Goal: Information Seeking & Learning: Learn about a topic

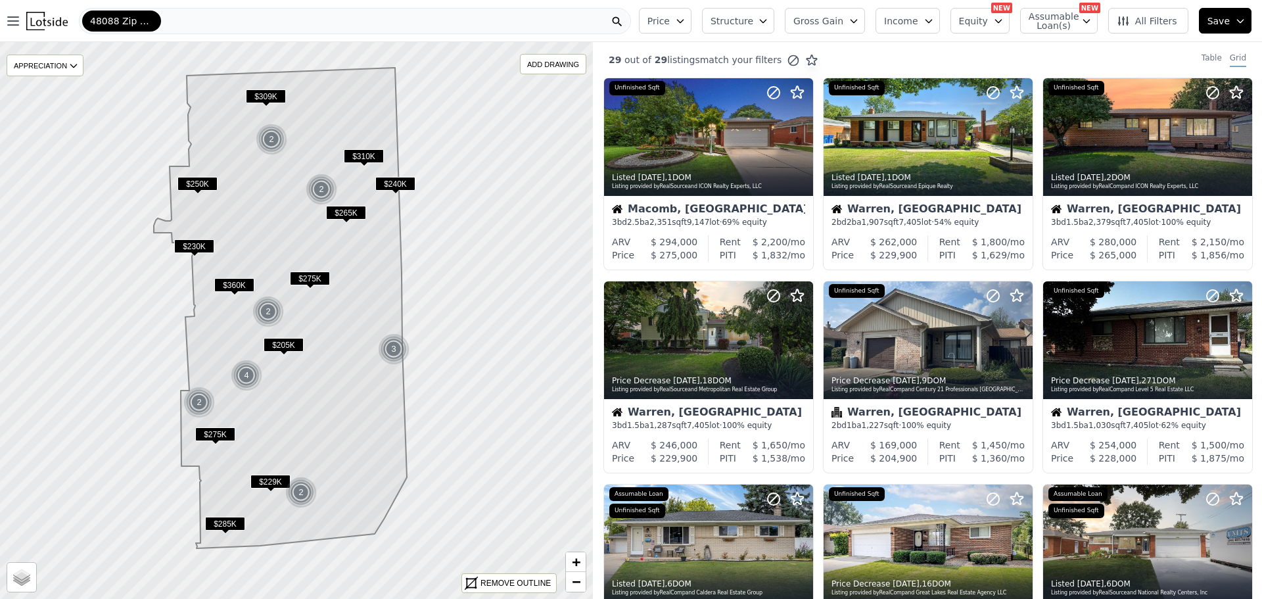
click at [745, 20] on span "Structure" at bounding box center [731, 20] width 42 height 13
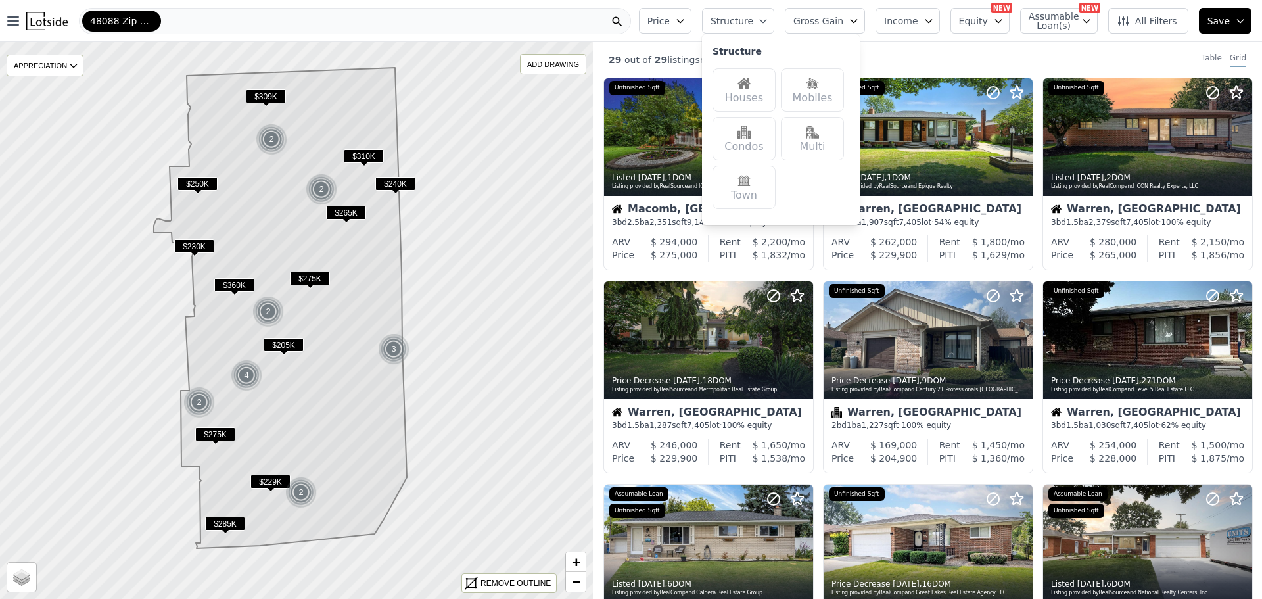
click at [758, 95] on div "Houses" at bounding box center [743, 89] width 63 height 43
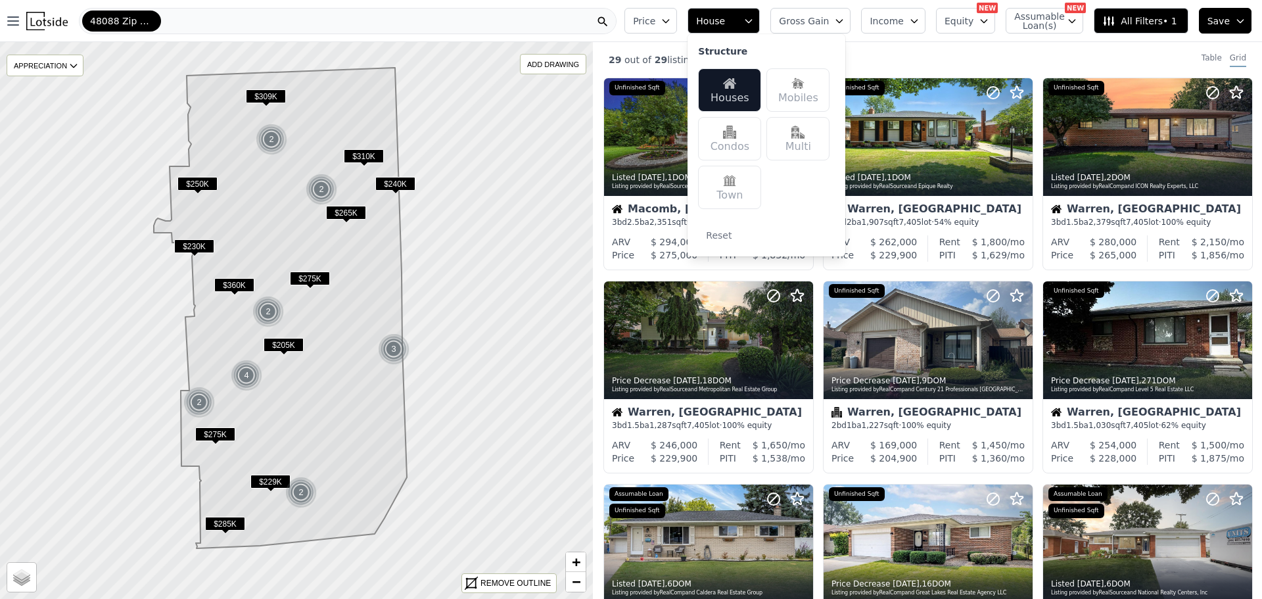
click at [919, 53] on div "29 out of 29 listings match your filters Table Grid" at bounding box center [927, 59] width 669 height 35
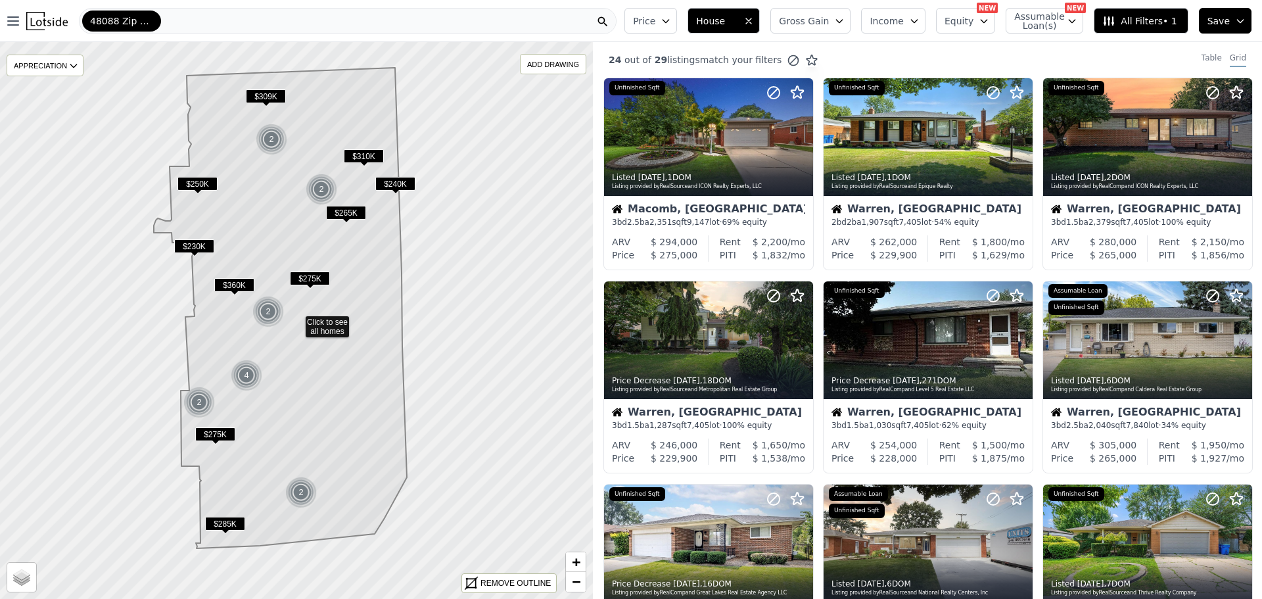
click at [655, 19] on span "Price" at bounding box center [644, 20] width 22 height 13
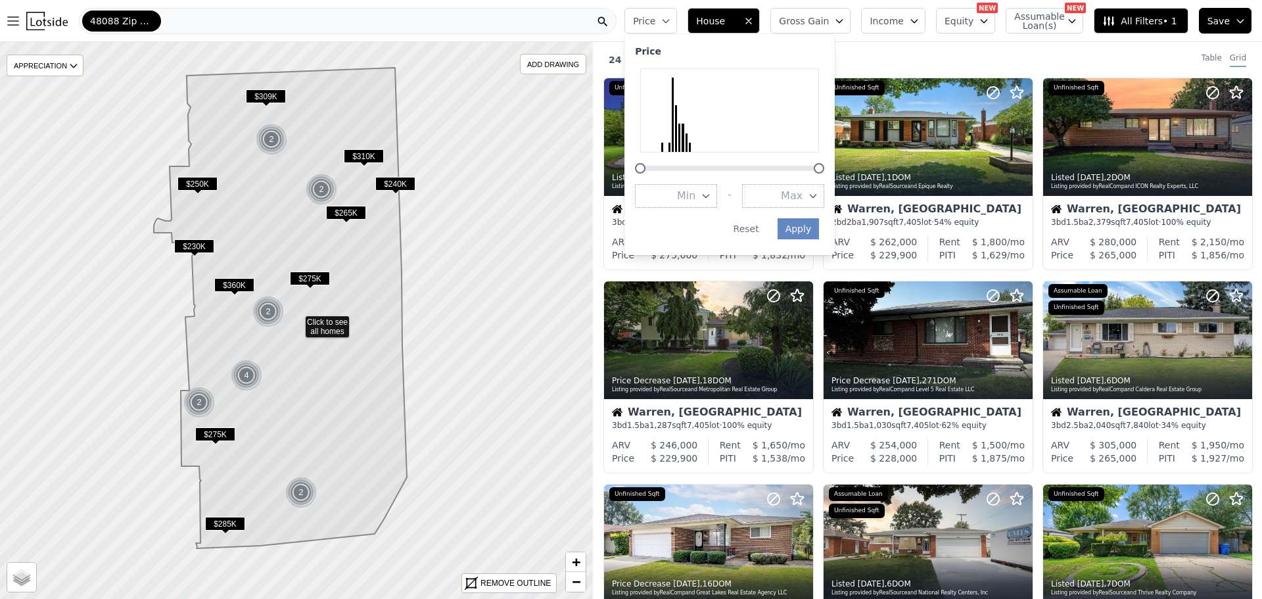
click at [923, 52] on div "24 out of 29 listings match your filters Table Grid" at bounding box center [927, 59] width 669 height 35
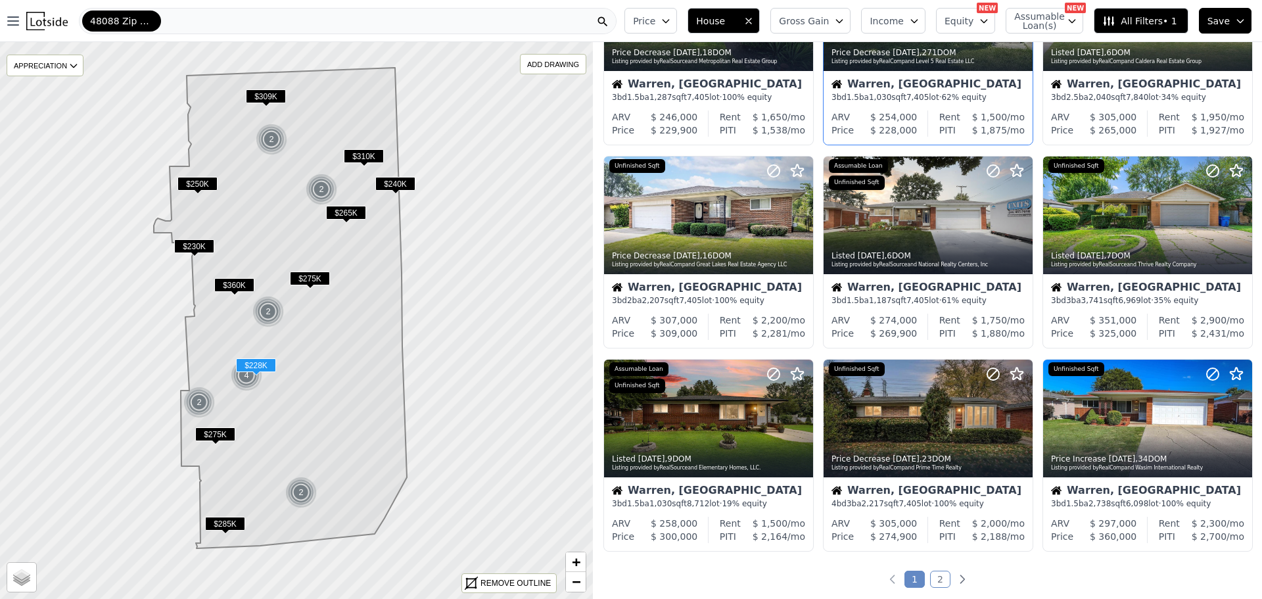
scroll to position [329, 0]
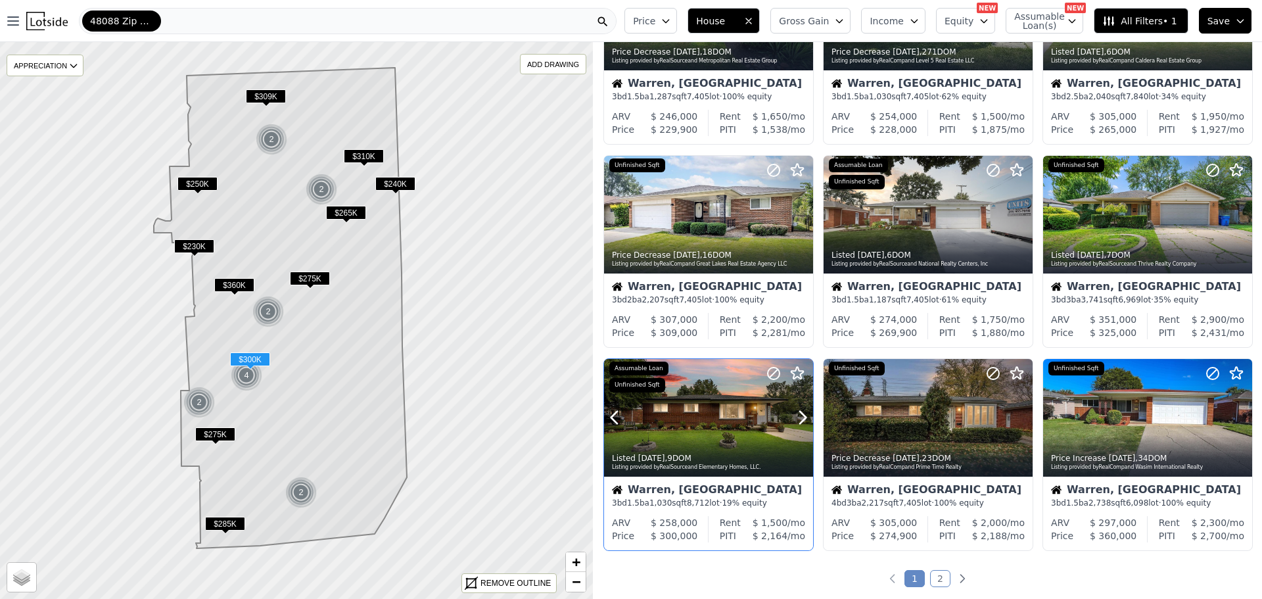
click at [723, 419] on div at bounding box center [708, 418] width 209 height 118
click at [191, 183] on span "$250K" at bounding box center [197, 184] width 40 height 14
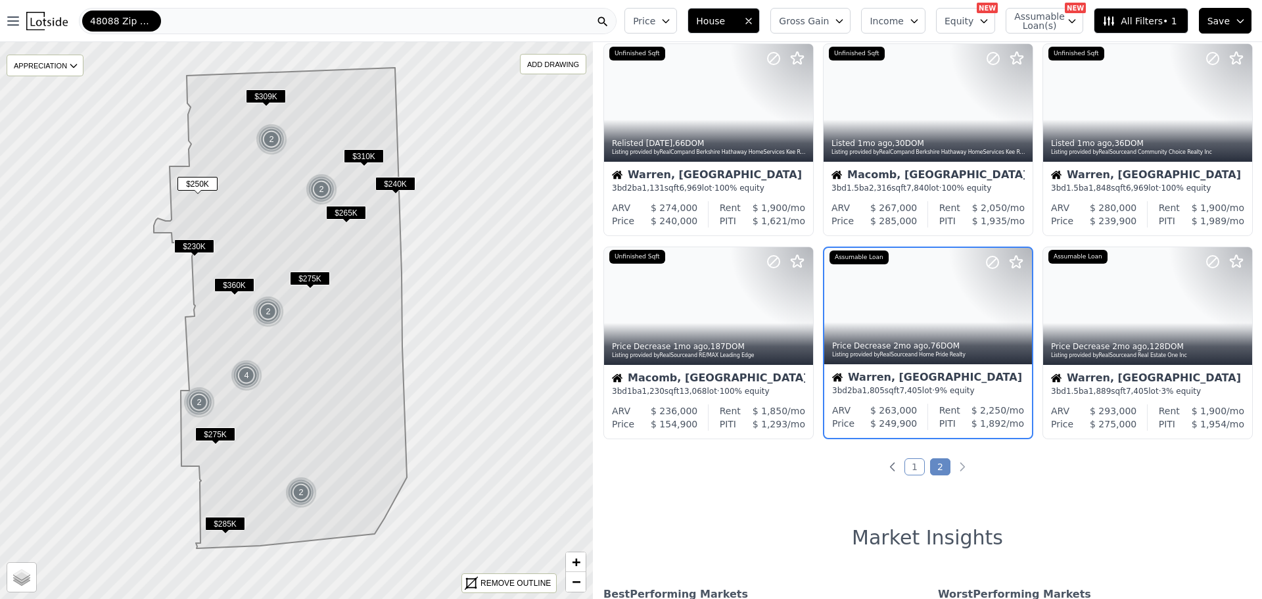
scroll to position [442, 0]
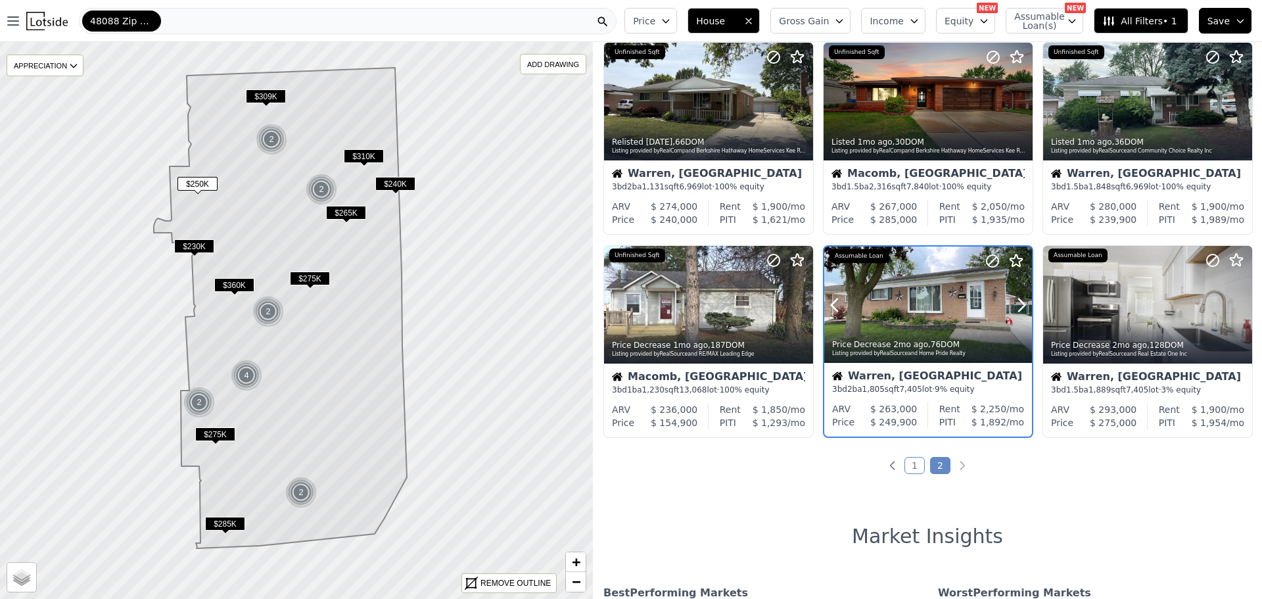
click at [963, 327] on div at bounding box center [928, 333] width 208 height 24
click at [1156, 266] on div at bounding box center [1147, 305] width 209 height 118
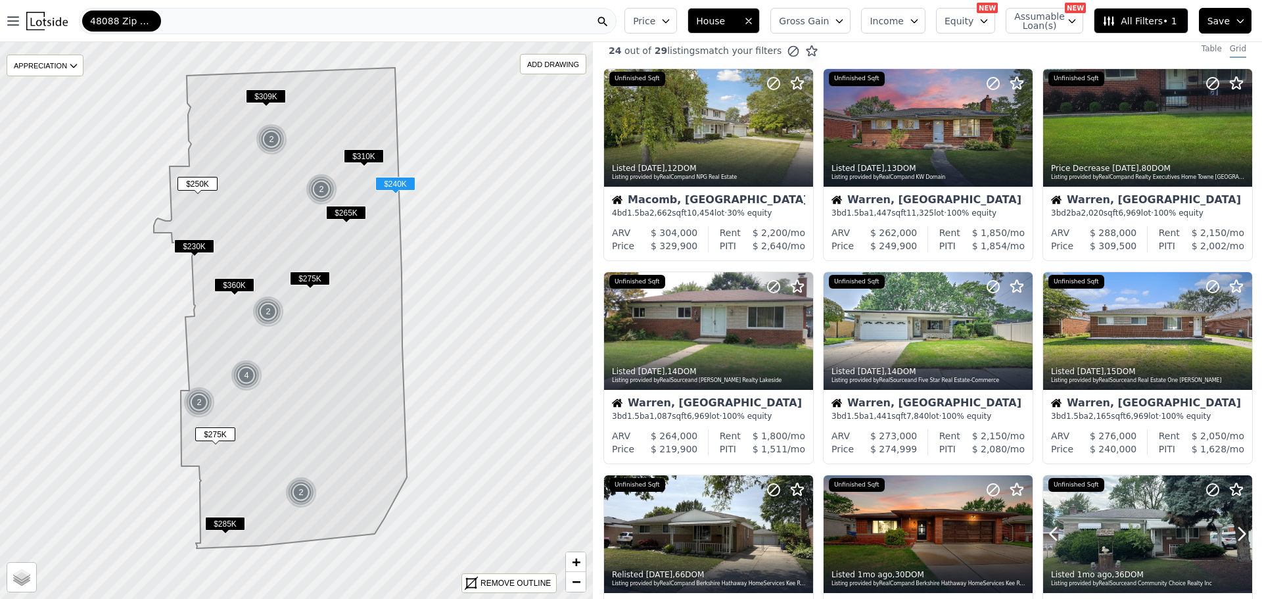
scroll to position [0, 0]
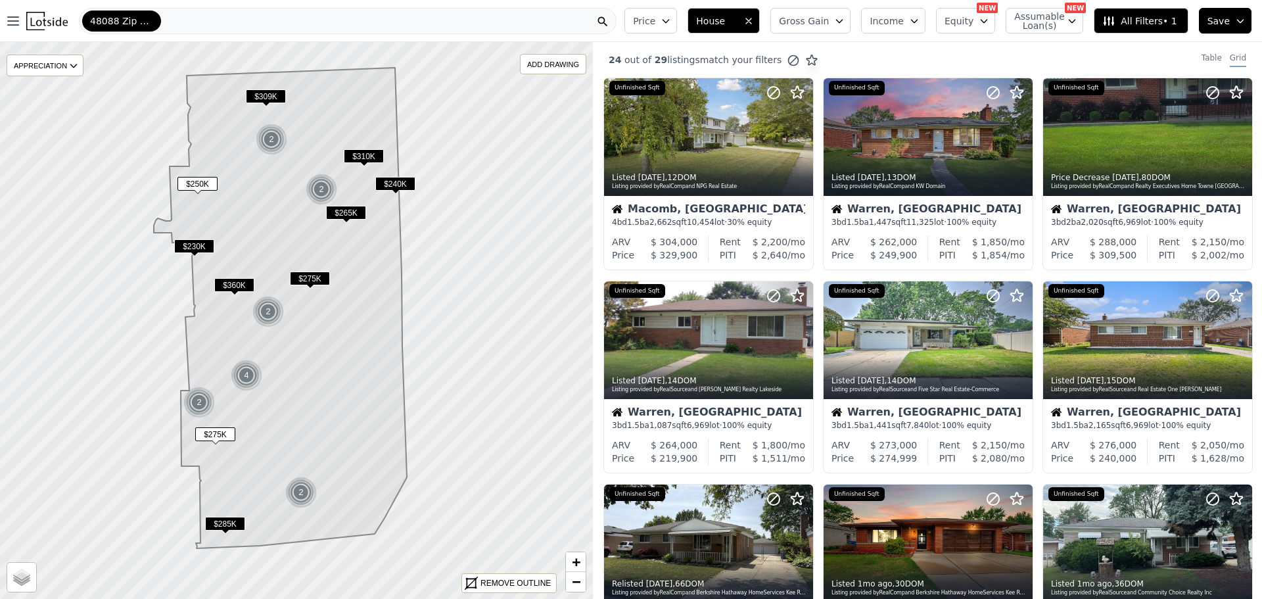
click at [1136, 19] on span "All Filters • 1" at bounding box center [1139, 20] width 74 height 13
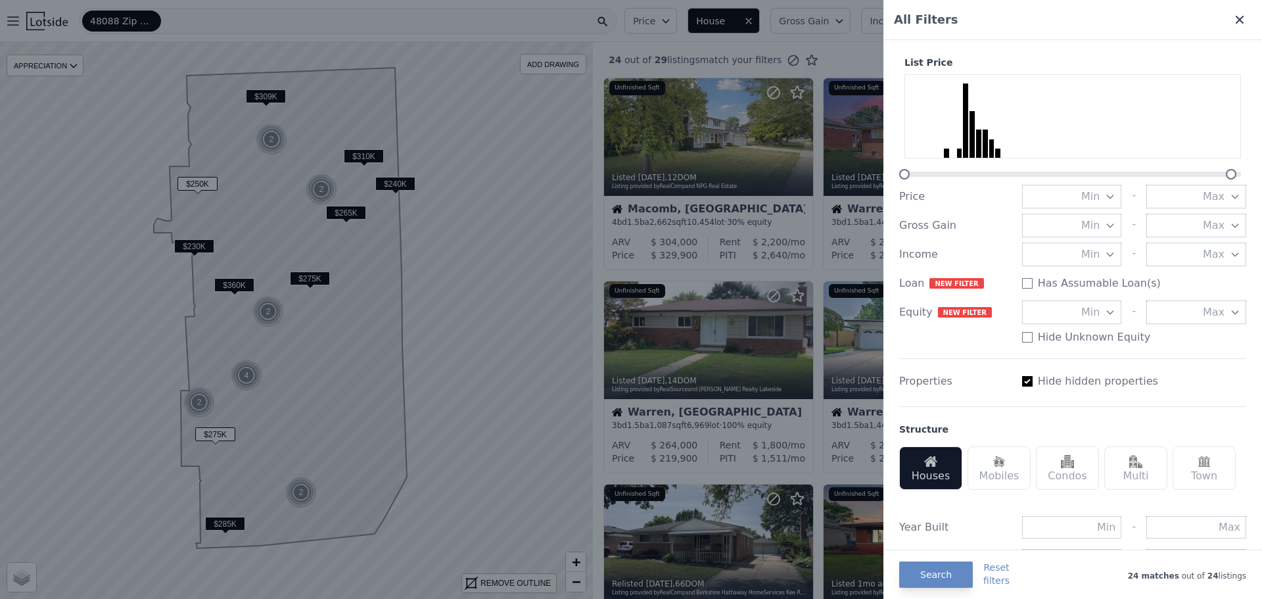
click at [1233, 16] on icon at bounding box center [1239, 19] width 13 height 13
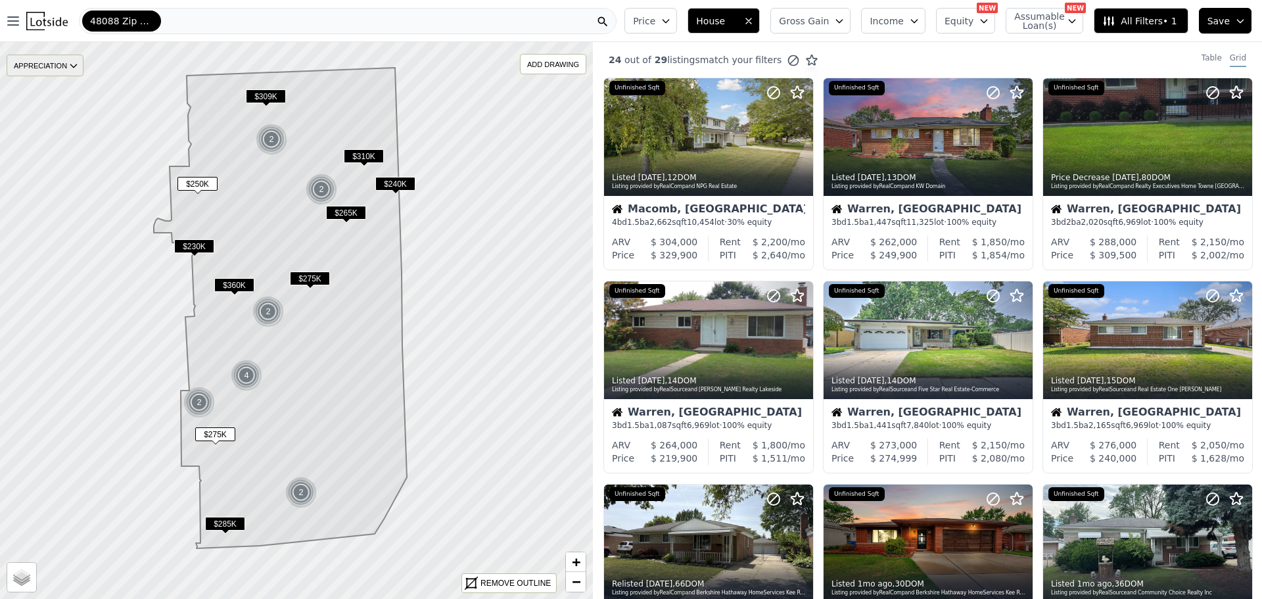
click at [51, 65] on div "APPRECIATION" at bounding box center [45, 66] width 77 height 22
click at [350, 212] on span "$265K" at bounding box center [346, 213] width 40 height 14
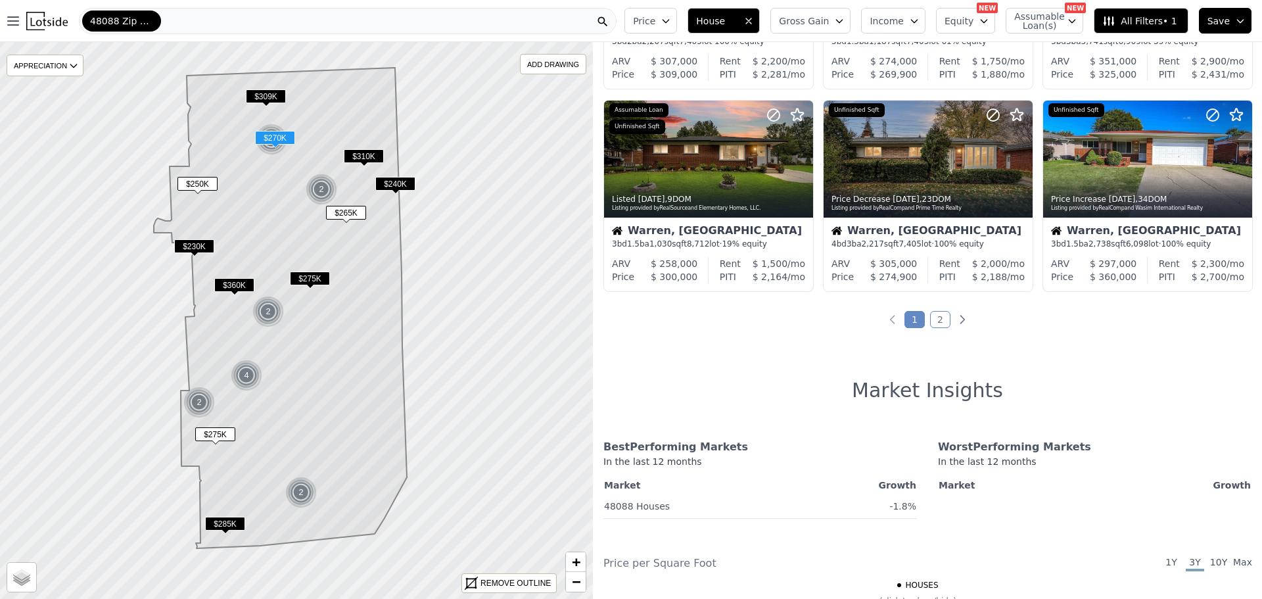
scroll to position [592, 0]
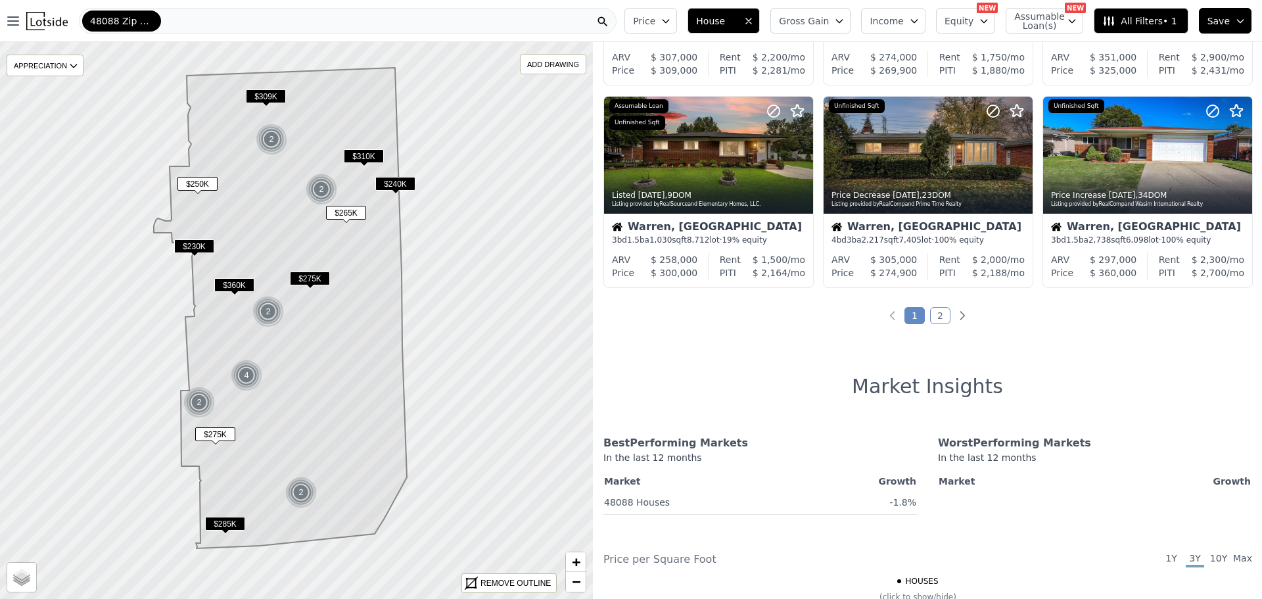
click at [937, 315] on link "2" at bounding box center [940, 315] width 20 height 17
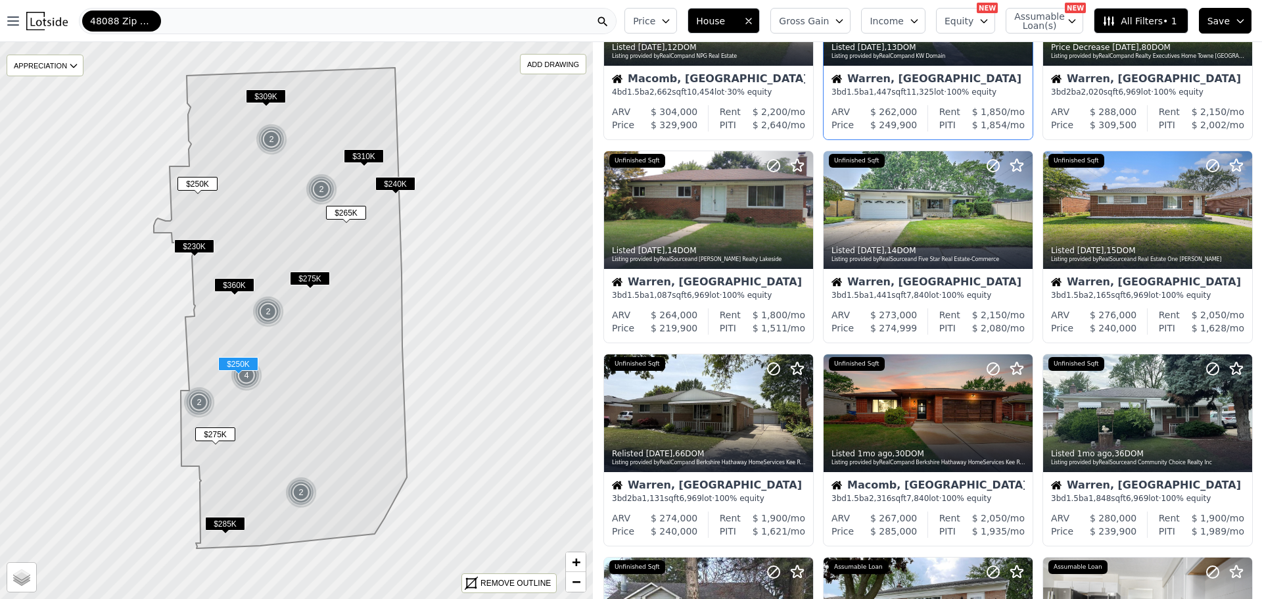
scroll to position [131, 0]
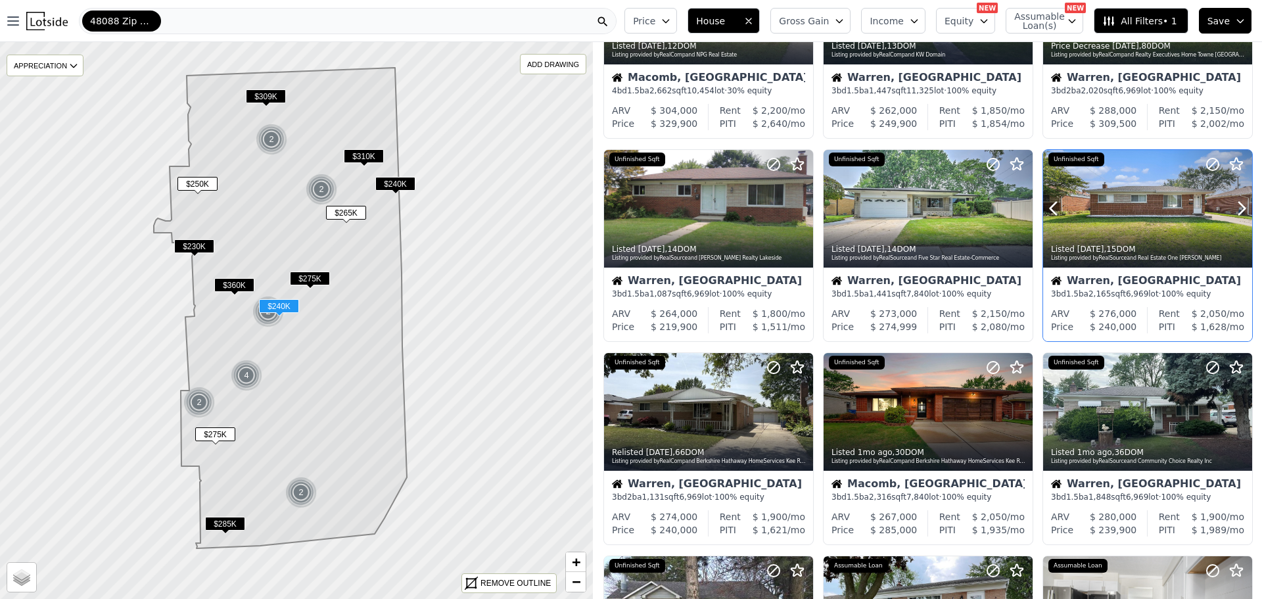
click at [1142, 200] on div at bounding box center [1147, 209] width 209 height 118
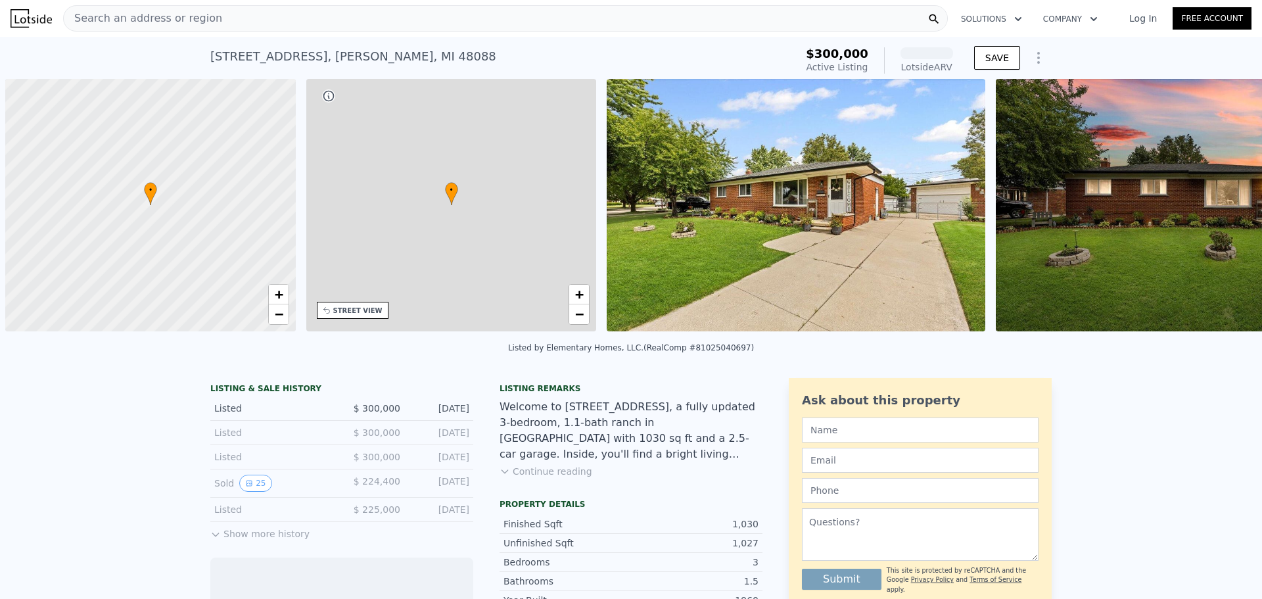
scroll to position [0, 5]
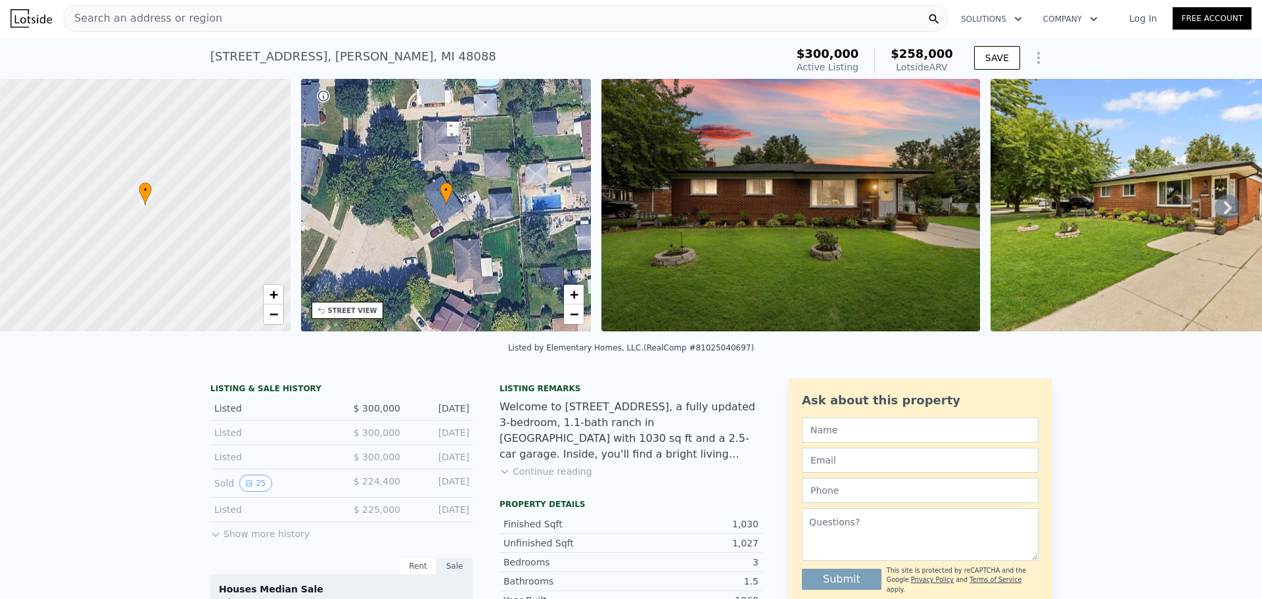
click at [808, 227] on img at bounding box center [790, 205] width 379 height 252
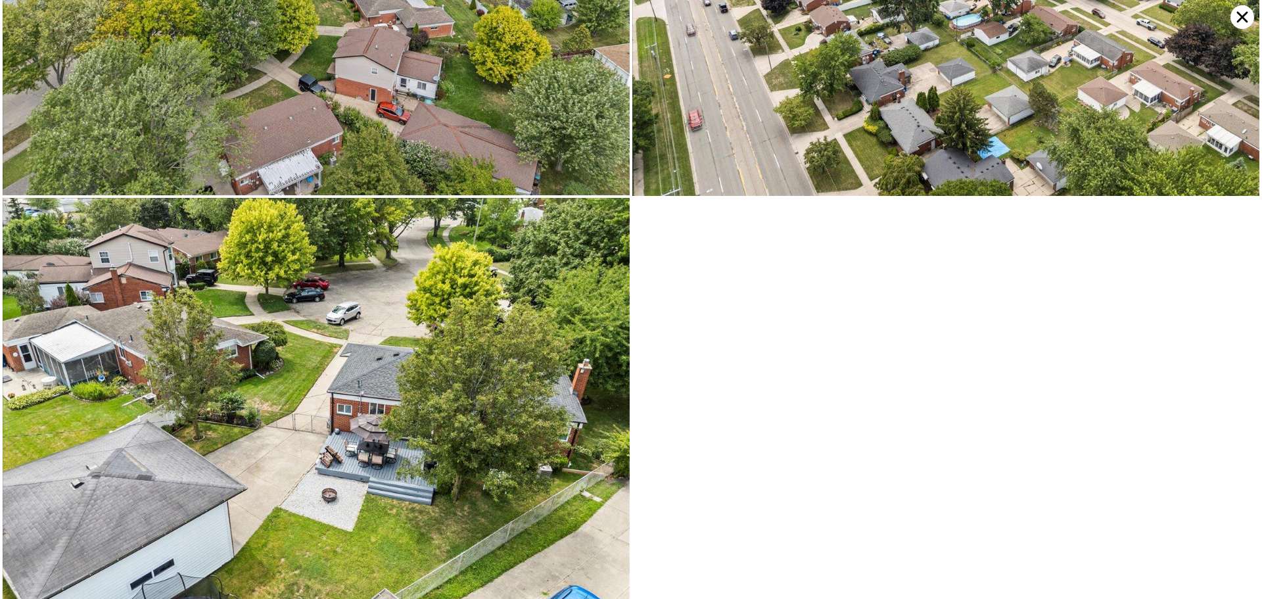
scroll to position [7952, 0]
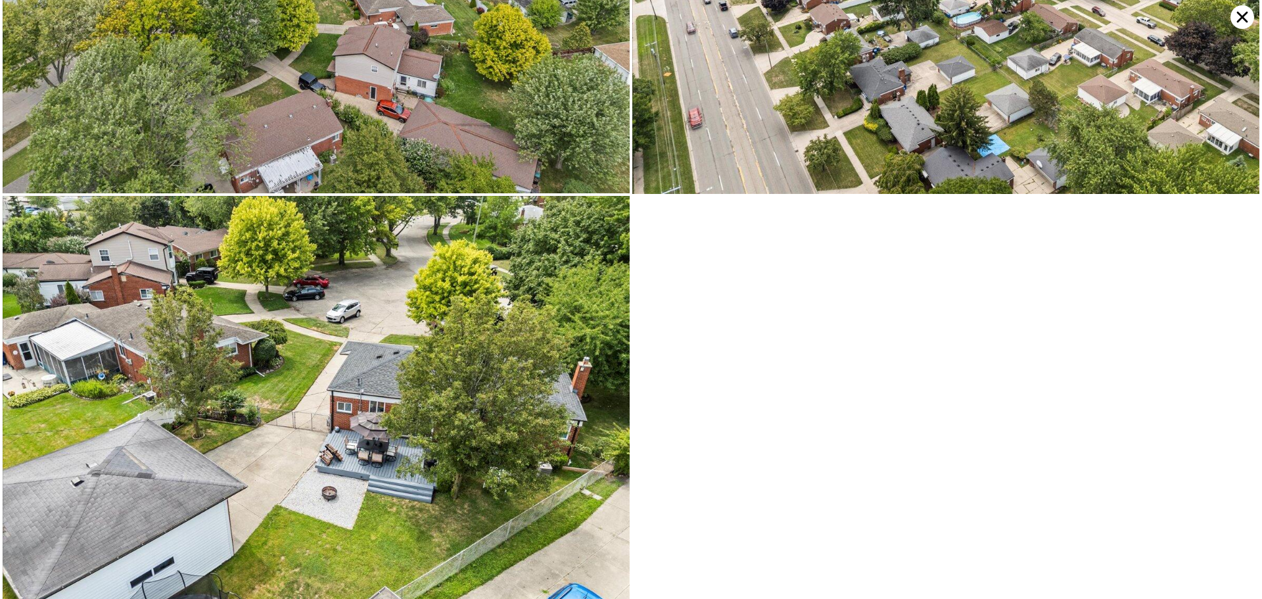
click at [1242, 21] on icon at bounding box center [1242, 17] width 24 height 24
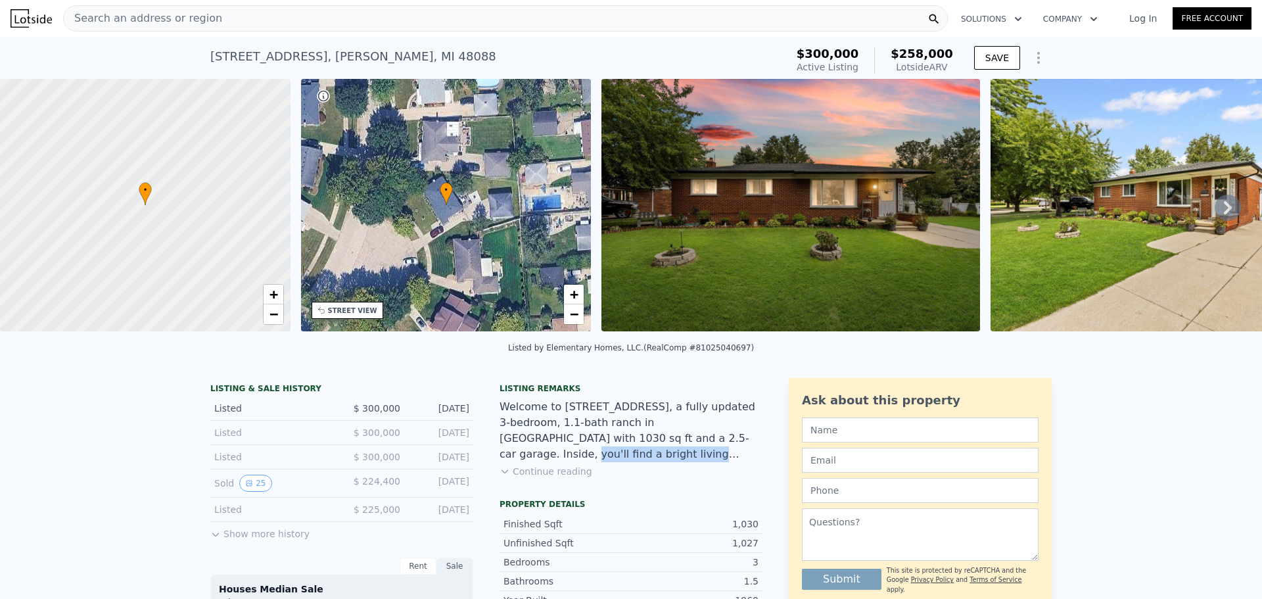
drag, startPoint x: 601, startPoint y: 449, endPoint x: 739, endPoint y: 465, distance: 138.3
click at [739, 462] on div "Welcome to 29266 Moulin Ave, a fully updated 3-bedroom, 1.1-bath ranch in Warre…" at bounding box center [630, 430] width 263 height 63
click at [703, 486] on div "Listing remarks Welcome to 29266 Moulin Ave, a fully updated 3-bedroom, 1.1-bat…" at bounding box center [630, 438] width 263 height 110
click at [564, 478] on button "Continue reading" at bounding box center [545, 471] width 93 height 13
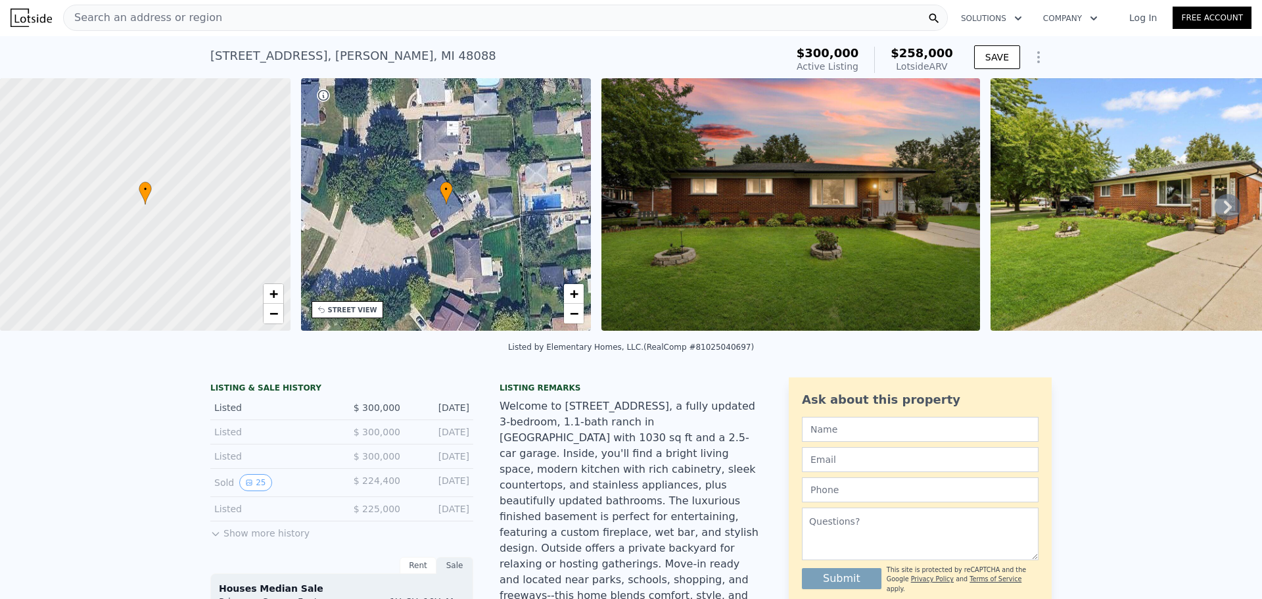
scroll to position [0, 0]
click at [1151, 199] on img at bounding box center [1179, 205] width 379 height 252
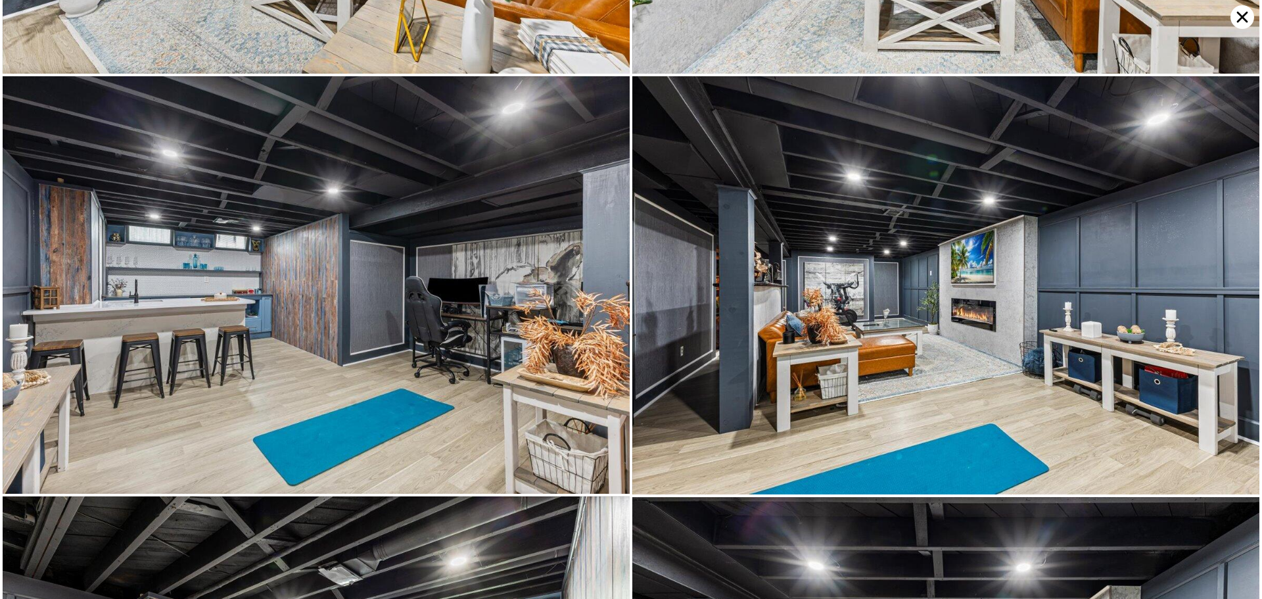
scroll to position [4591, 0]
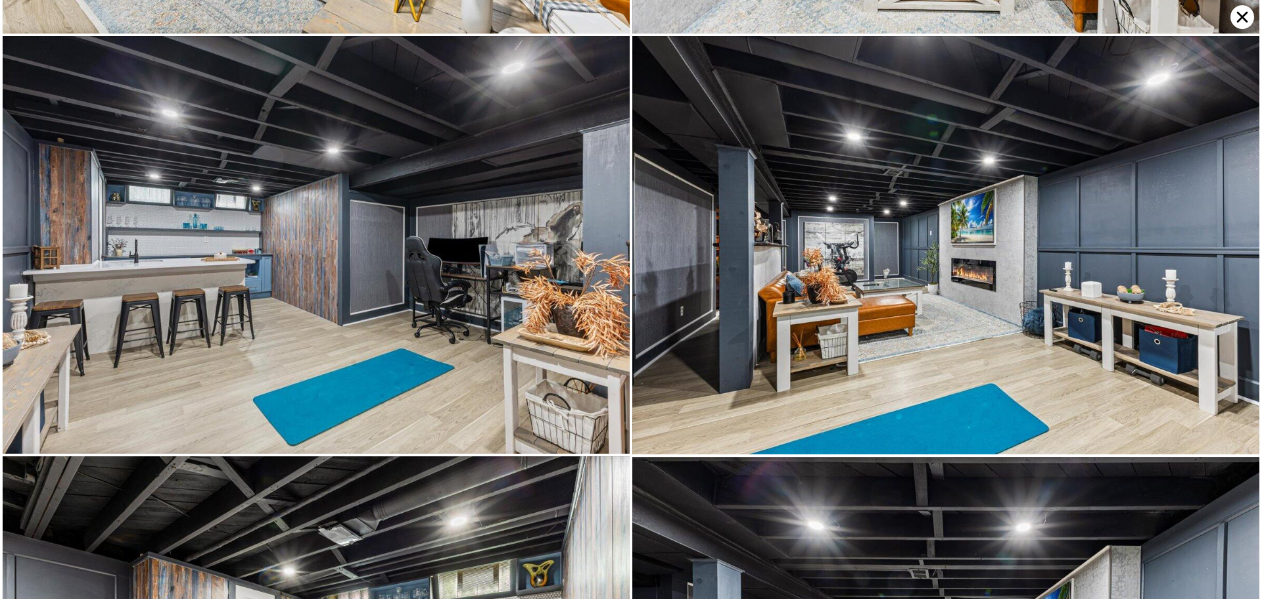
click at [372, 204] on img at bounding box center [316, 244] width 627 height 417
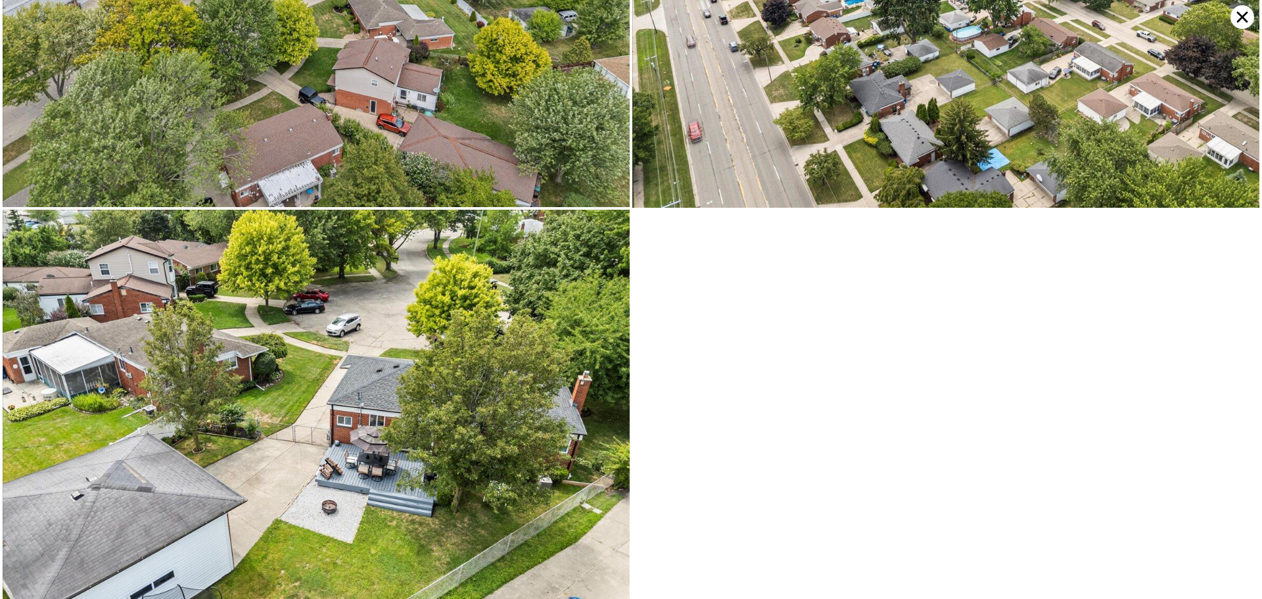
scroll to position [7952, 0]
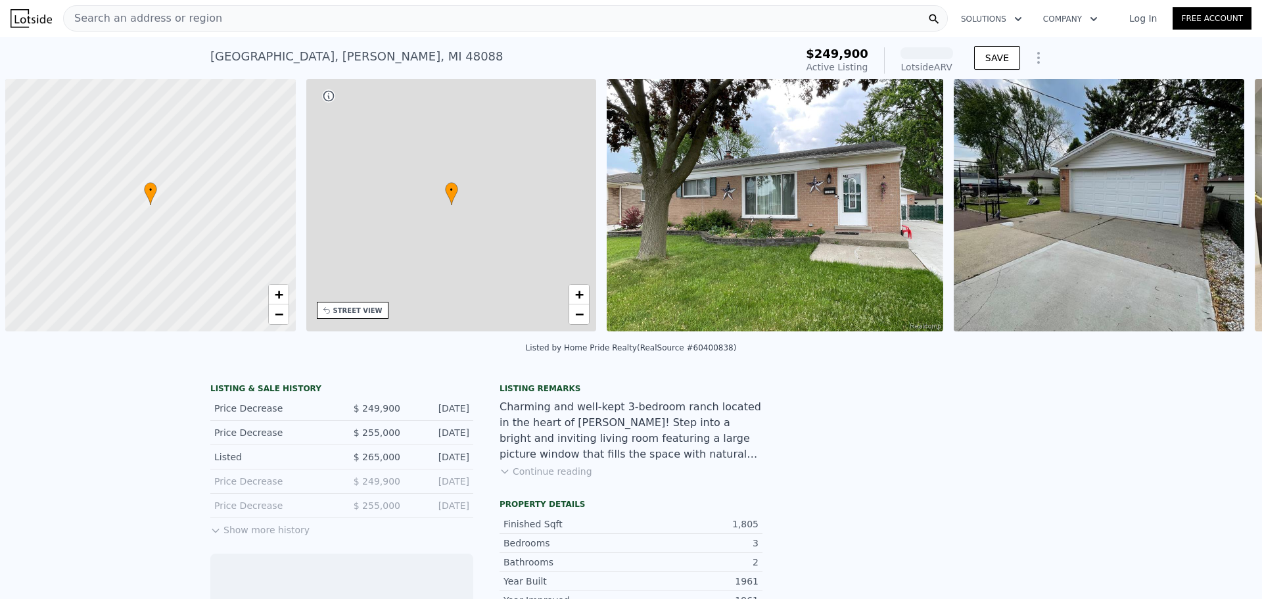
scroll to position [0, 5]
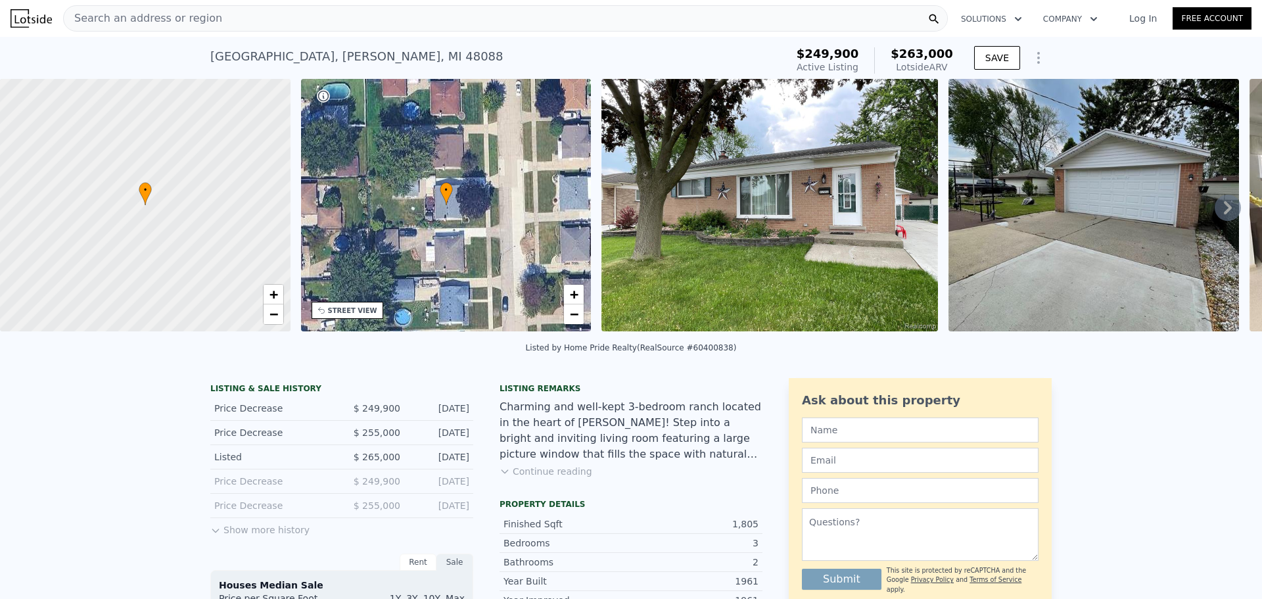
click at [715, 218] on img at bounding box center [769, 205] width 337 height 252
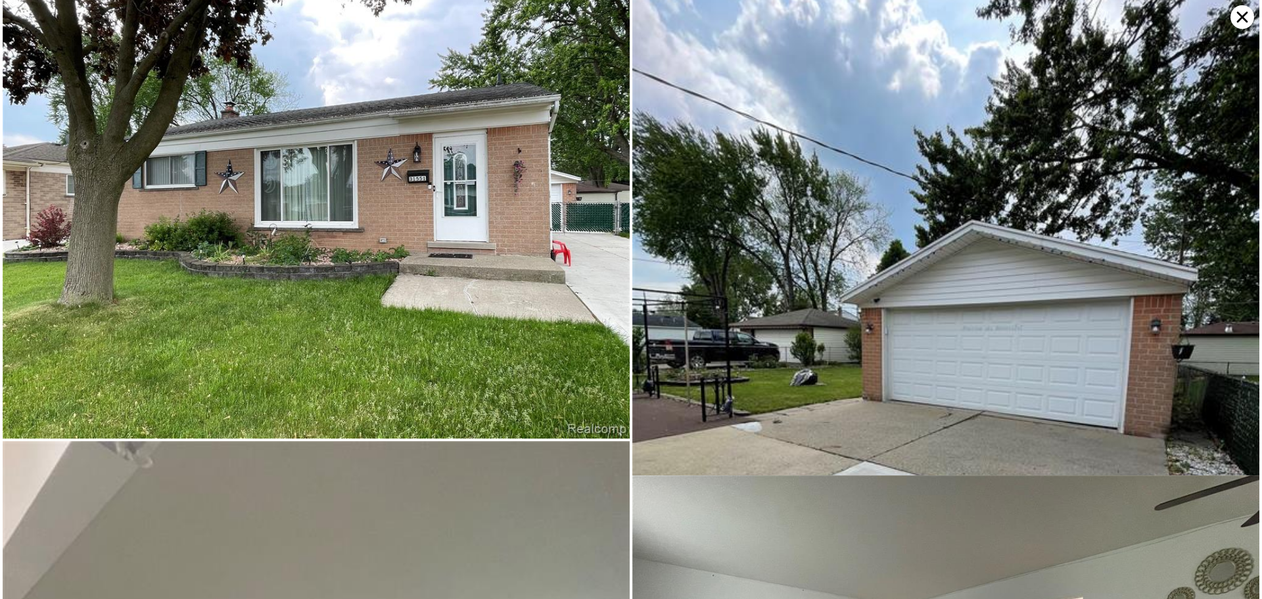
scroll to position [0, 0]
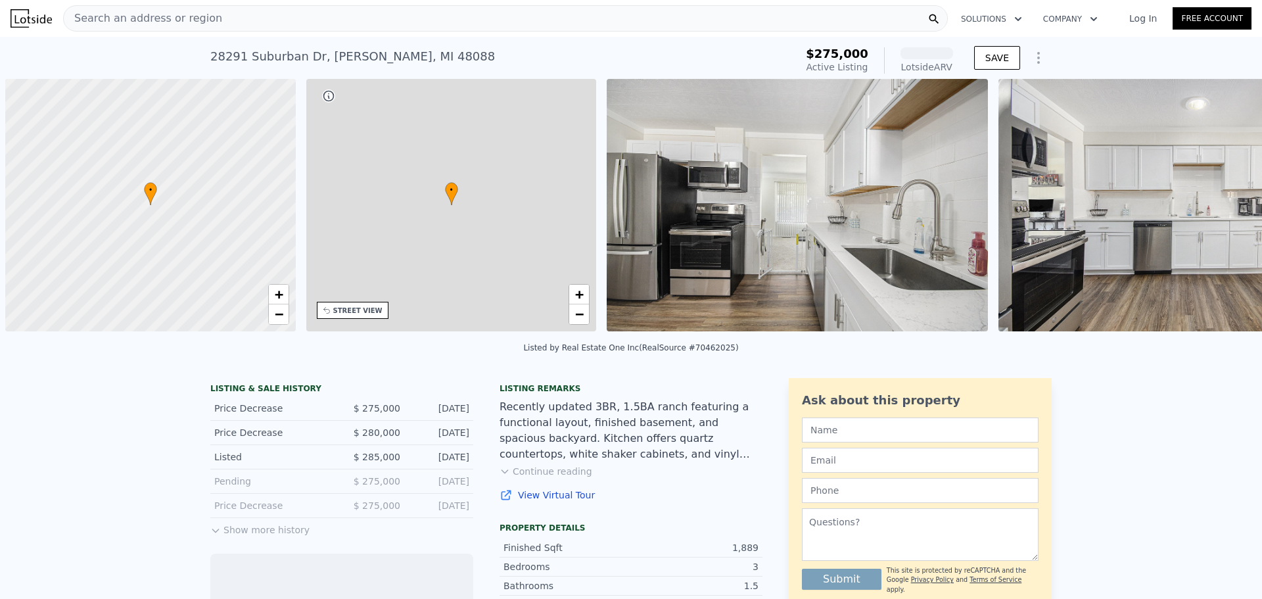
scroll to position [0, 5]
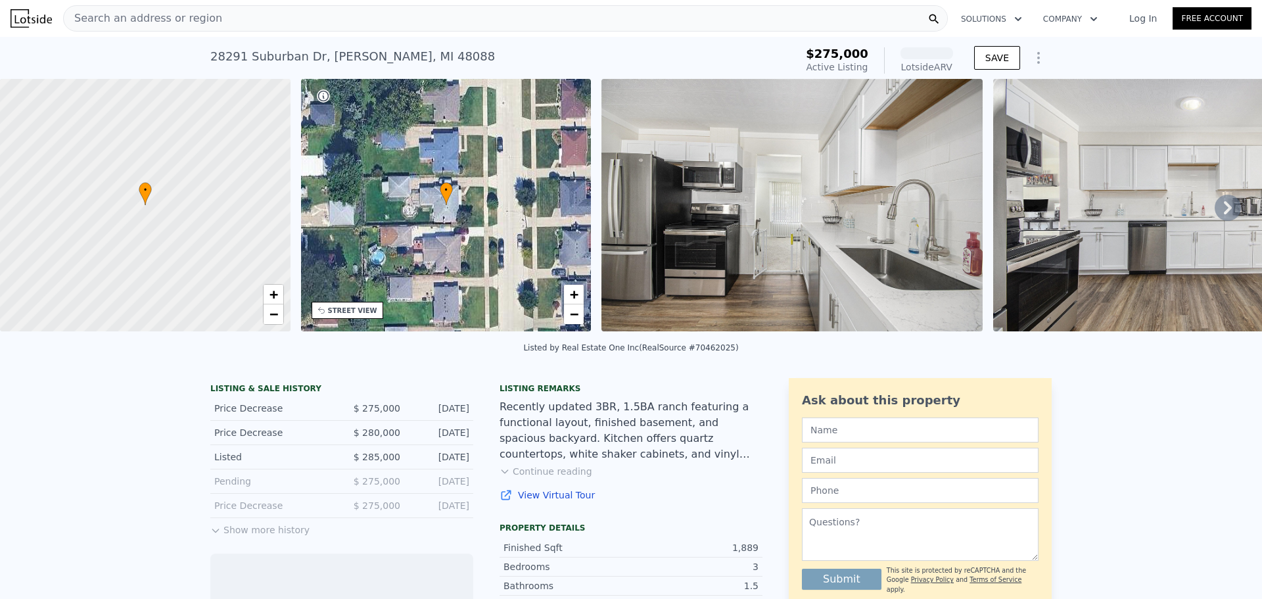
click at [756, 233] on img at bounding box center [791, 205] width 381 height 252
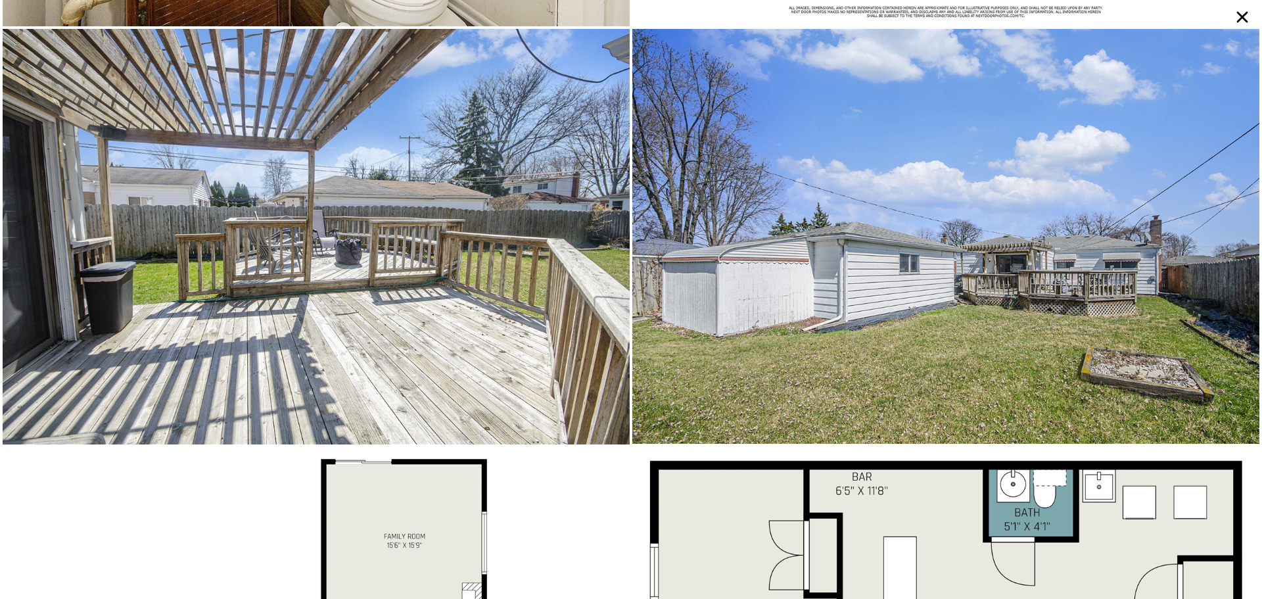
scroll to position [3784, 0]
click at [1236, 20] on icon at bounding box center [1242, 17] width 24 height 24
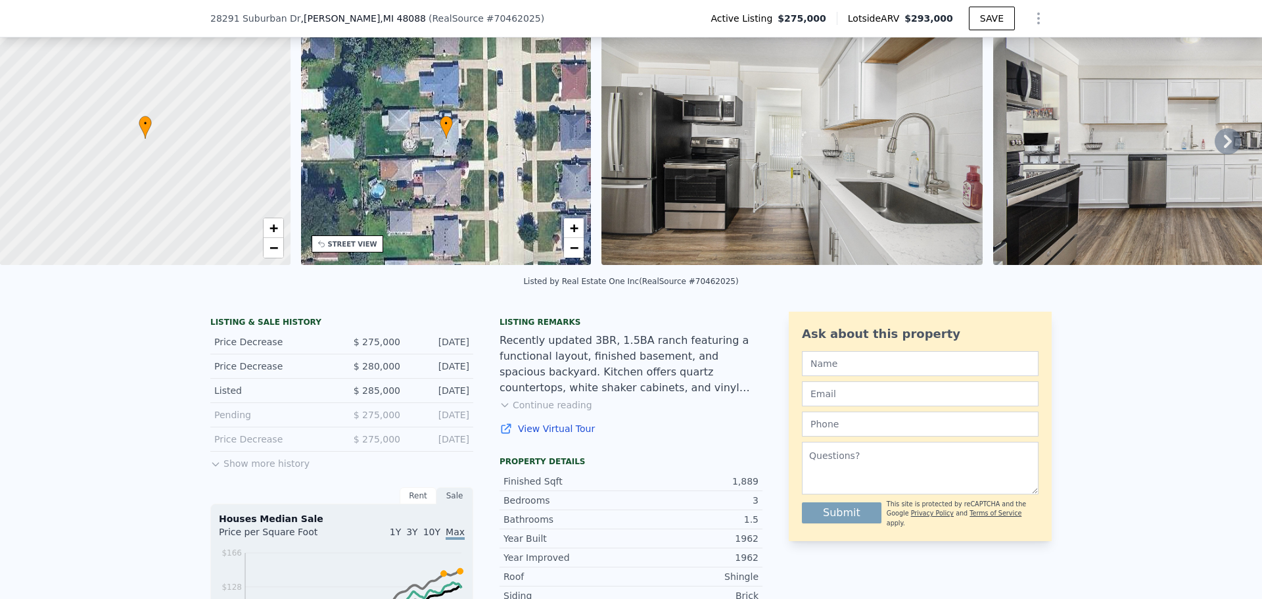
scroll to position [61, 0]
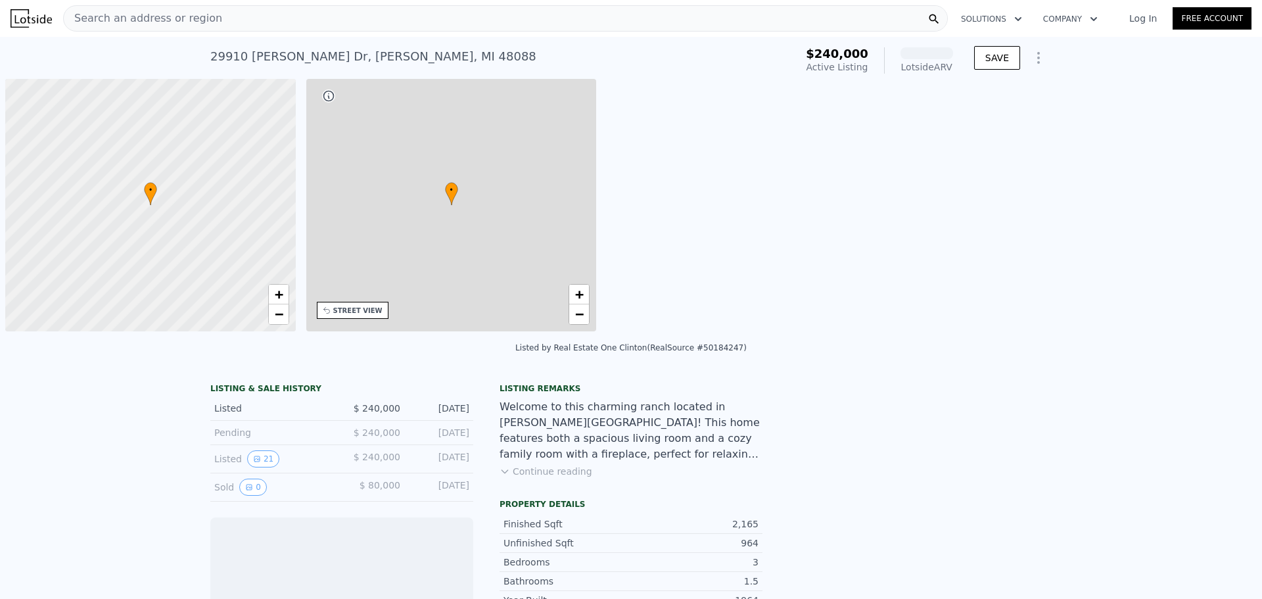
scroll to position [0, 5]
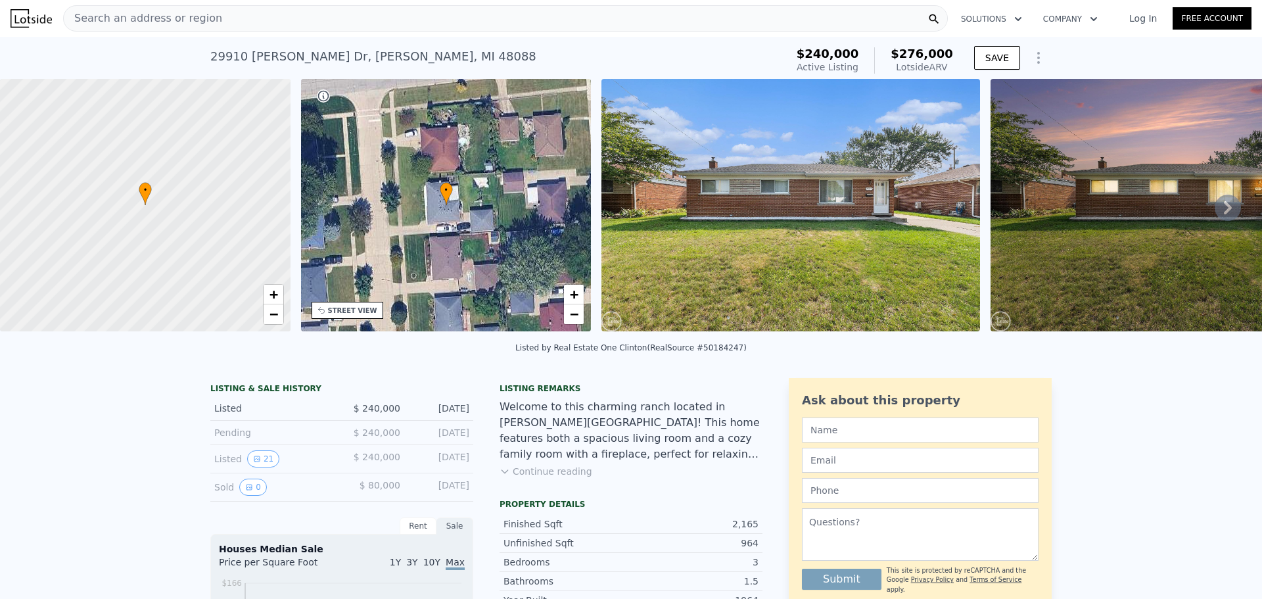
click at [766, 212] on img at bounding box center [790, 205] width 379 height 252
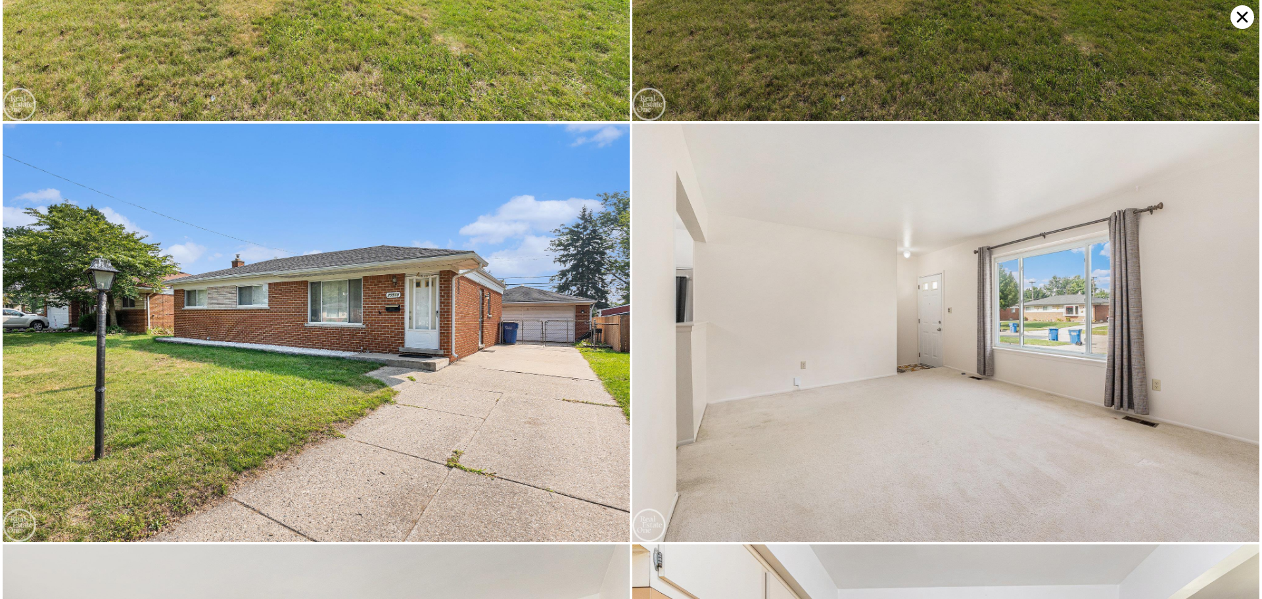
scroll to position [0, 0]
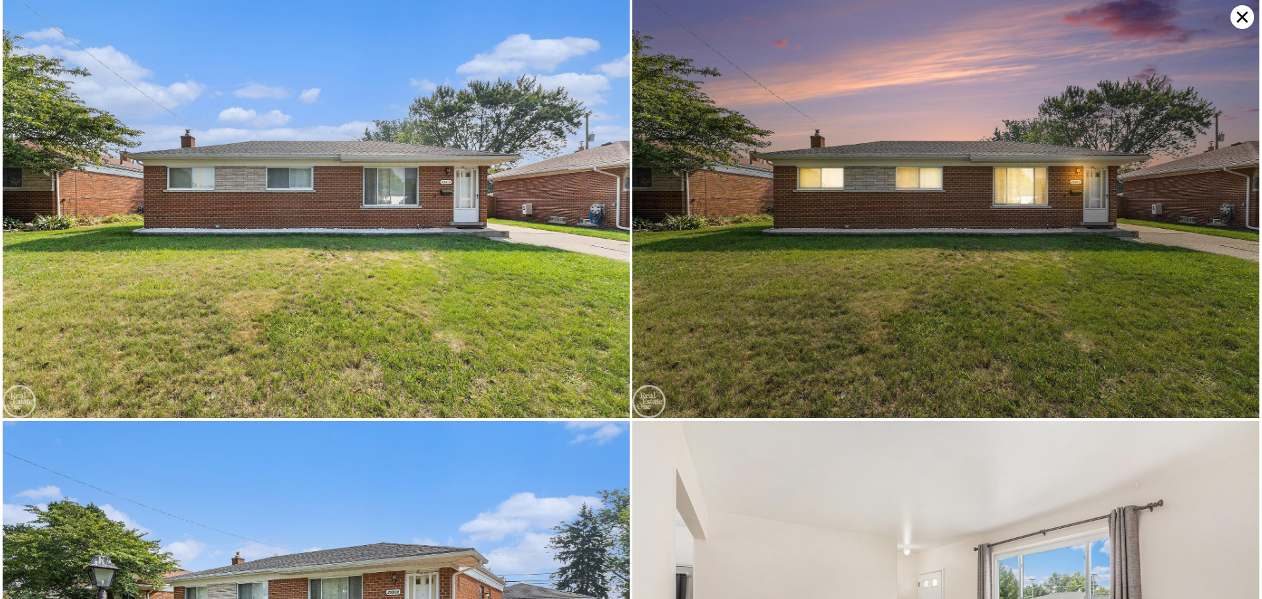
click at [1238, 20] on icon at bounding box center [1242, 17] width 11 height 11
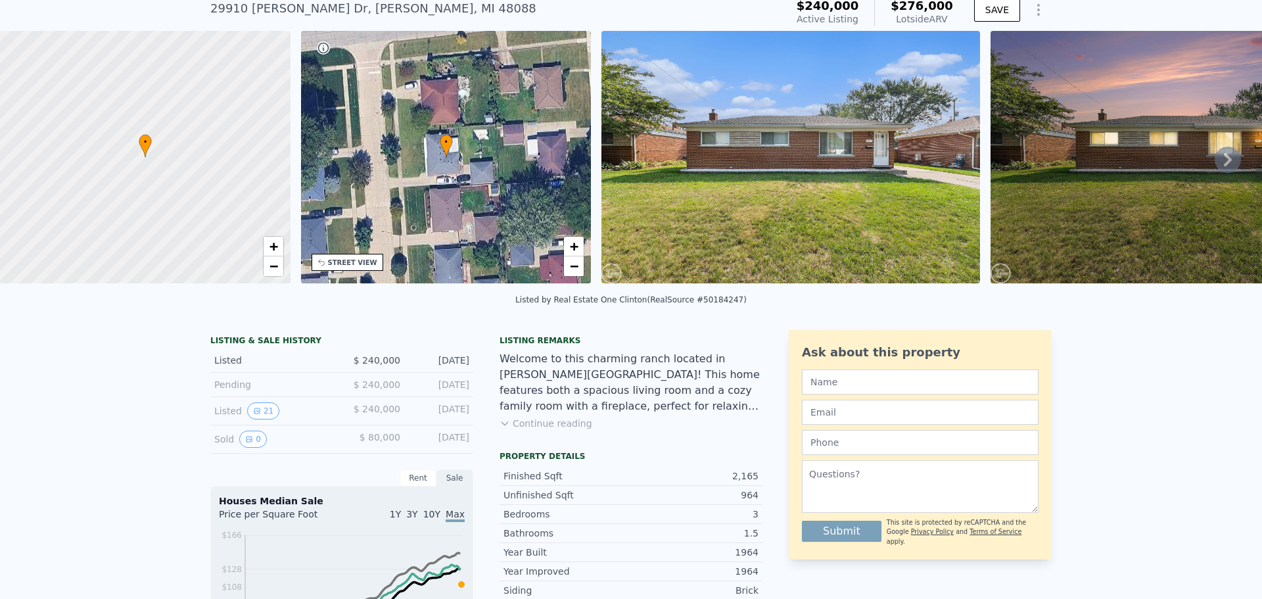
scroll to position [61, 0]
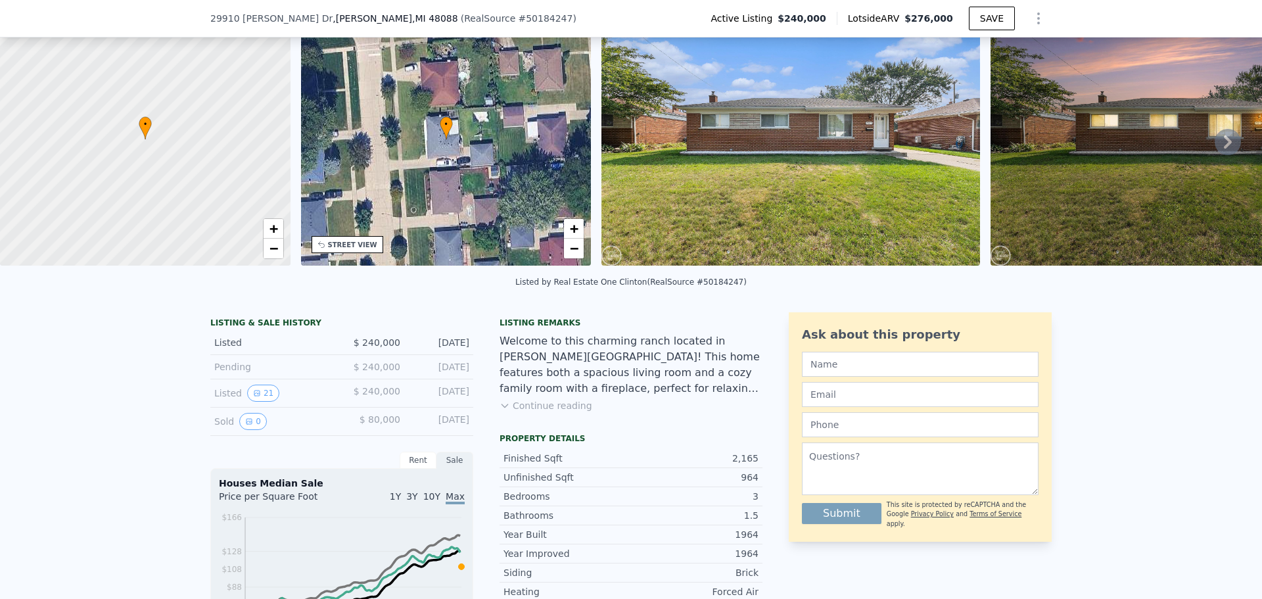
drag, startPoint x: 417, startPoint y: 378, endPoint x: 458, endPoint y: 377, distance: 41.4
click at [458, 373] on div "[DATE]" at bounding box center [440, 366] width 58 height 13
click at [298, 373] on div "Pending" at bounding box center [272, 366] width 117 height 13
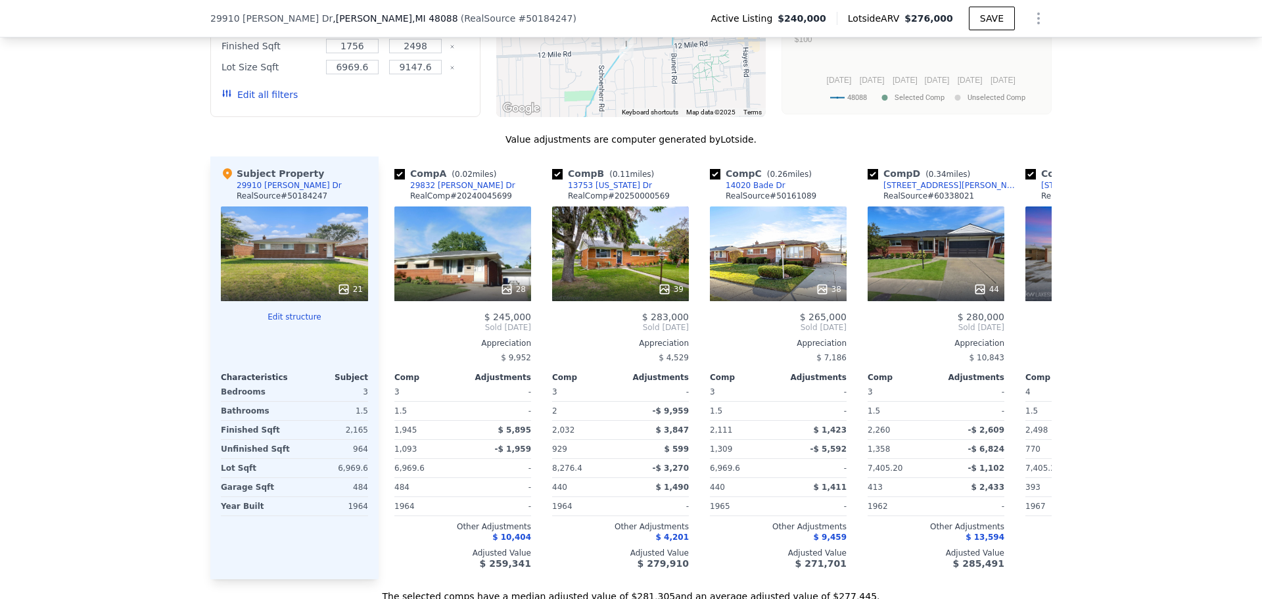
scroll to position [1310, 0]
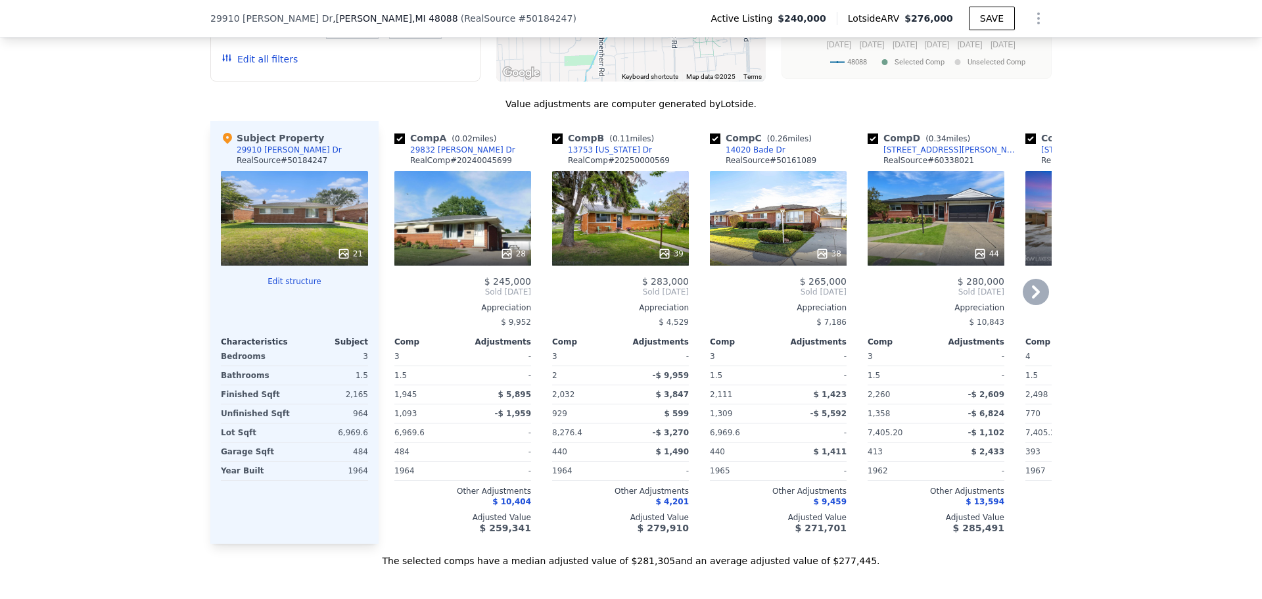
click at [452, 235] on div "28" at bounding box center [462, 218] width 137 height 95
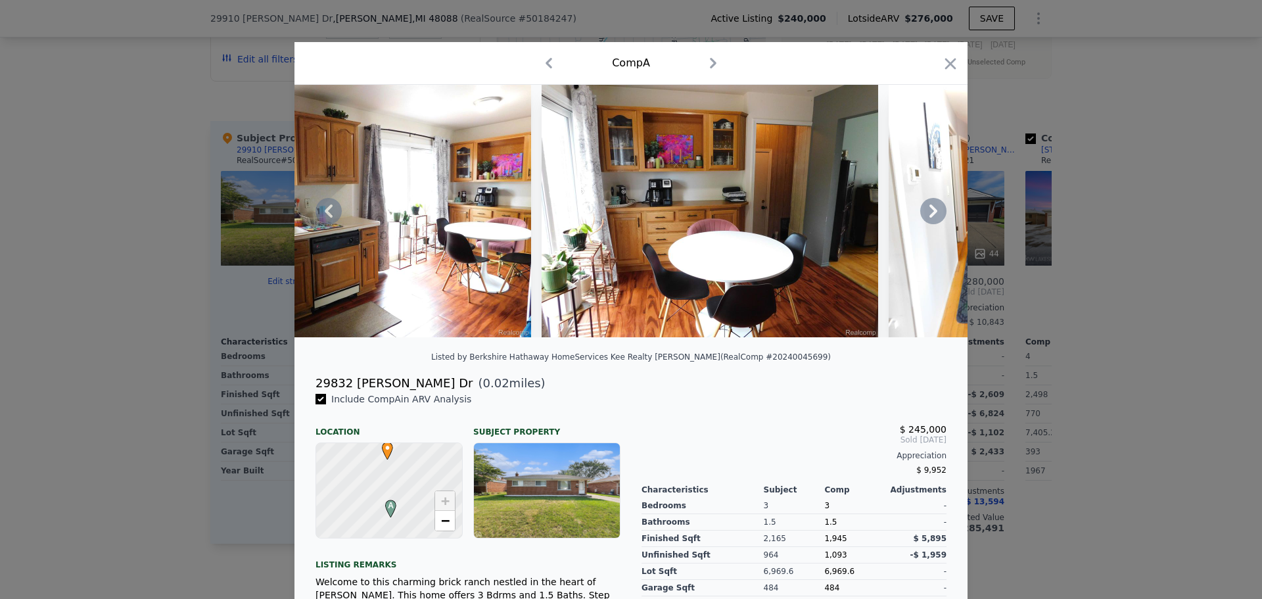
scroll to position [0, 2711]
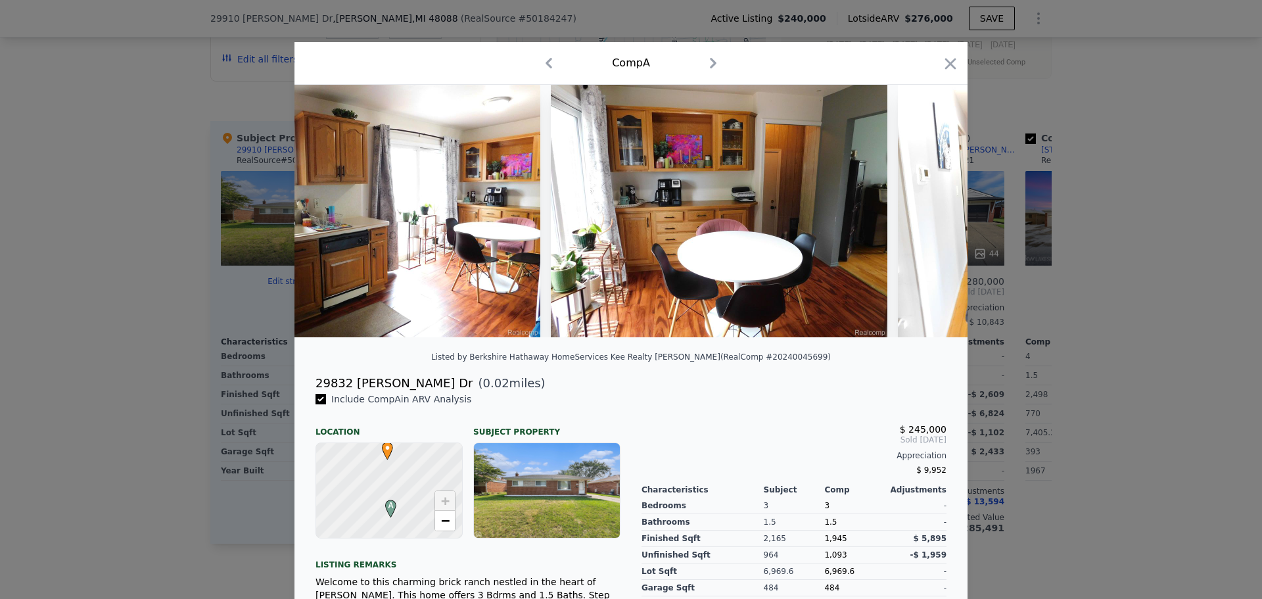
click at [137, 283] on div at bounding box center [631, 299] width 1262 height 599
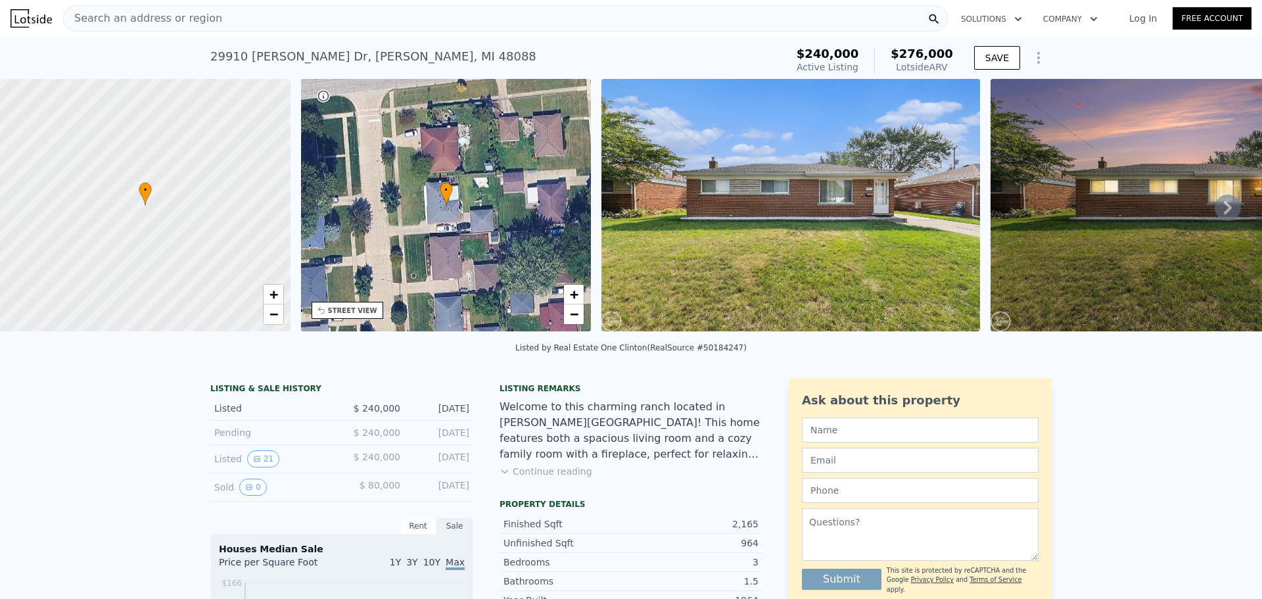
drag, startPoint x: 231, startPoint y: 16, endPoint x: 193, endPoint y: 16, distance: 38.1
click at [193, 16] on div "Search an address or region" at bounding box center [505, 18] width 885 height 26
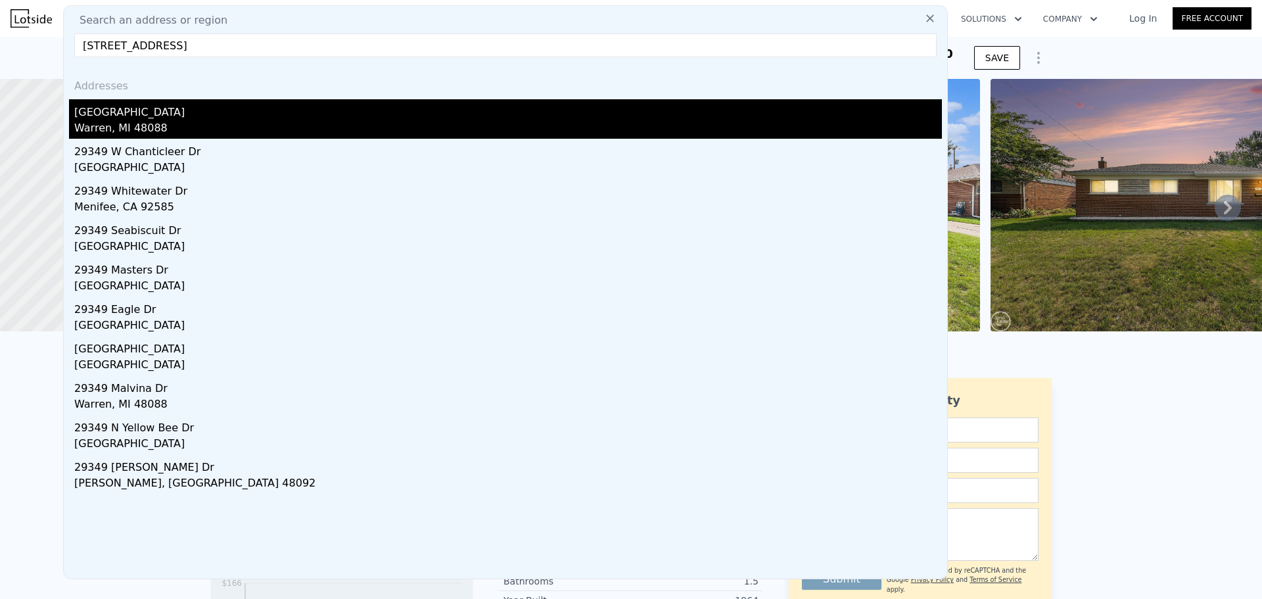
type input "[STREET_ADDRESS]"
click at [114, 122] on div "Warren, MI 48088" at bounding box center [508, 129] width 868 height 18
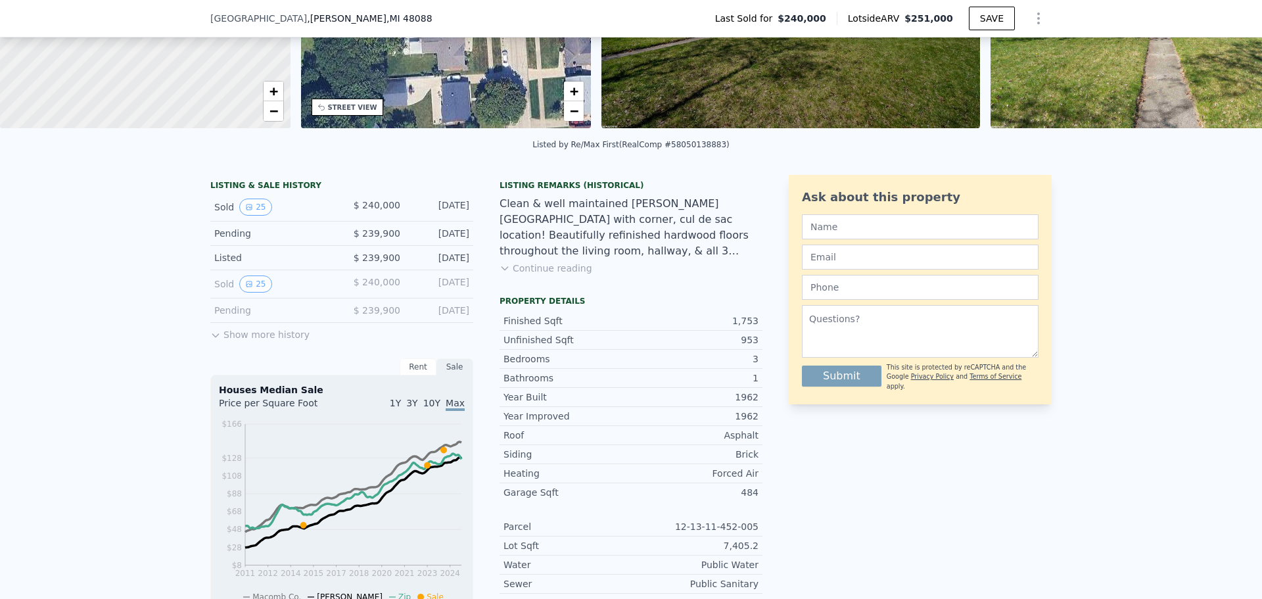
scroll to position [258, 0]
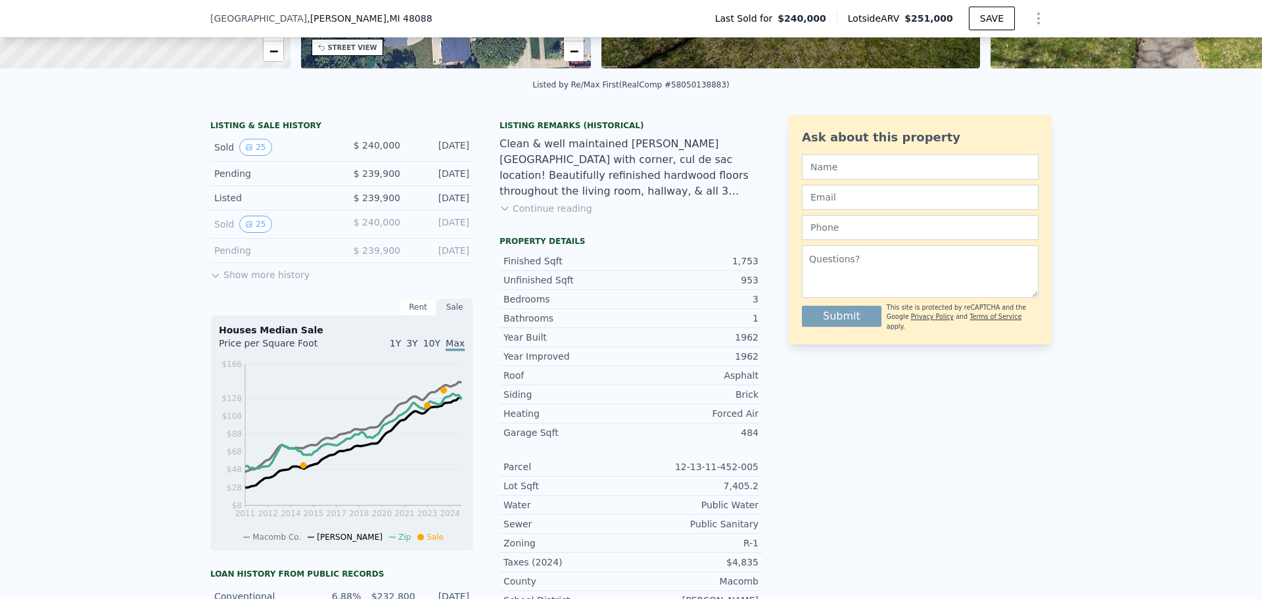
click at [216, 281] on button "Show more history" at bounding box center [259, 272] width 99 height 18
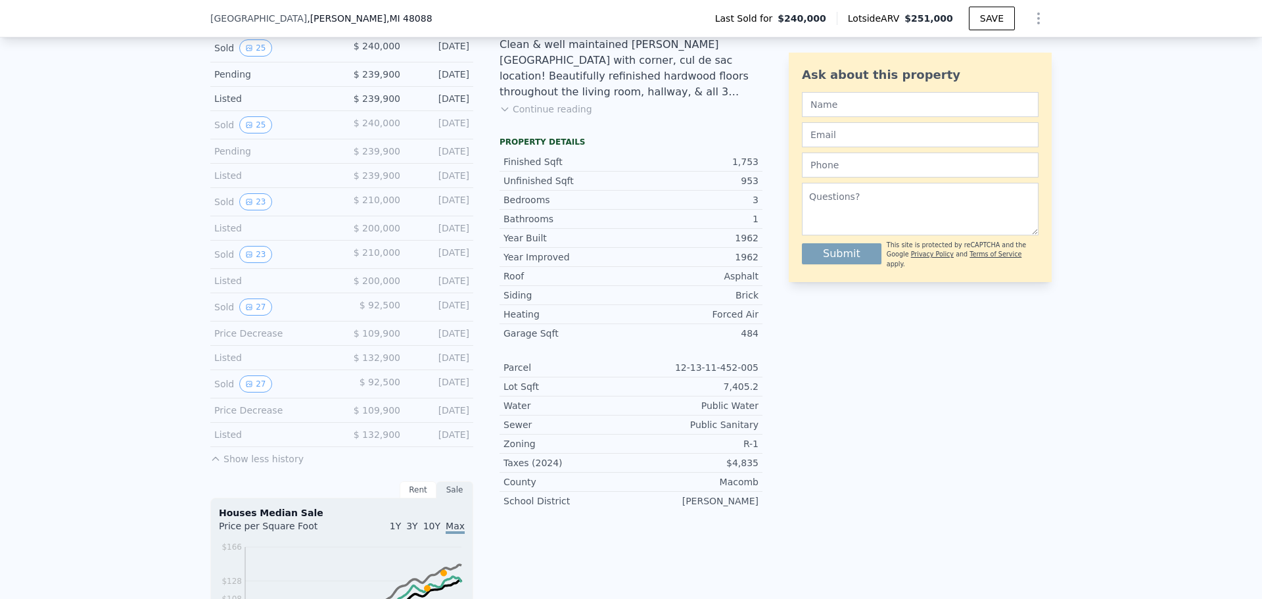
scroll to position [390, 0]
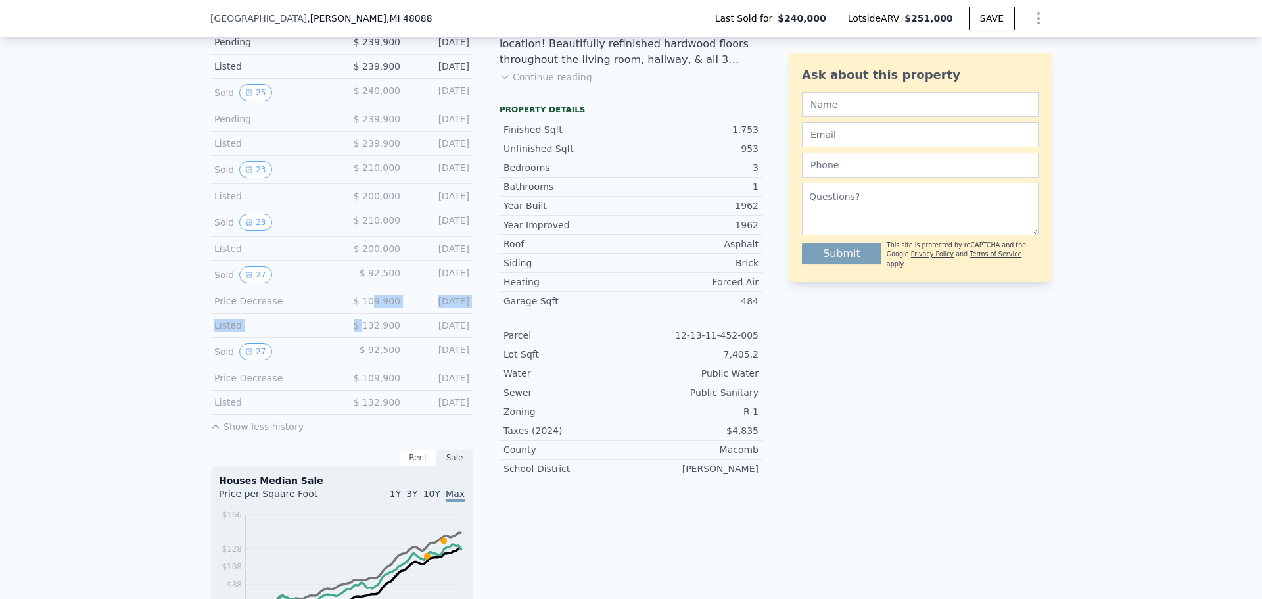
drag, startPoint x: 364, startPoint y: 334, endPoint x: 376, endPoint y: 303, distance: 33.1
click at [376, 303] on div "LISTING & SALE HISTORY Sold 25 $ 240,000 [DATE] Pending $ 239,900 [DATE] Listed…" at bounding box center [341, 211] width 263 height 444
click at [161, 312] on div "LISTING & SALE HISTORY Sold 25 $ 240,000 [DATE] Pending $ 239,900 [DATE] Listed…" at bounding box center [631, 491] width 1262 height 1036
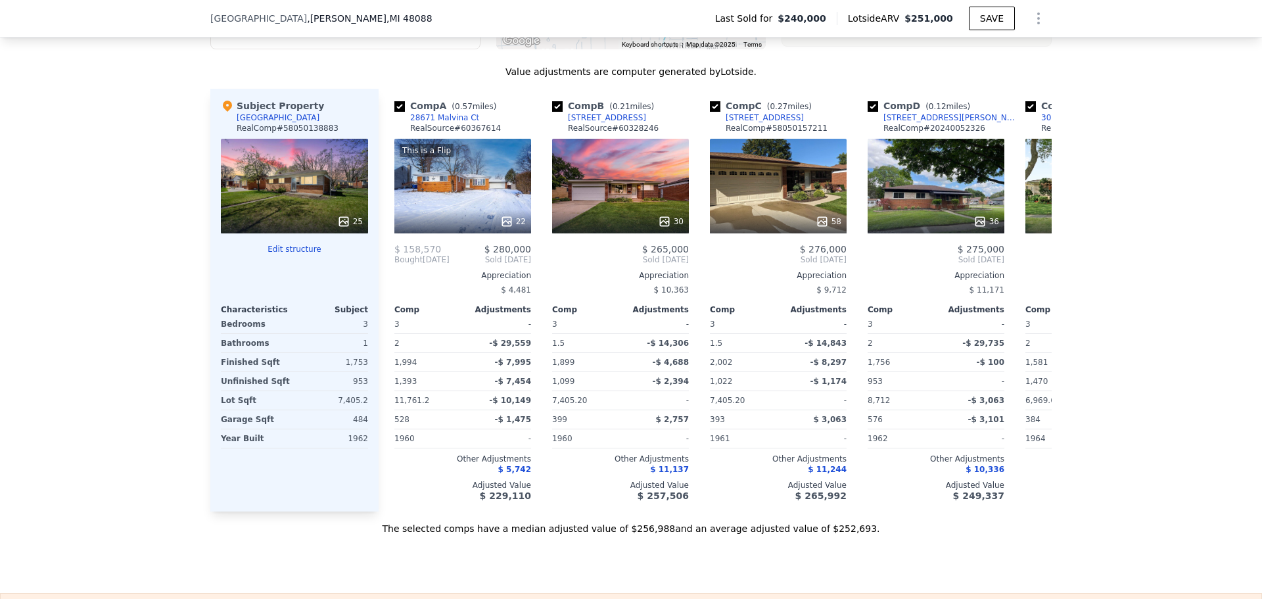
scroll to position [1704, 0]
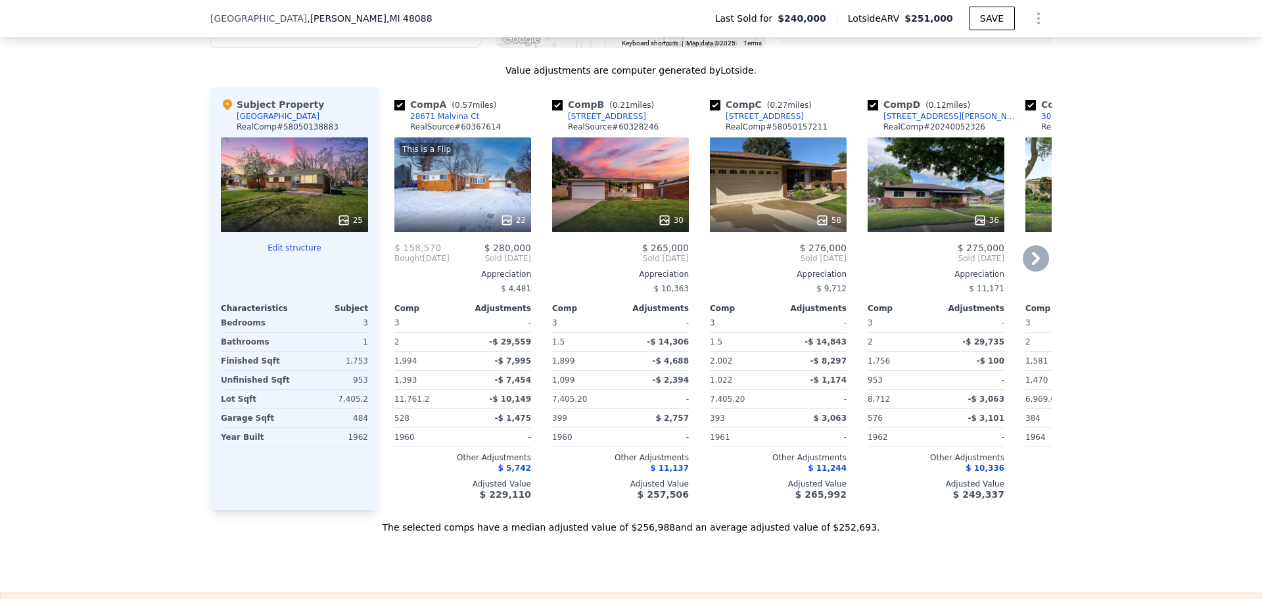
click at [1034, 265] on icon at bounding box center [1036, 258] width 8 height 13
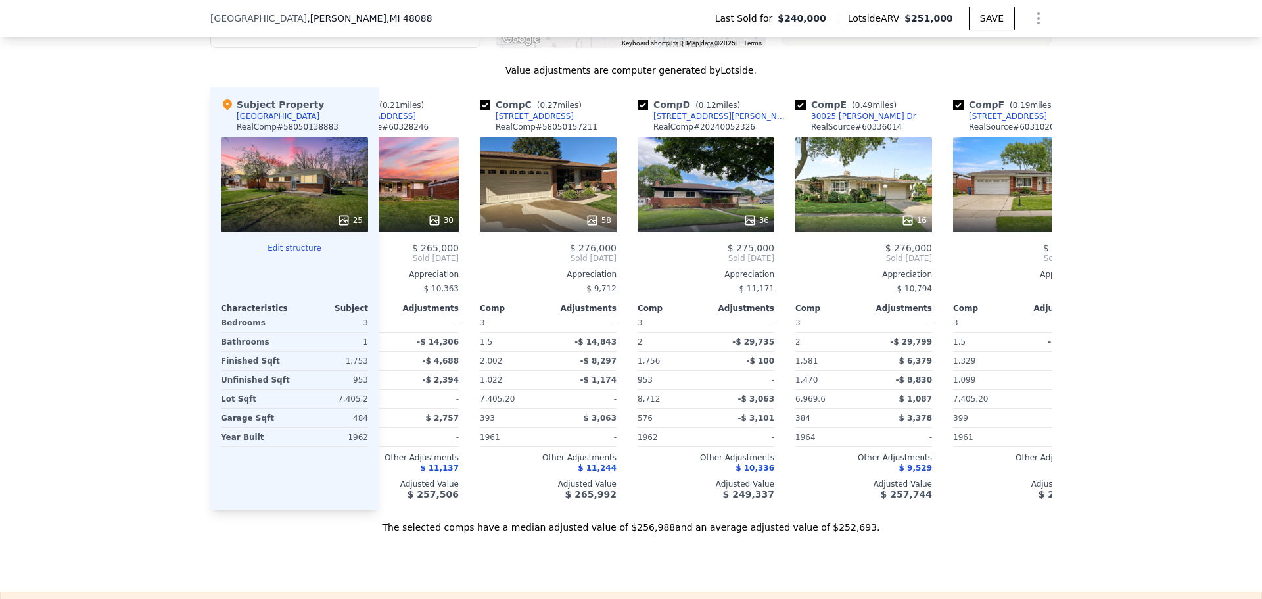
scroll to position [0, 315]
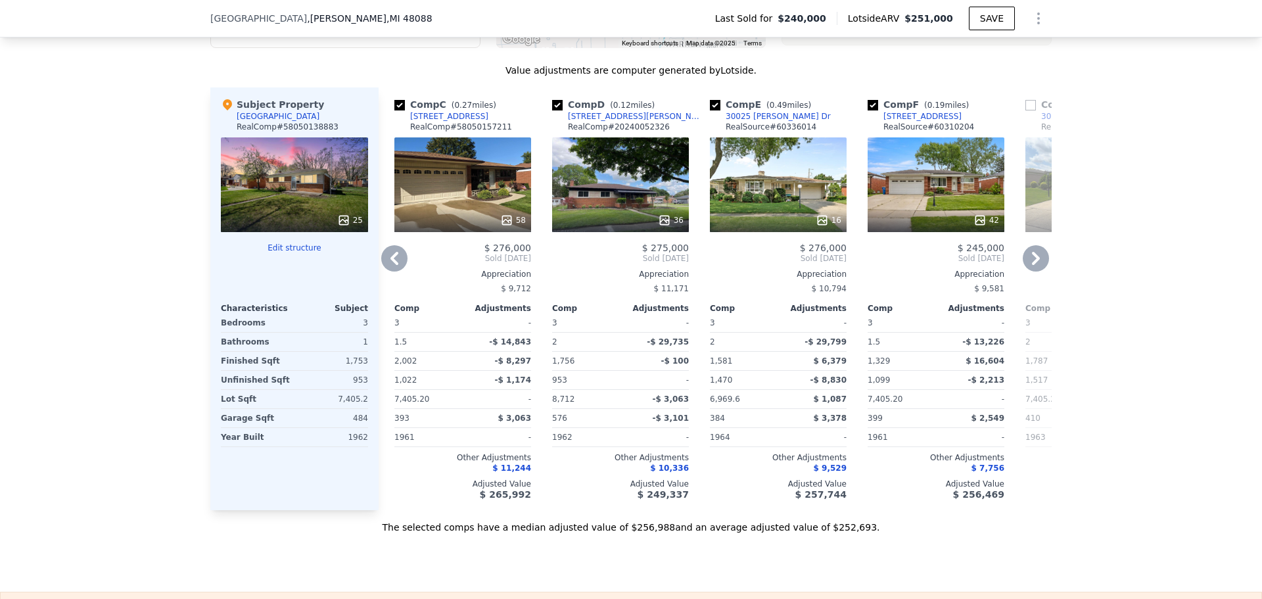
click at [630, 191] on div "36" at bounding box center [620, 184] width 137 height 95
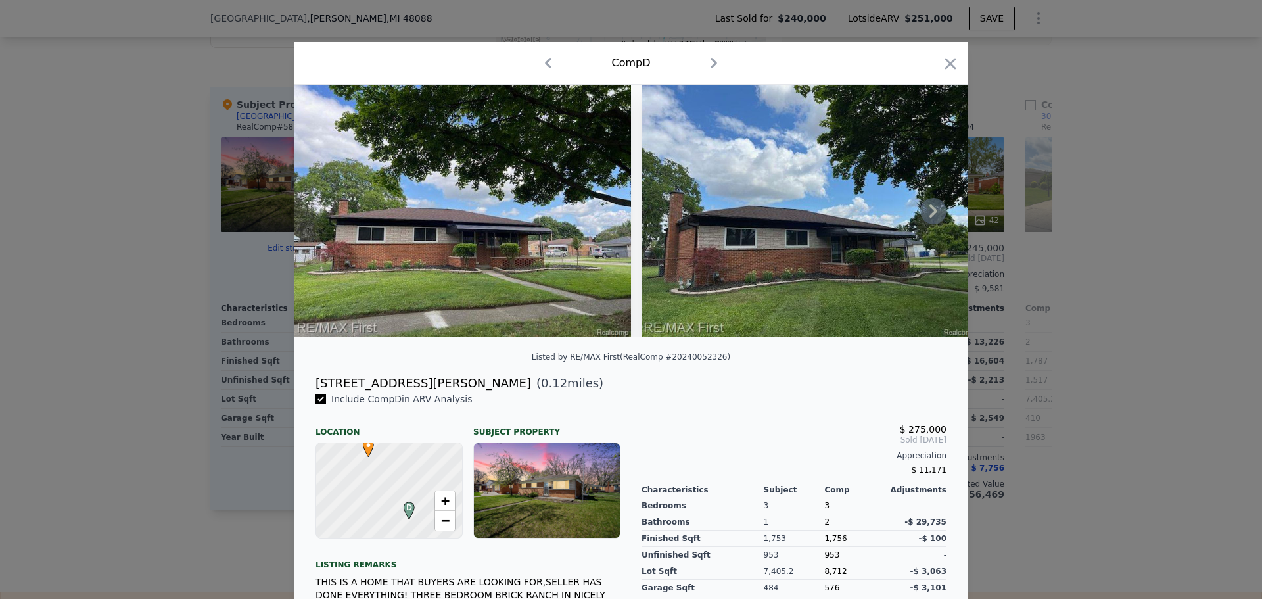
click at [397, 230] on img at bounding box center [462, 211] width 337 height 252
click at [758, 229] on img at bounding box center [809, 211] width 337 height 252
click at [927, 216] on icon at bounding box center [933, 211] width 26 height 26
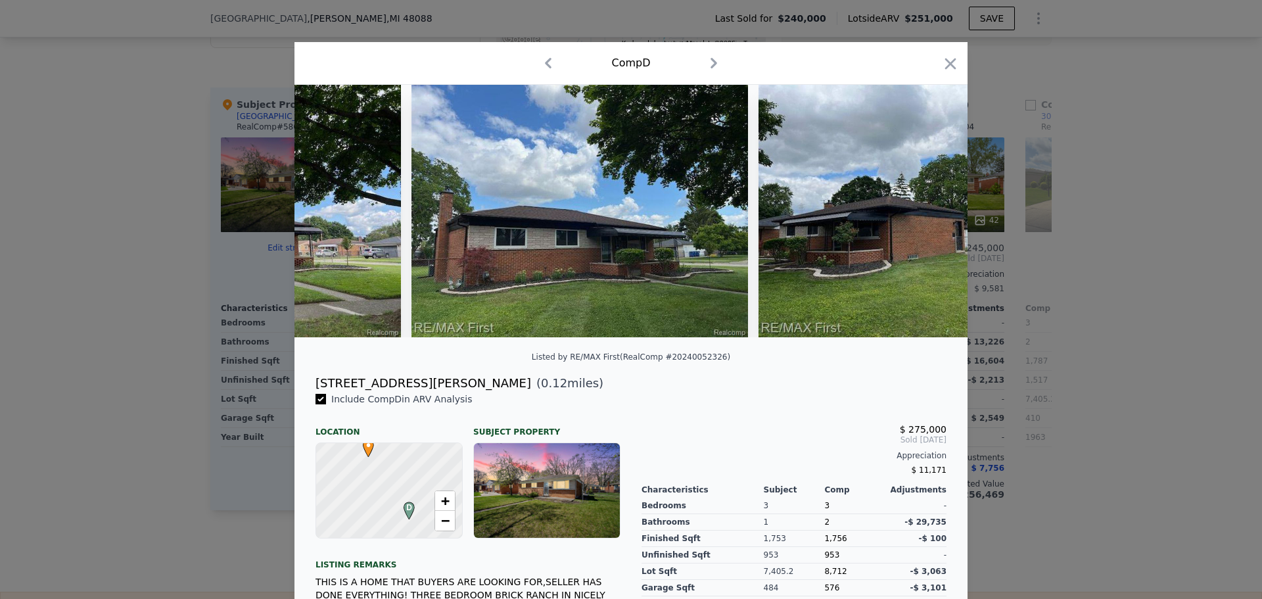
scroll to position [0, 315]
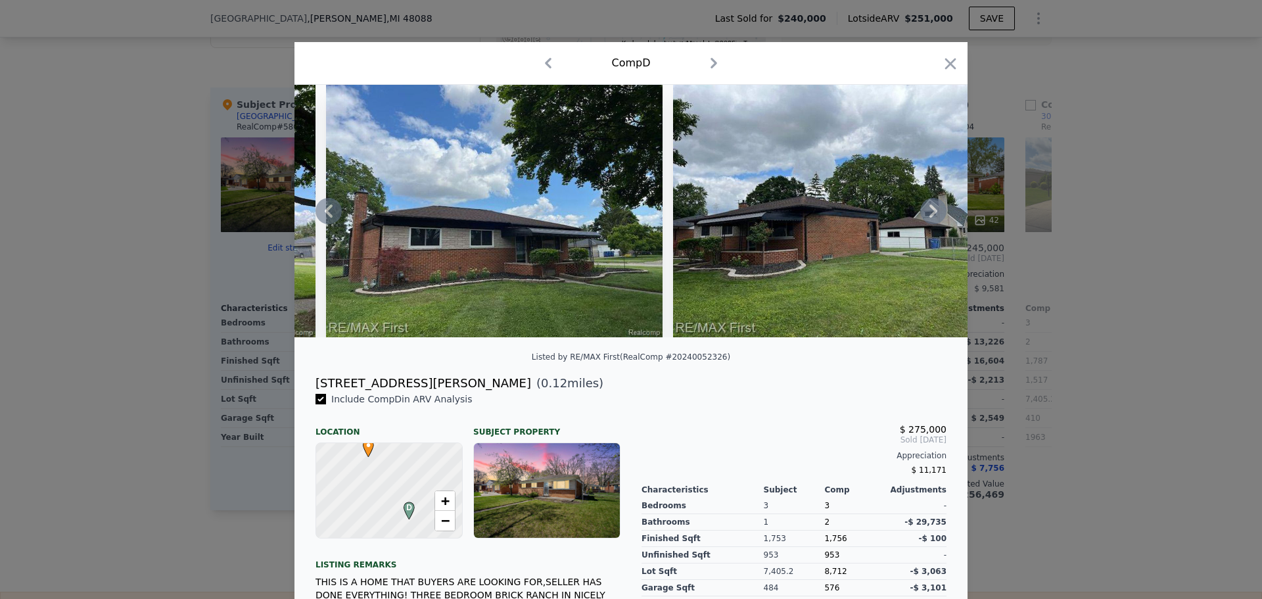
click at [927, 216] on icon at bounding box center [933, 211] width 26 height 26
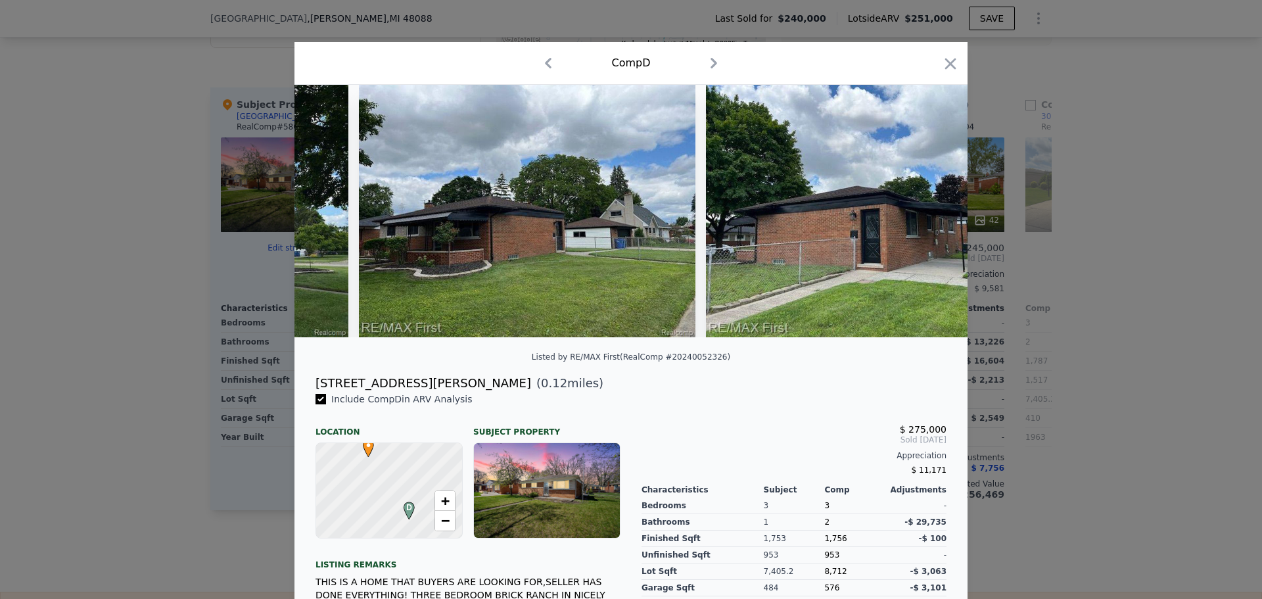
scroll to position [0, 631]
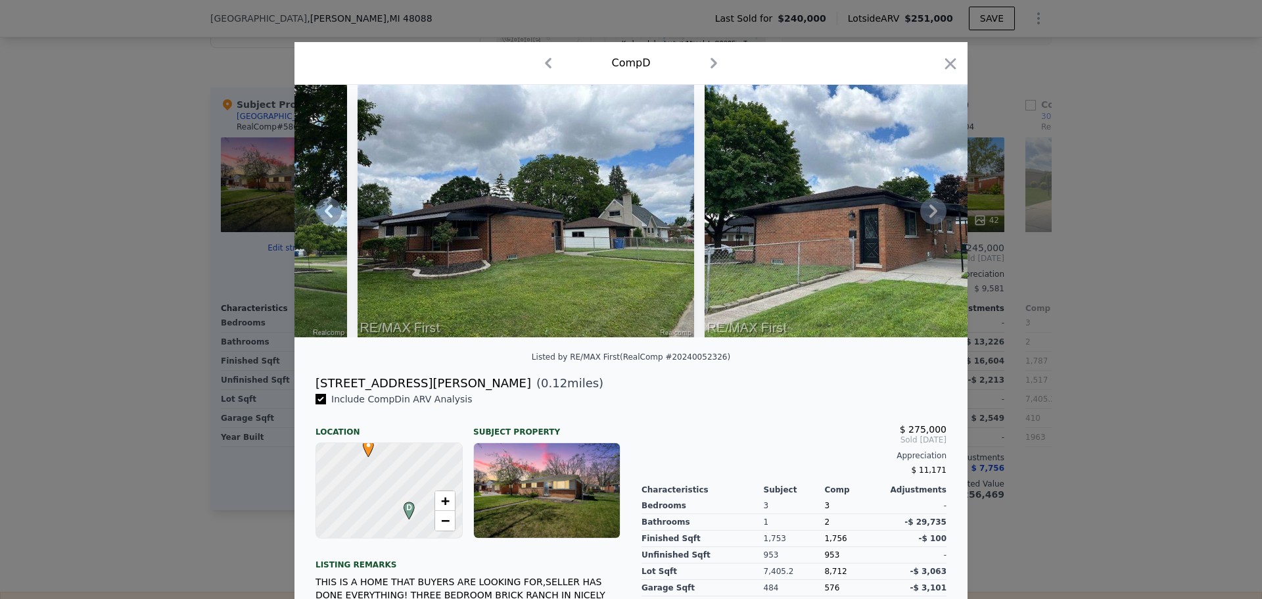
click at [927, 216] on icon at bounding box center [933, 211] width 26 height 26
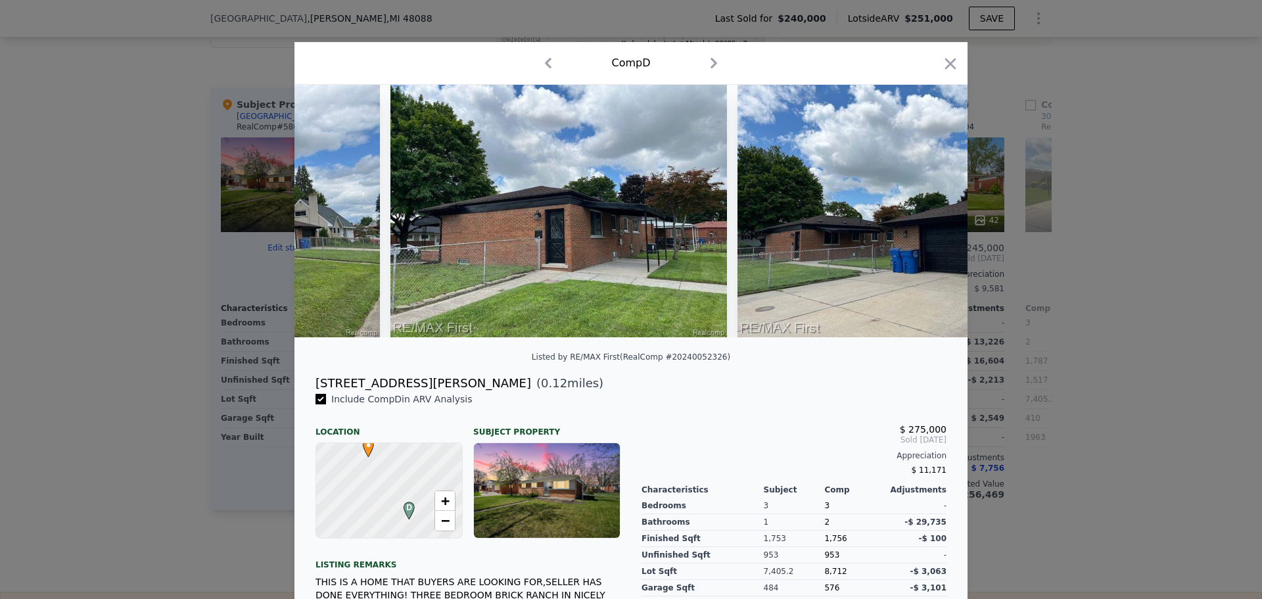
scroll to position [0, 946]
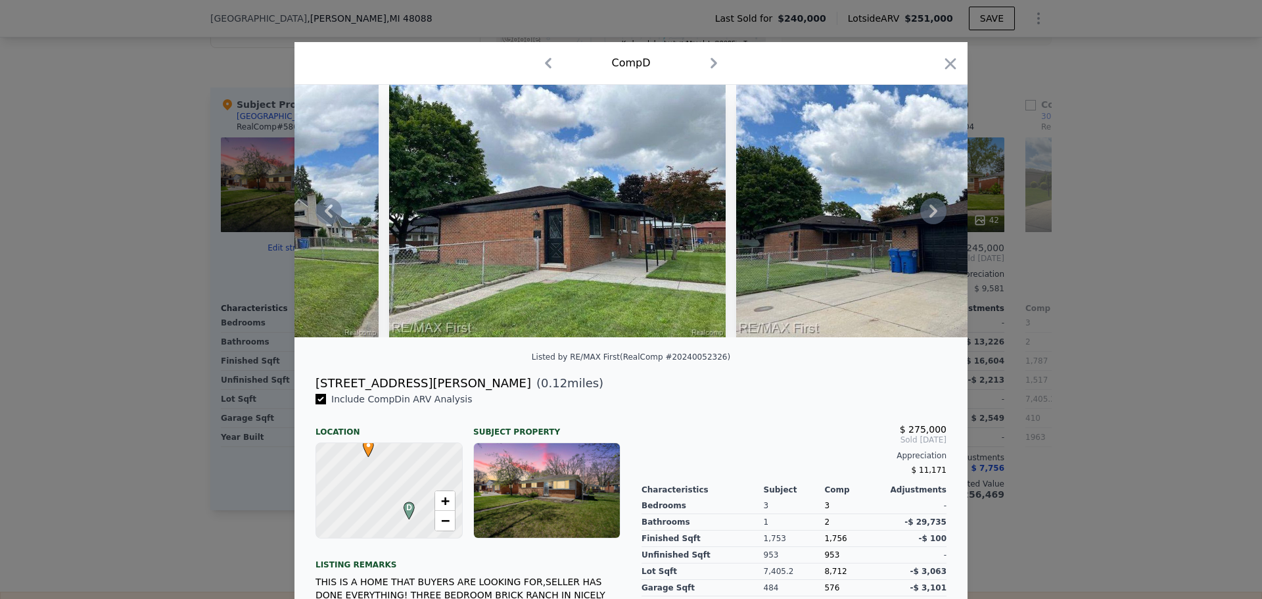
click at [927, 216] on icon at bounding box center [933, 211] width 26 height 26
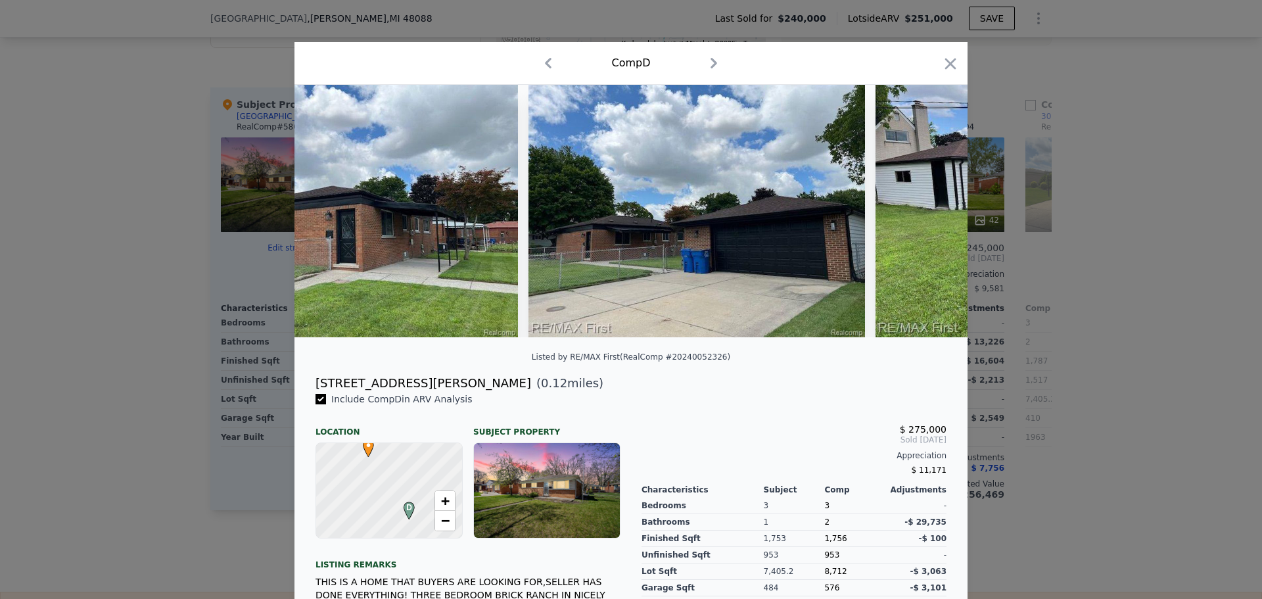
scroll to position [0, 1262]
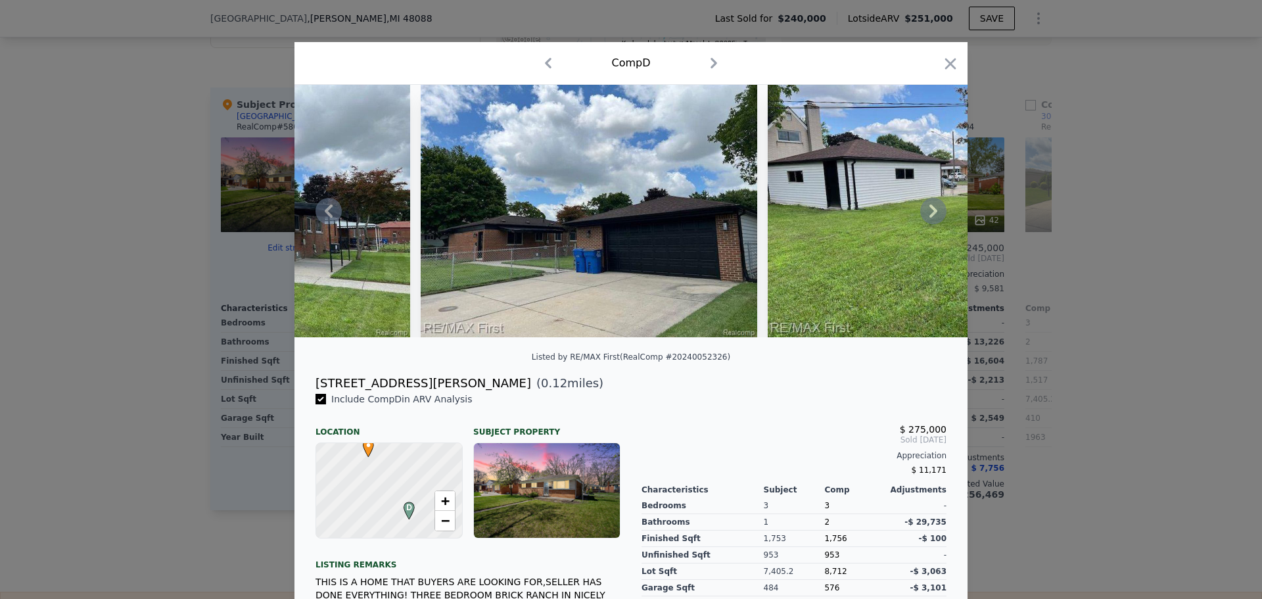
click at [927, 216] on icon at bounding box center [933, 211] width 26 height 26
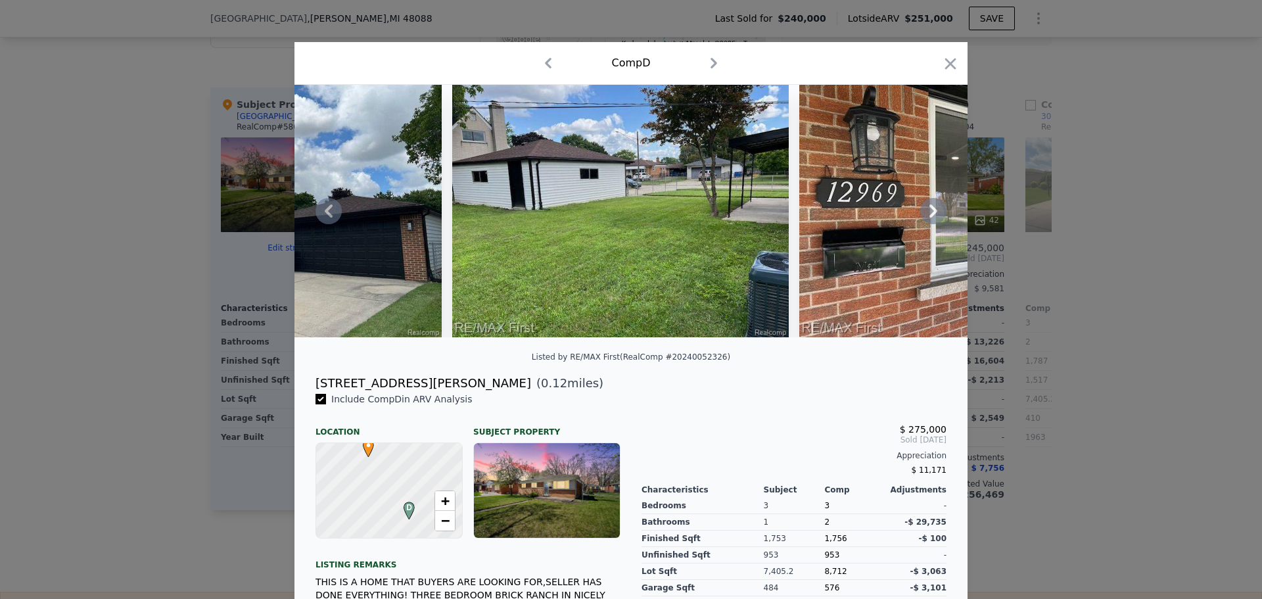
click at [927, 216] on icon at bounding box center [933, 211] width 26 height 26
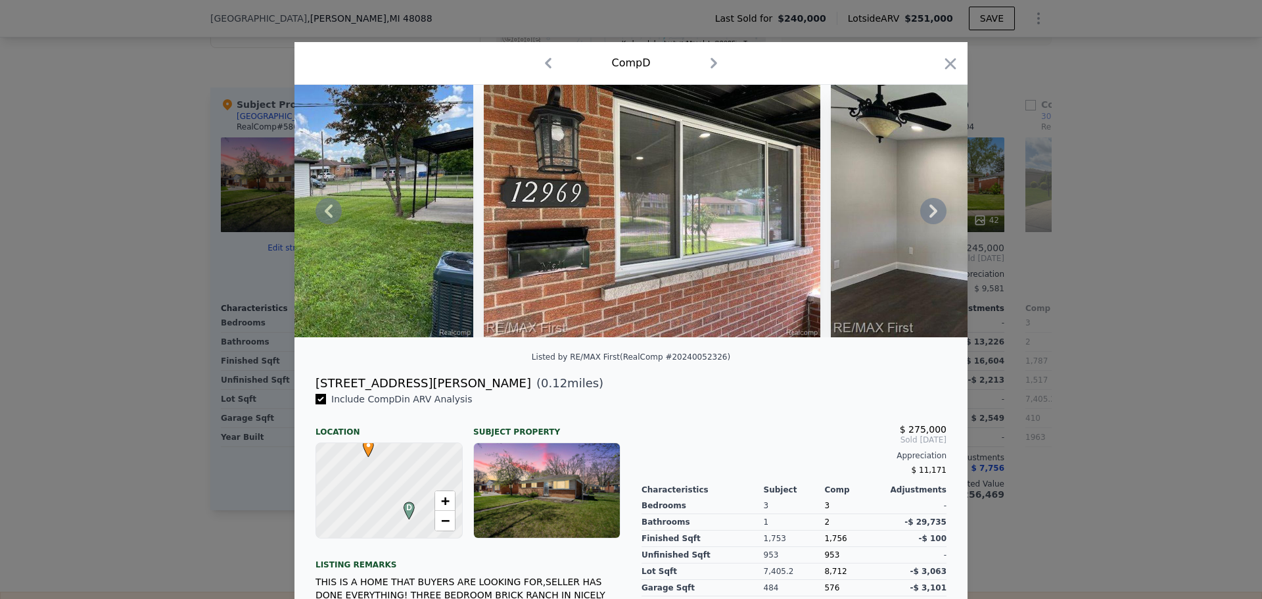
click at [927, 216] on icon at bounding box center [933, 211] width 26 height 26
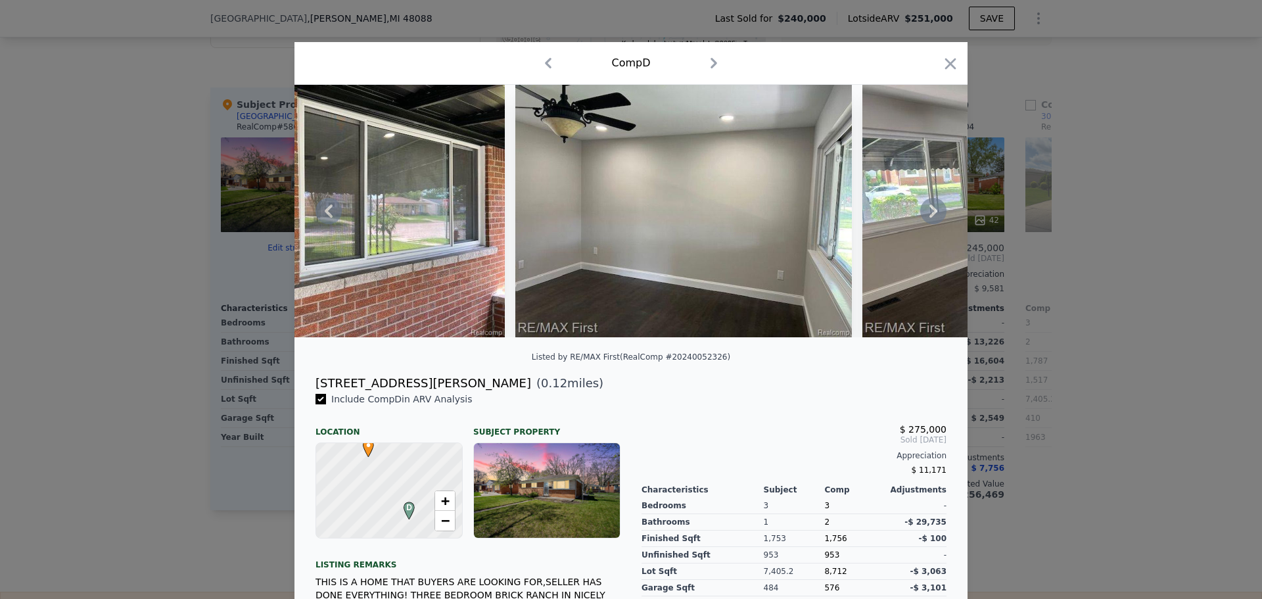
click at [927, 216] on icon at bounding box center [933, 211] width 26 height 26
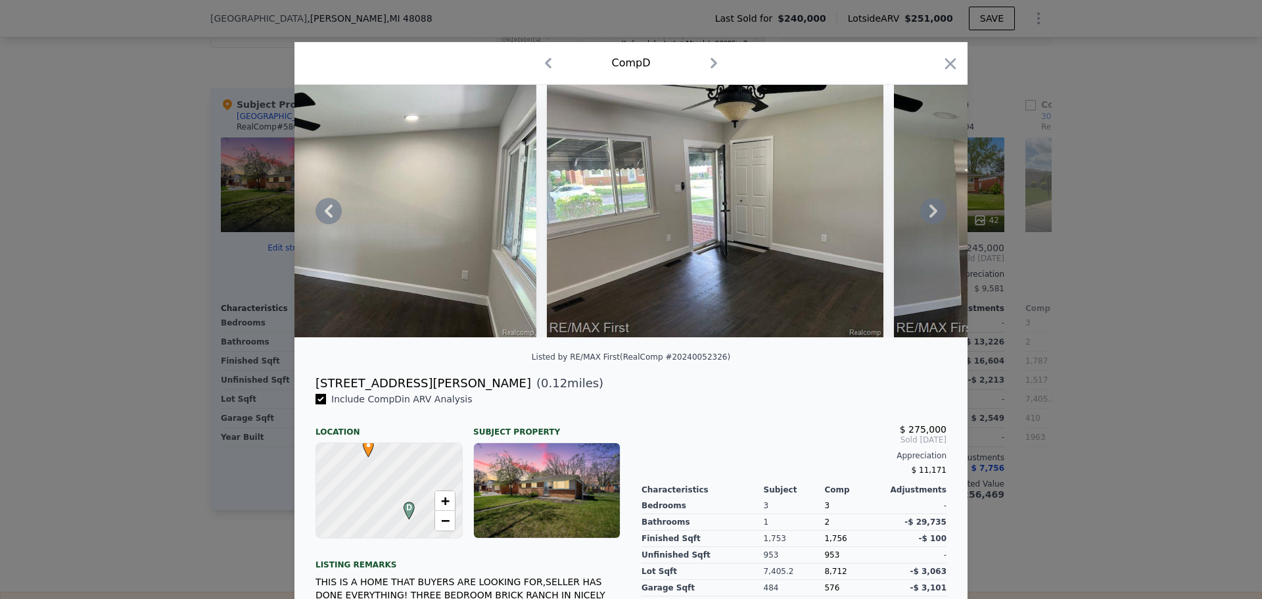
click at [927, 216] on icon at bounding box center [933, 211] width 26 height 26
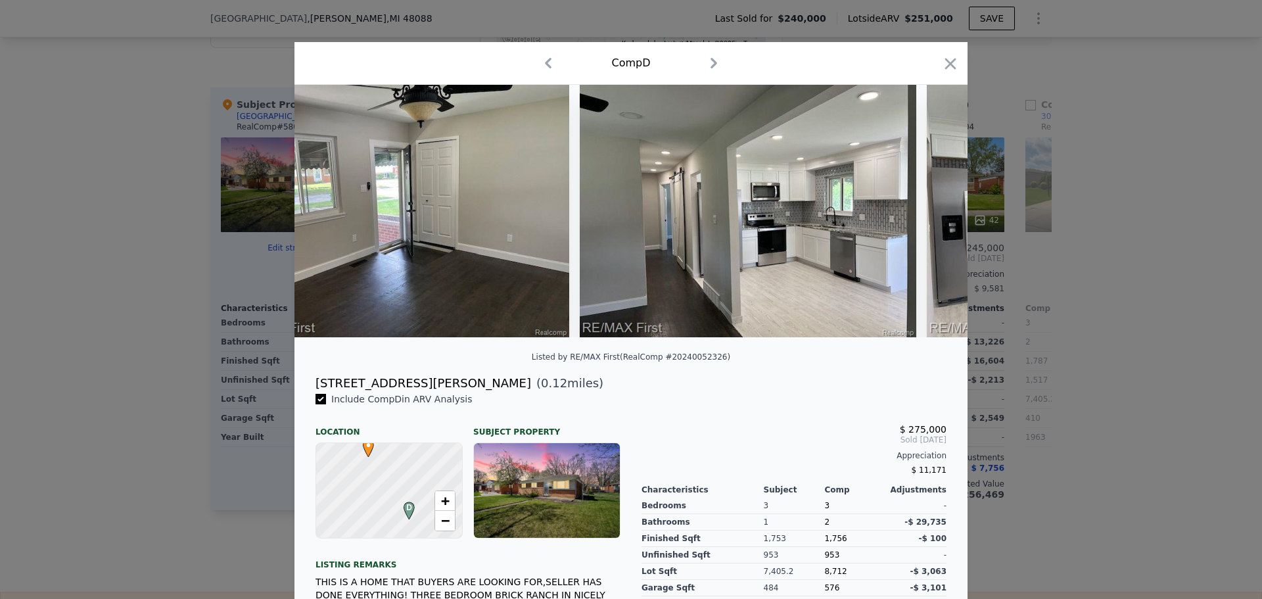
scroll to position [0, 2839]
click at [927, 216] on icon at bounding box center [933, 211] width 26 height 26
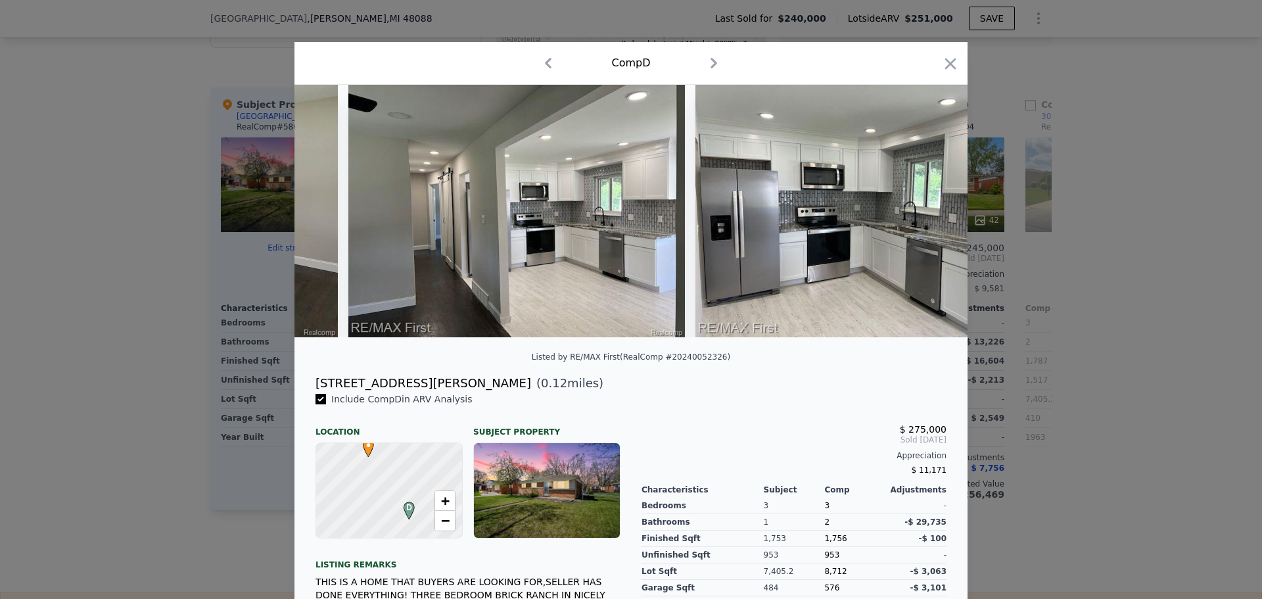
scroll to position [0, 3155]
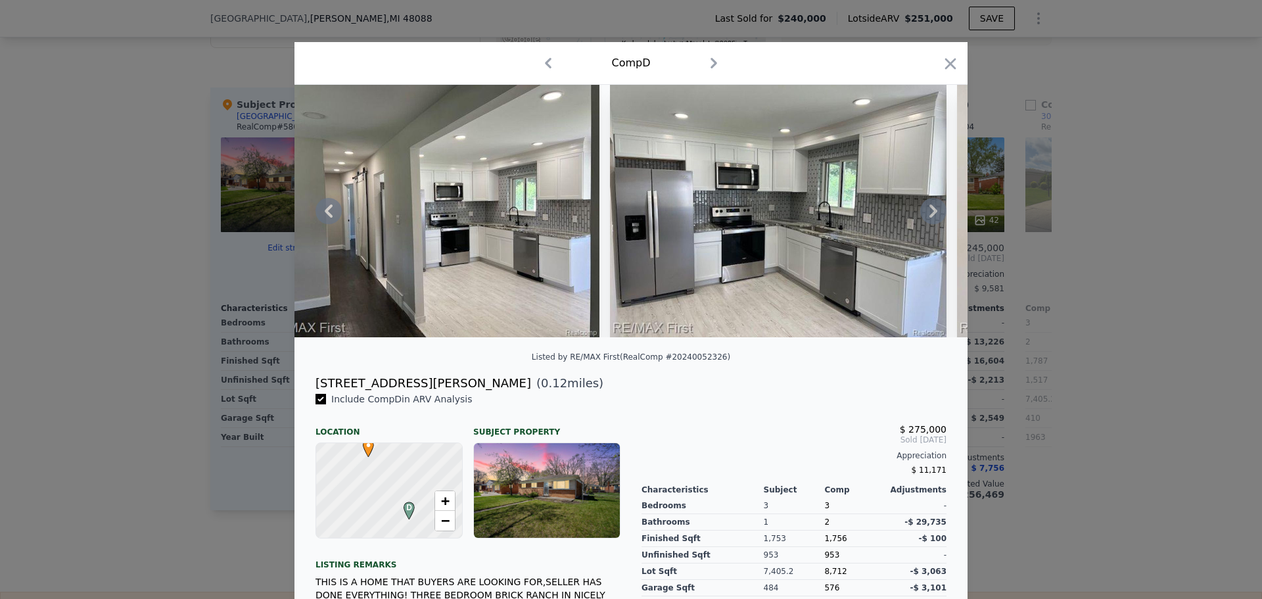
click at [927, 216] on icon at bounding box center [933, 211] width 26 height 26
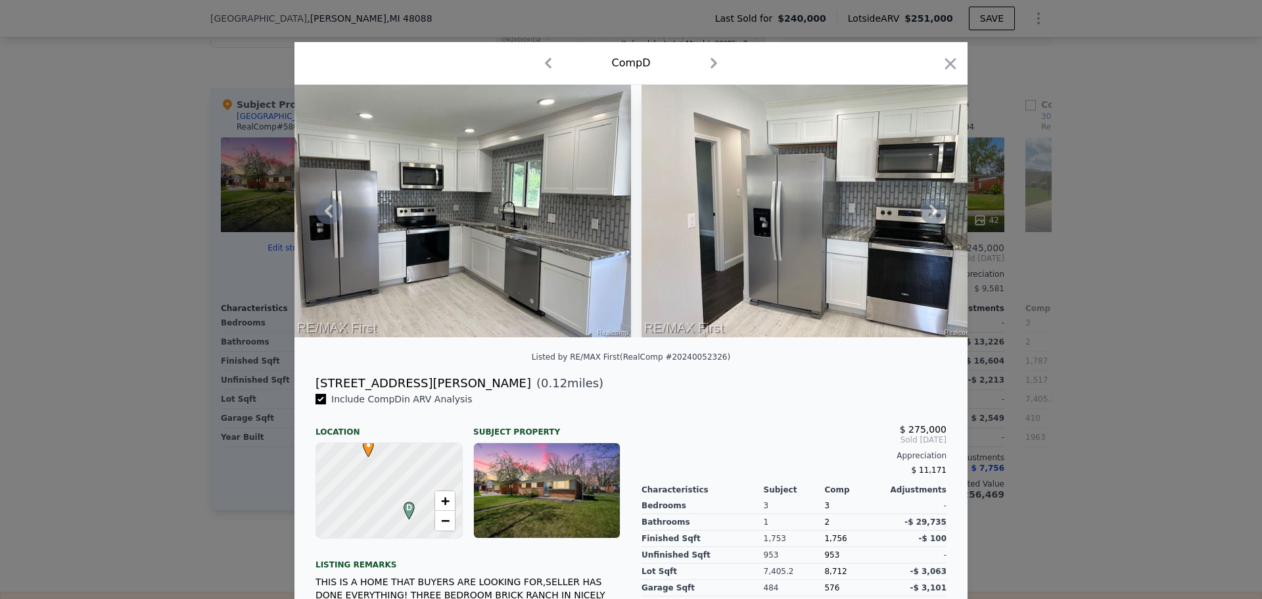
click at [927, 216] on icon at bounding box center [933, 211] width 26 height 26
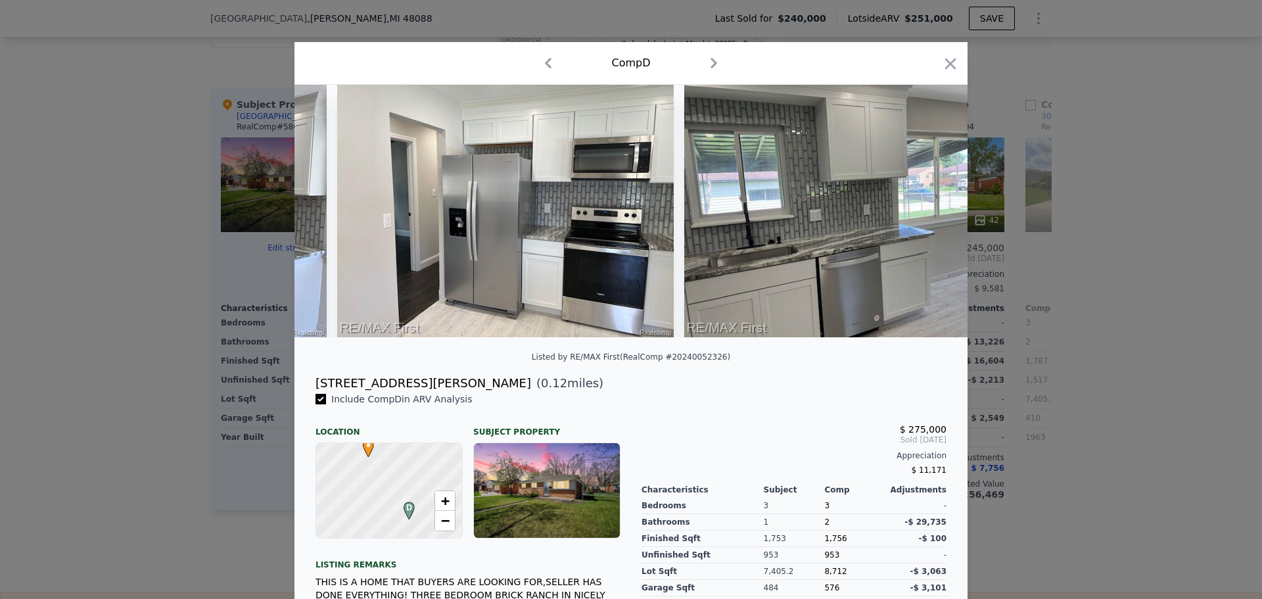
scroll to position [0, 3786]
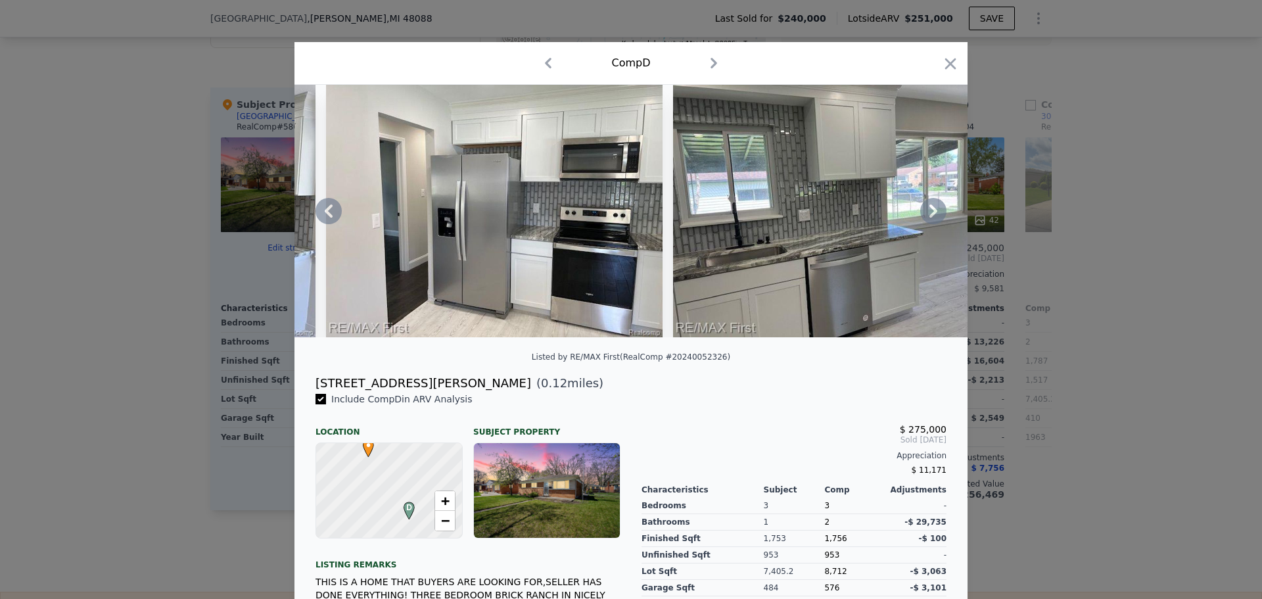
click at [928, 215] on icon at bounding box center [933, 211] width 26 height 26
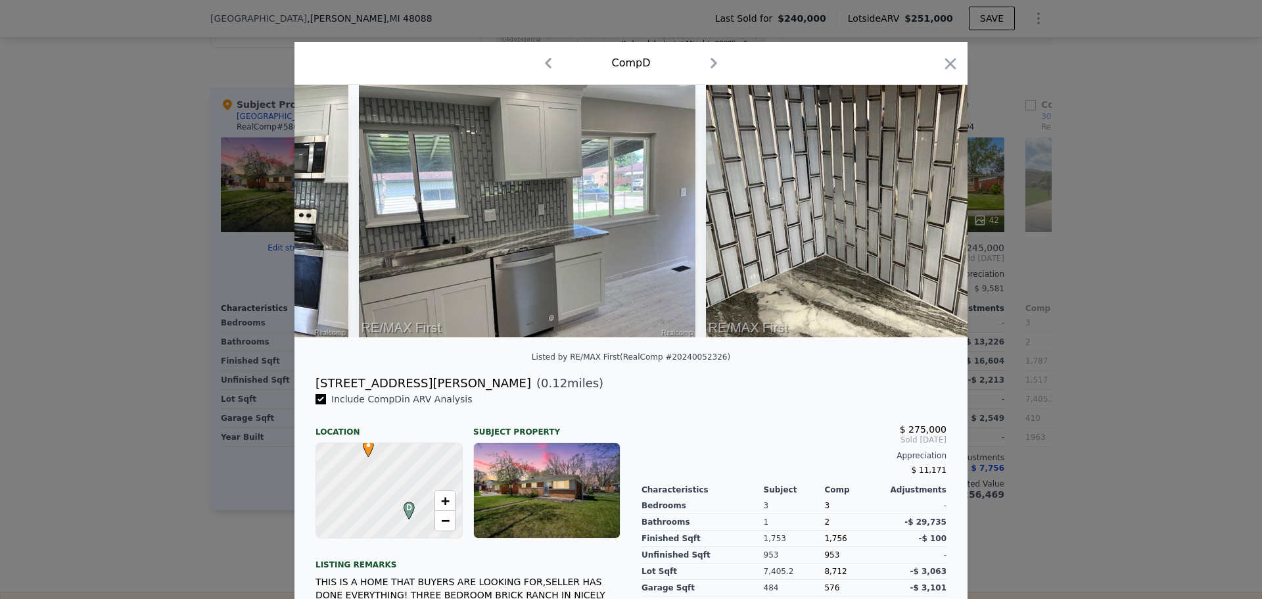
scroll to position [0, 4101]
click at [928, 215] on icon at bounding box center [933, 211] width 26 height 26
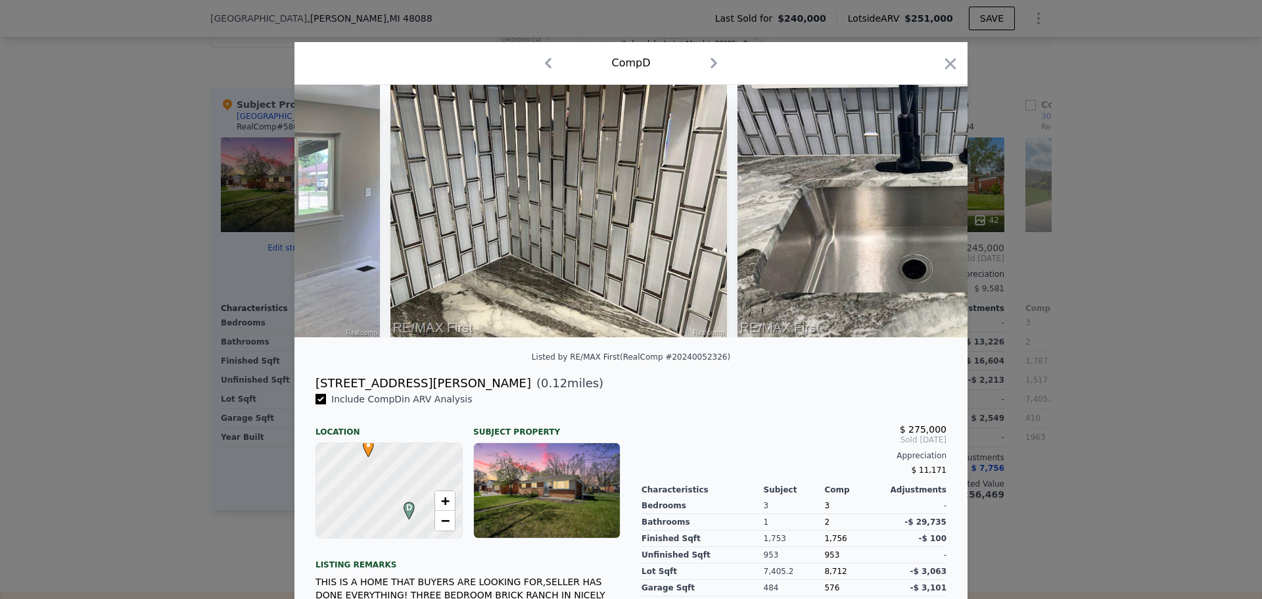
scroll to position [0, 4417]
click at [928, 215] on icon at bounding box center [933, 211] width 26 height 26
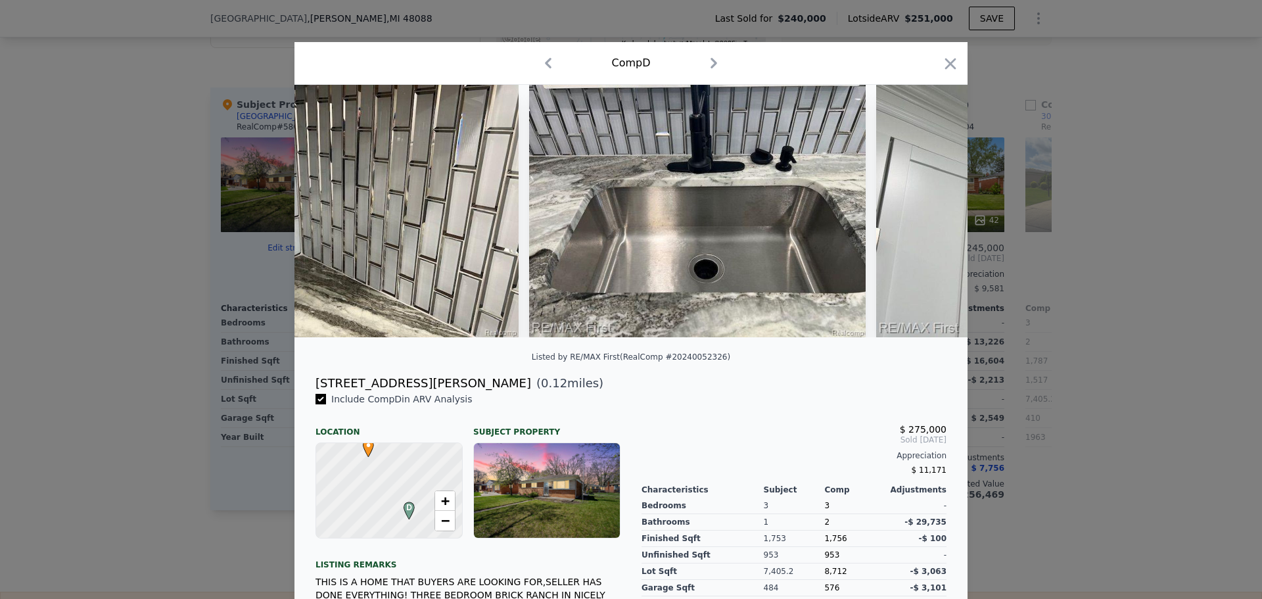
scroll to position [0, 4732]
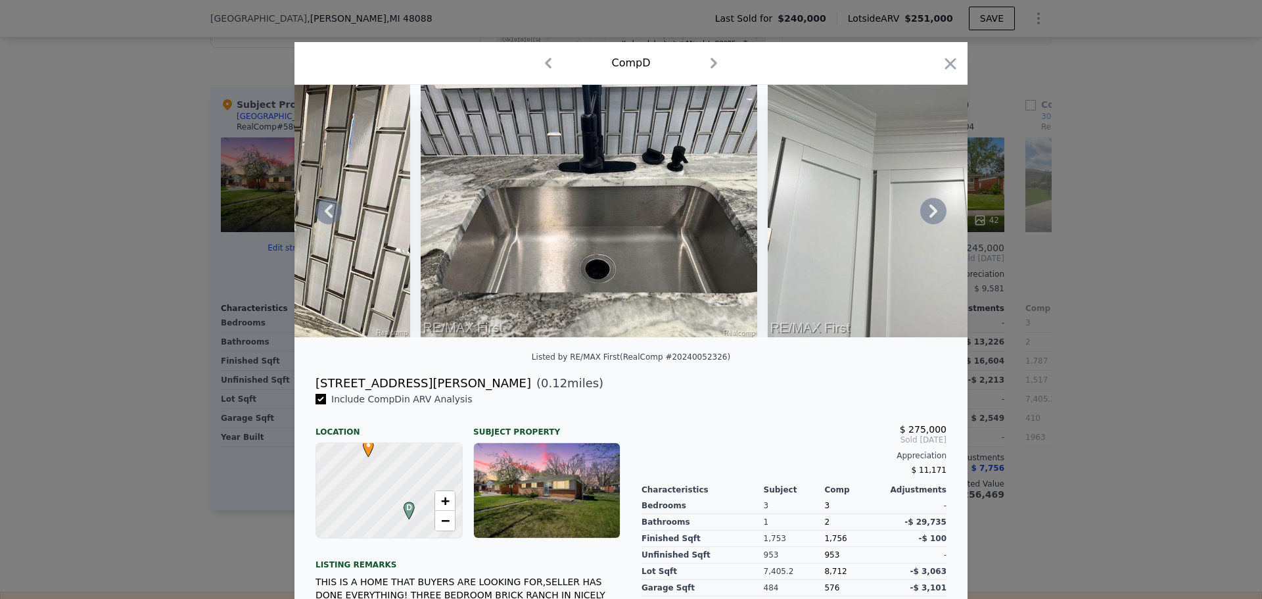
click at [928, 215] on icon at bounding box center [933, 211] width 26 height 26
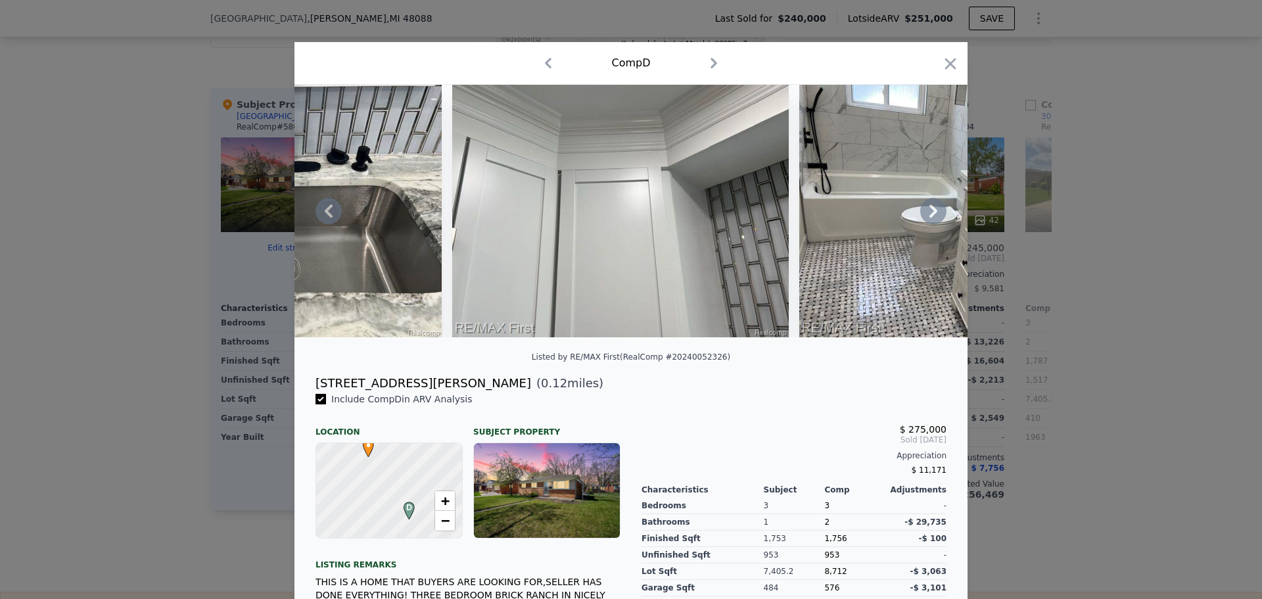
click at [928, 215] on icon at bounding box center [933, 211] width 26 height 26
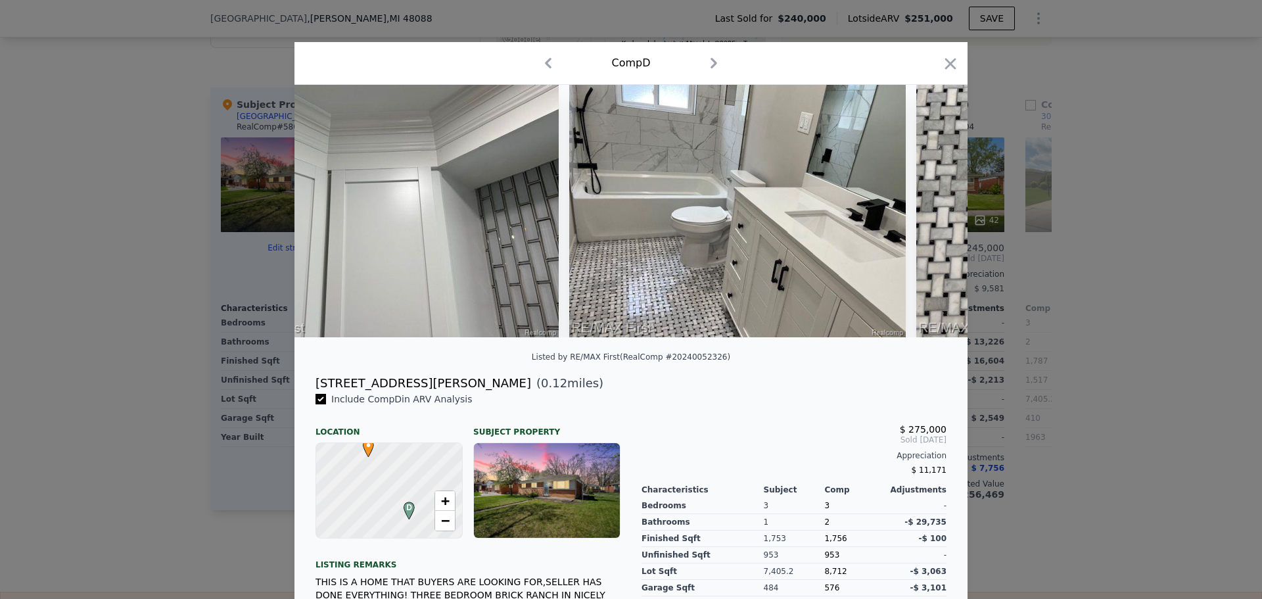
scroll to position [0, 5363]
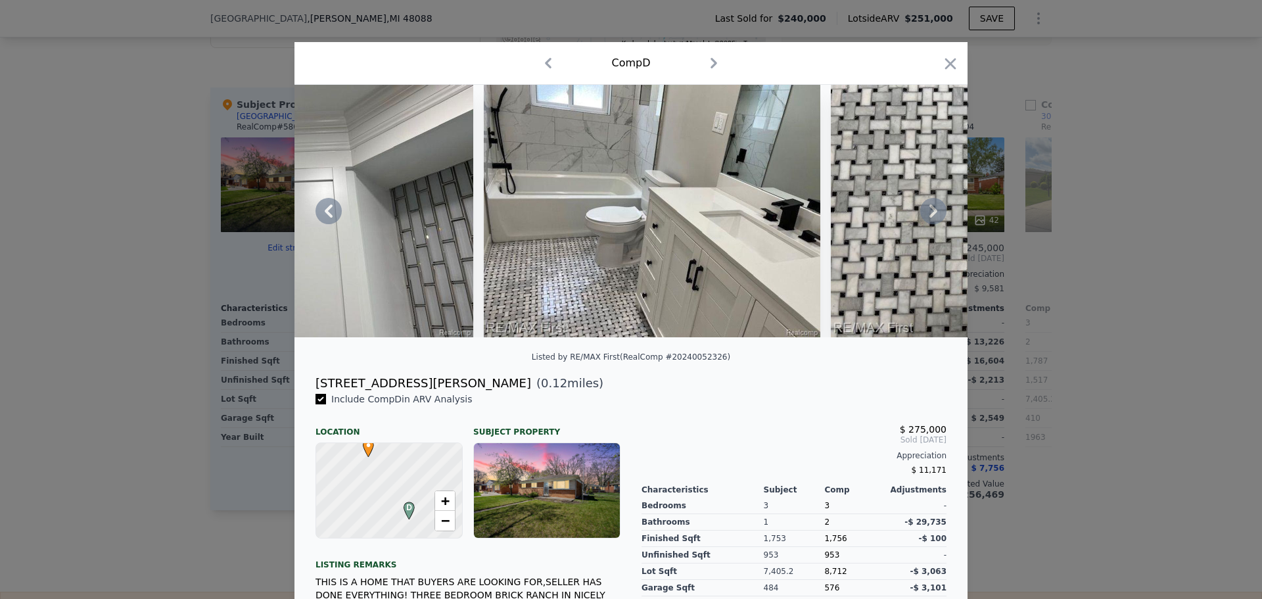
click at [928, 215] on icon at bounding box center [933, 211] width 26 height 26
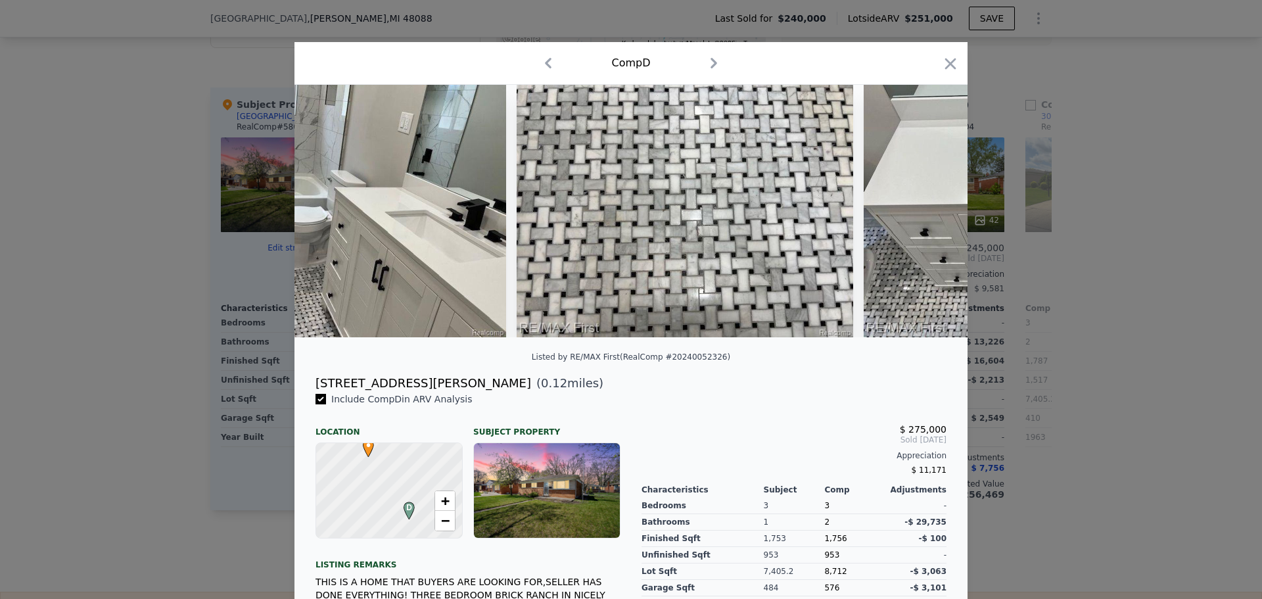
scroll to position [0, 5678]
click at [928, 215] on icon at bounding box center [933, 211] width 26 height 26
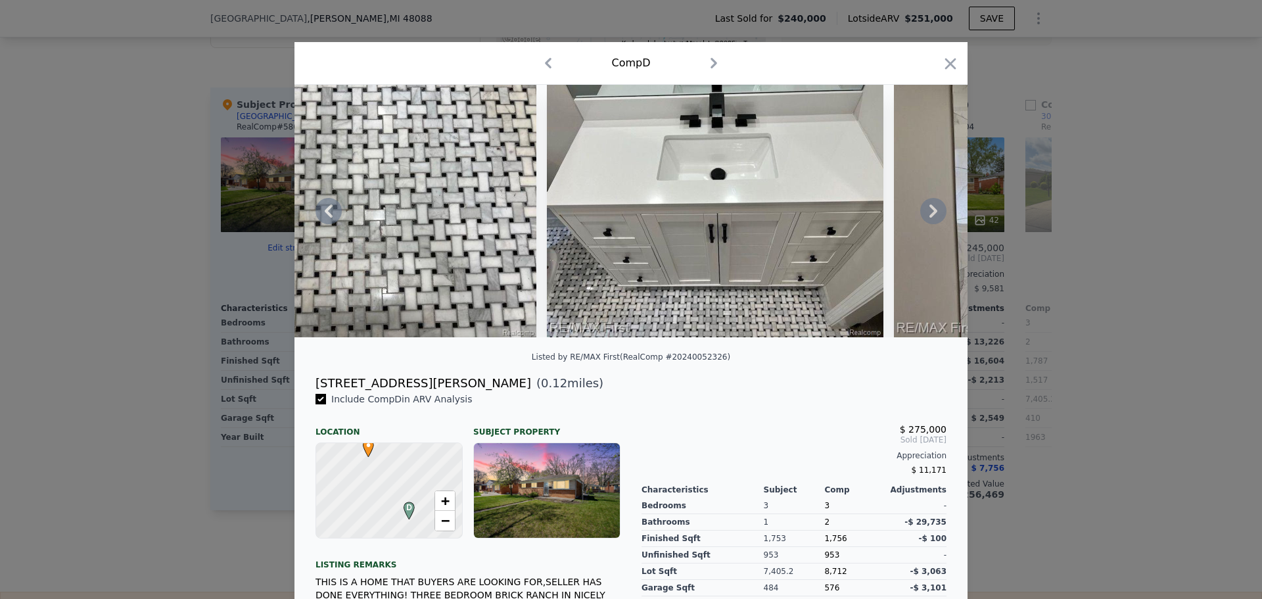
click at [928, 215] on icon at bounding box center [933, 211] width 26 height 26
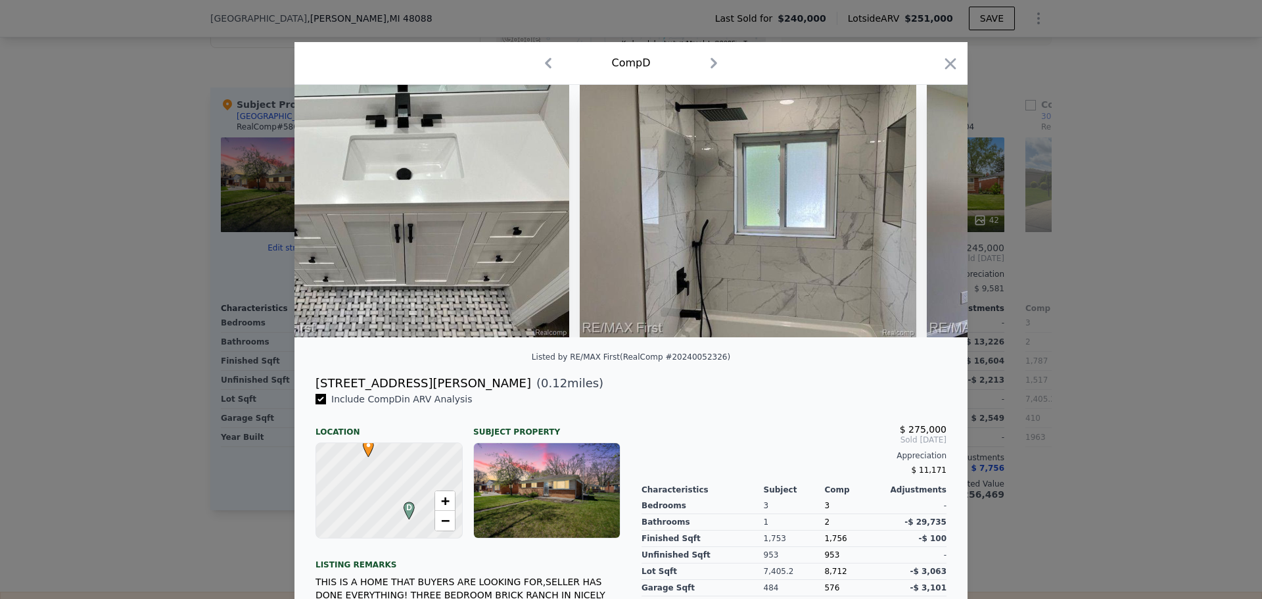
scroll to position [0, 6309]
click at [927, 216] on icon at bounding box center [933, 211] width 26 height 26
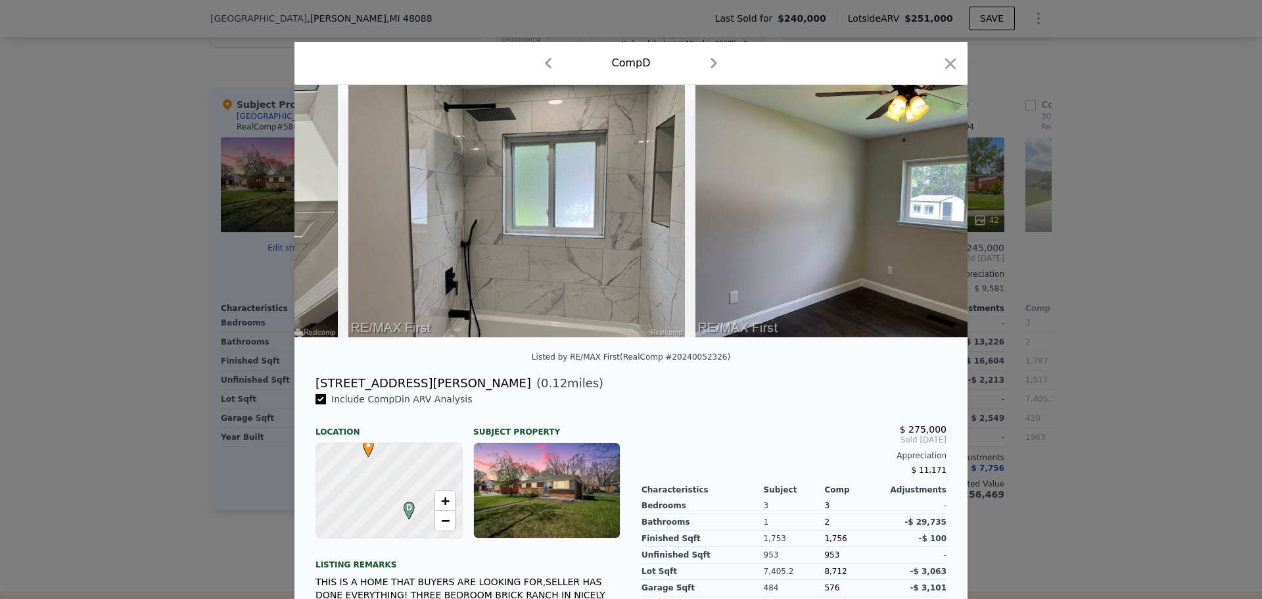
scroll to position [0, 6625]
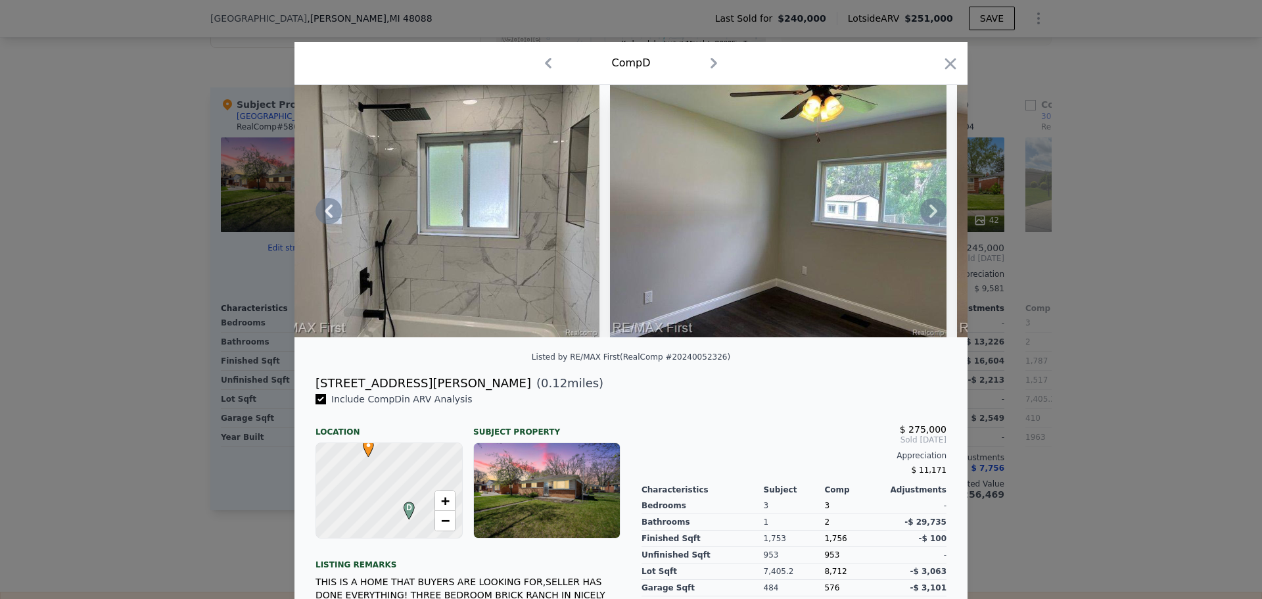
click at [927, 216] on icon at bounding box center [933, 211] width 26 height 26
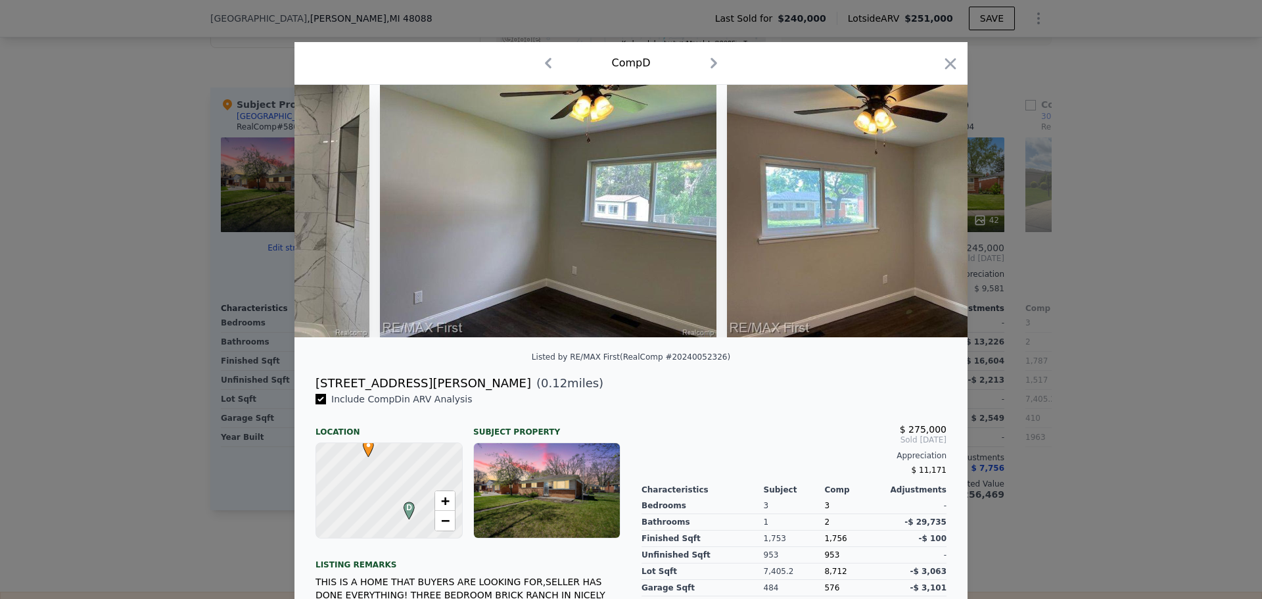
scroll to position [0, 6940]
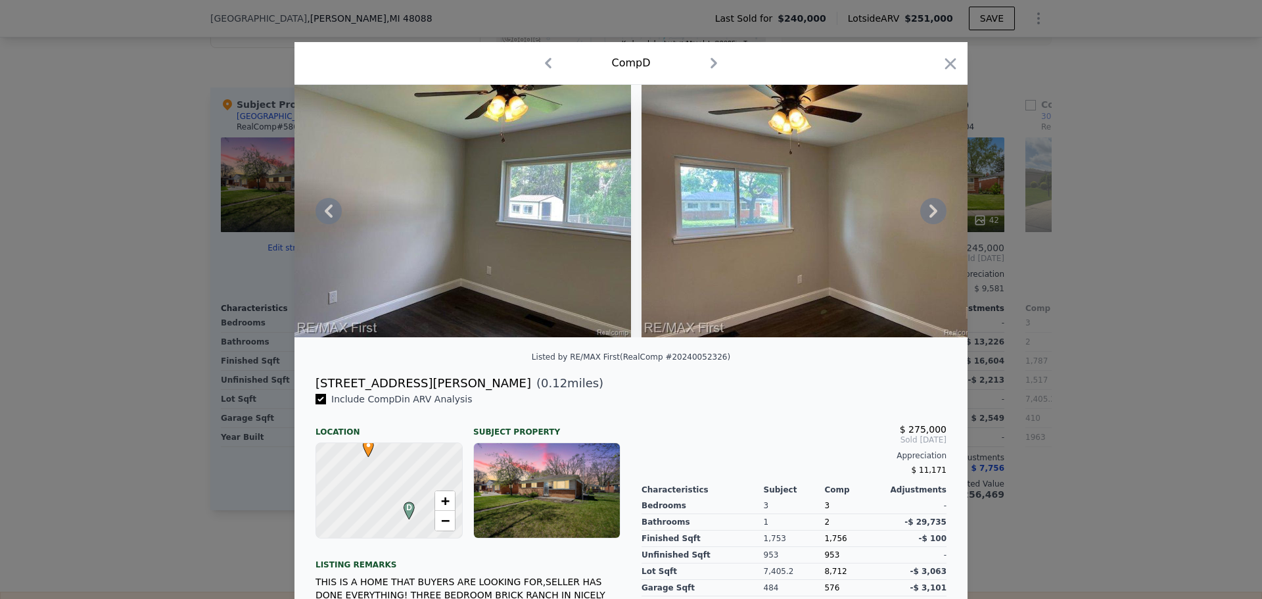
click at [927, 216] on icon at bounding box center [933, 211] width 26 height 26
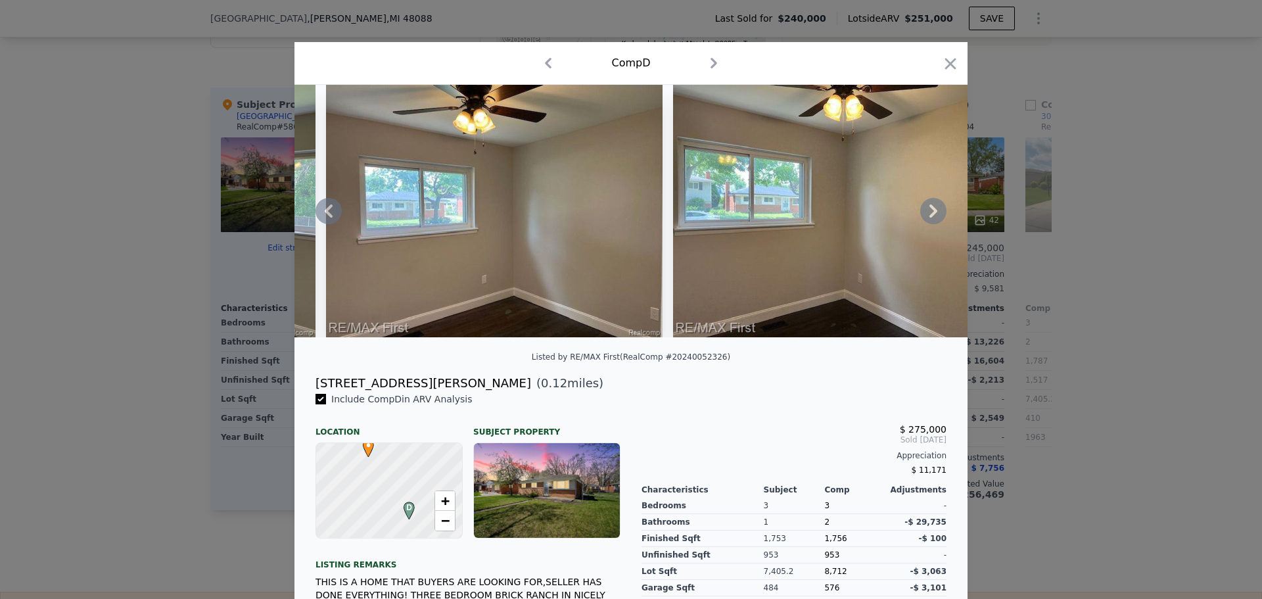
click at [927, 216] on icon at bounding box center [933, 211] width 26 height 26
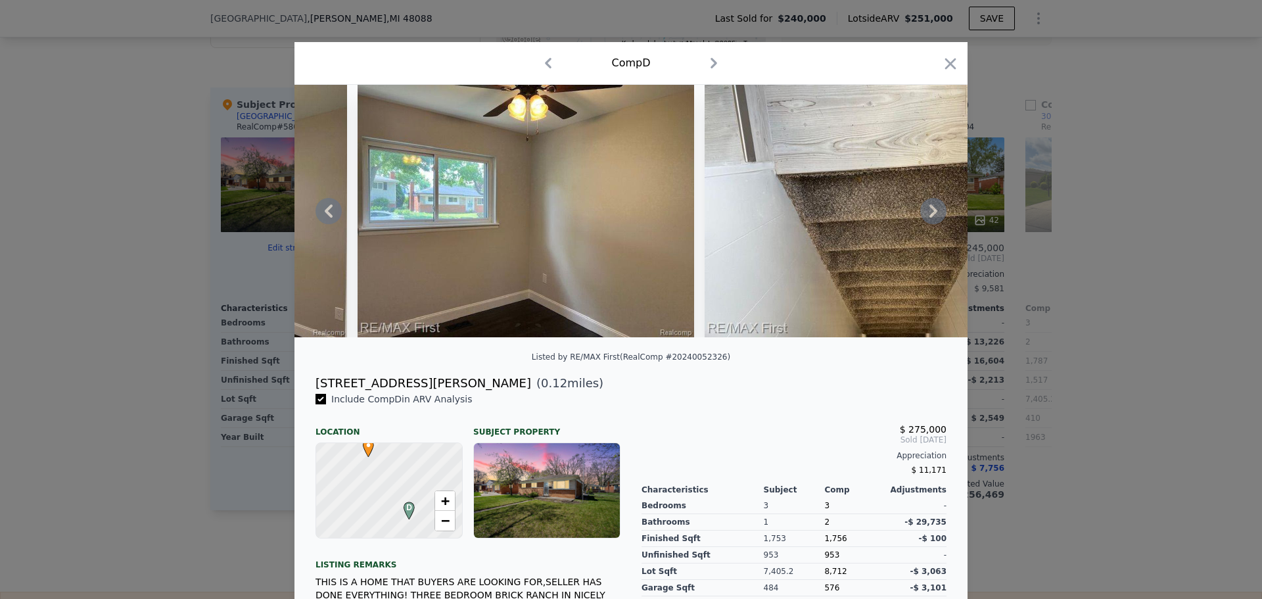
click at [927, 216] on icon at bounding box center [933, 211] width 26 height 26
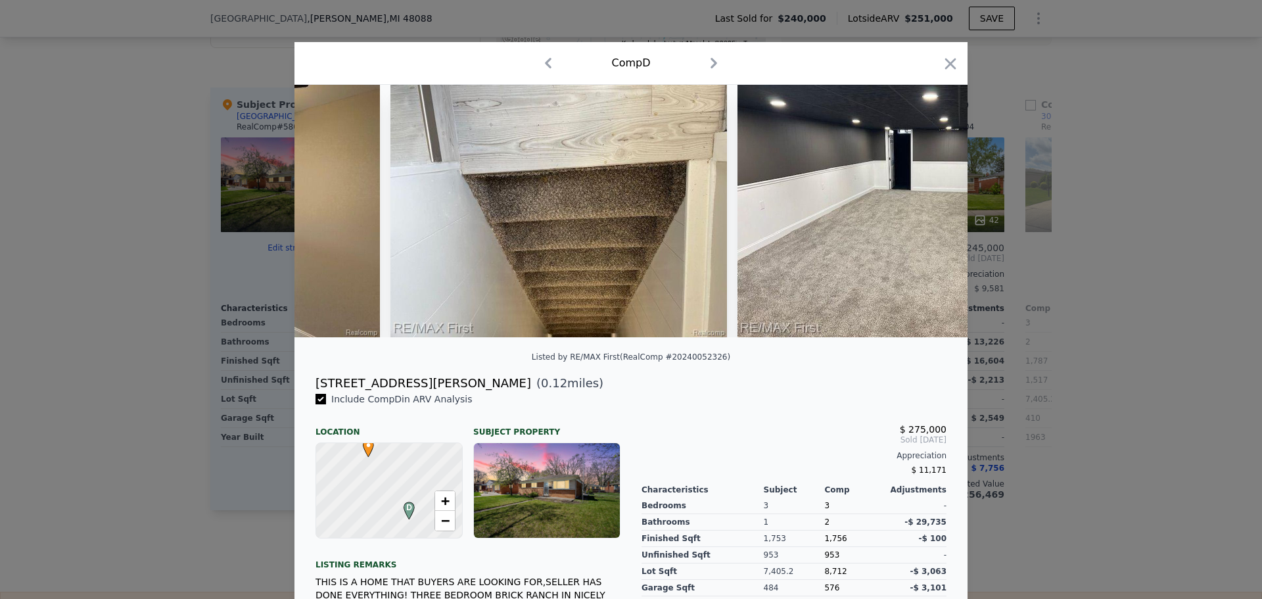
scroll to position [0, 7887]
click at [927, 216] on icon at bounding box center [933, 211] width 26 height 26
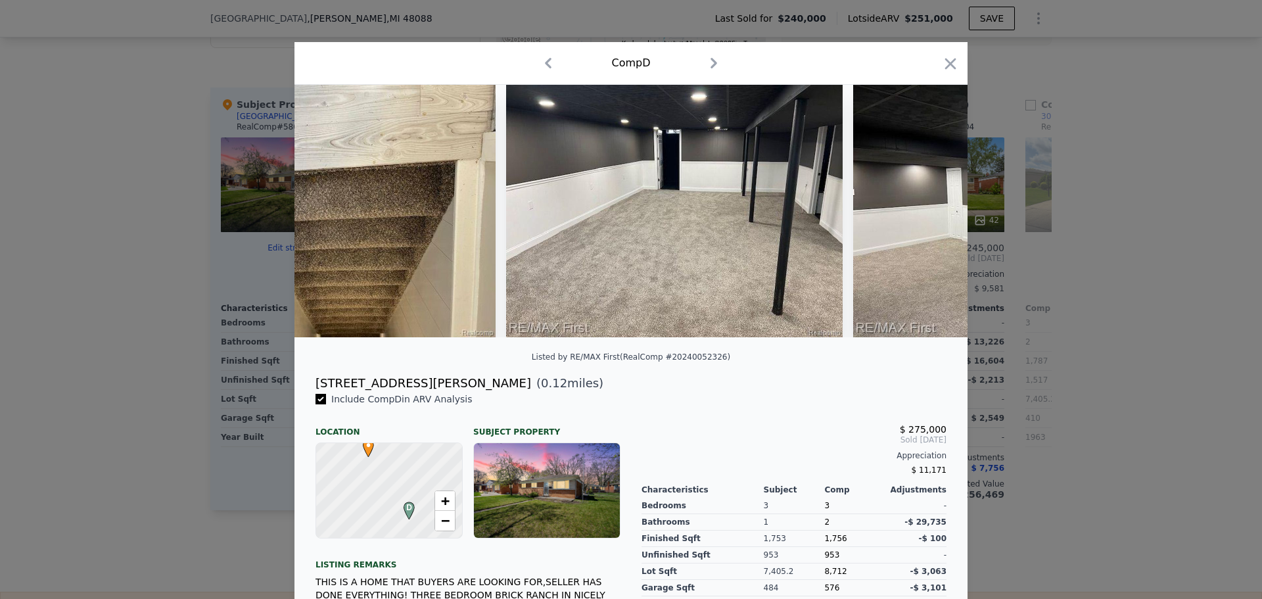
scroll to position [0, 8202]
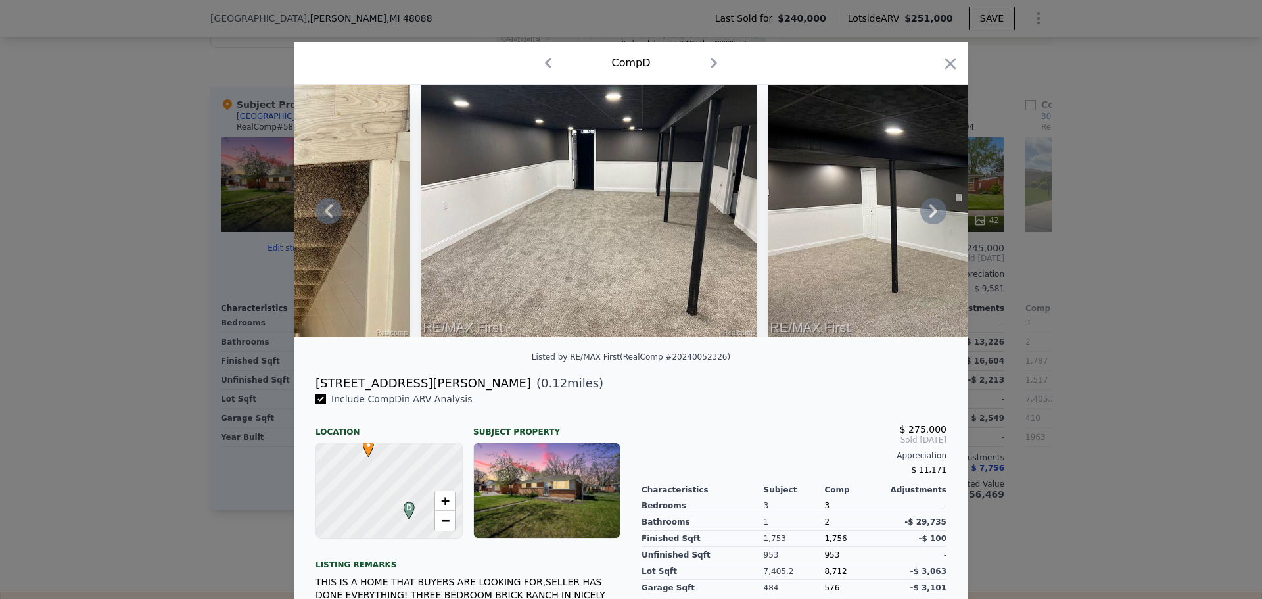
click at [927, 216] on icon at bounding box center [933, 211] width 26 height 26
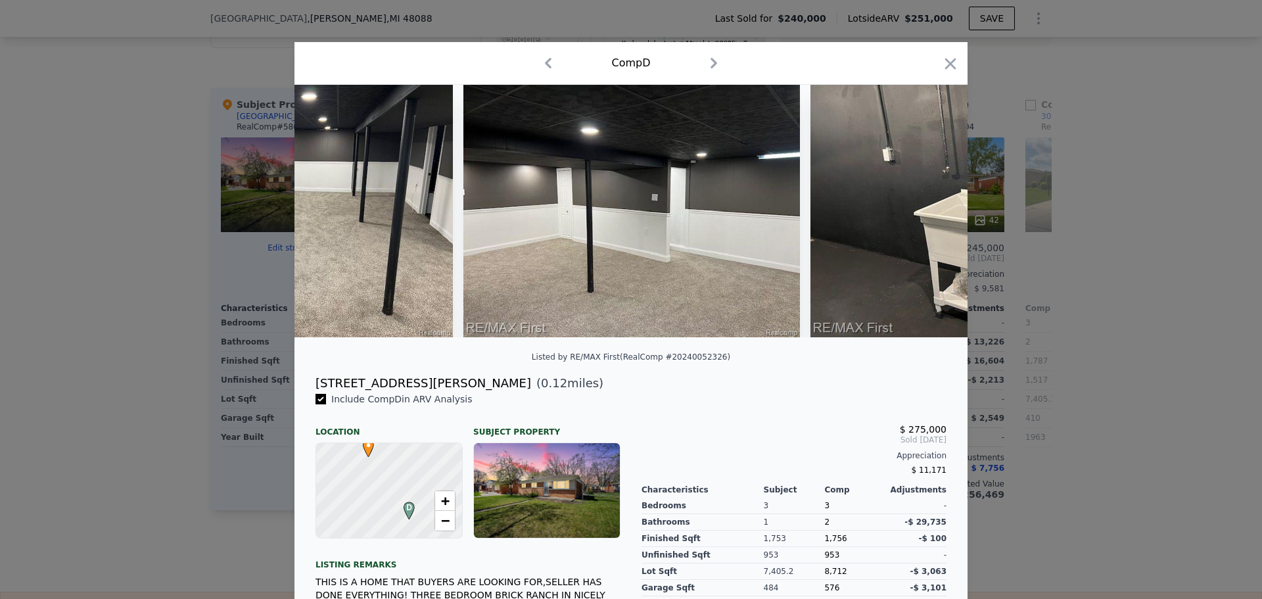
scroll to position [0, 8518]
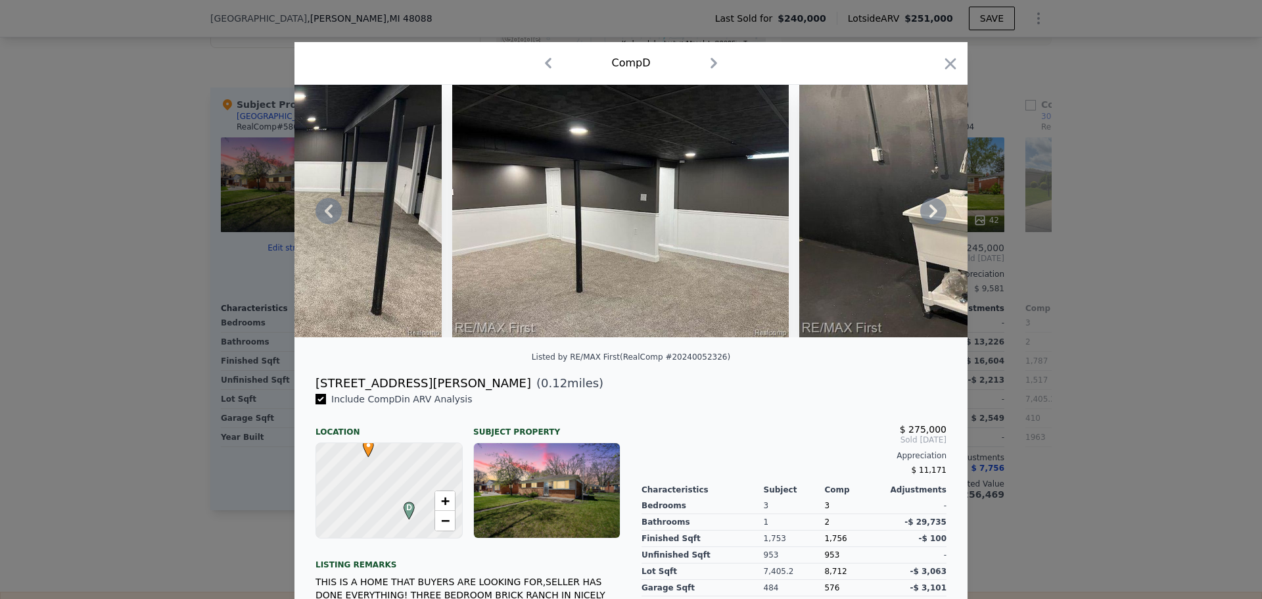
click at [927, 216] on icon at bounding box center [933, 211] width 26 height 26
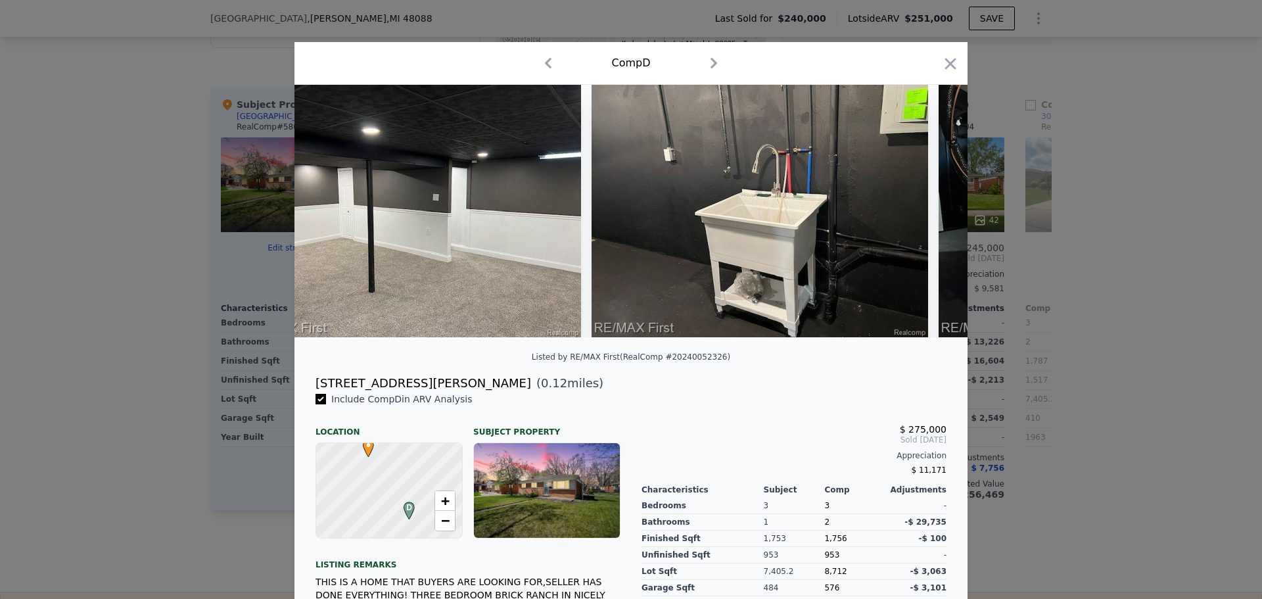
scroll to position [0, 8833]
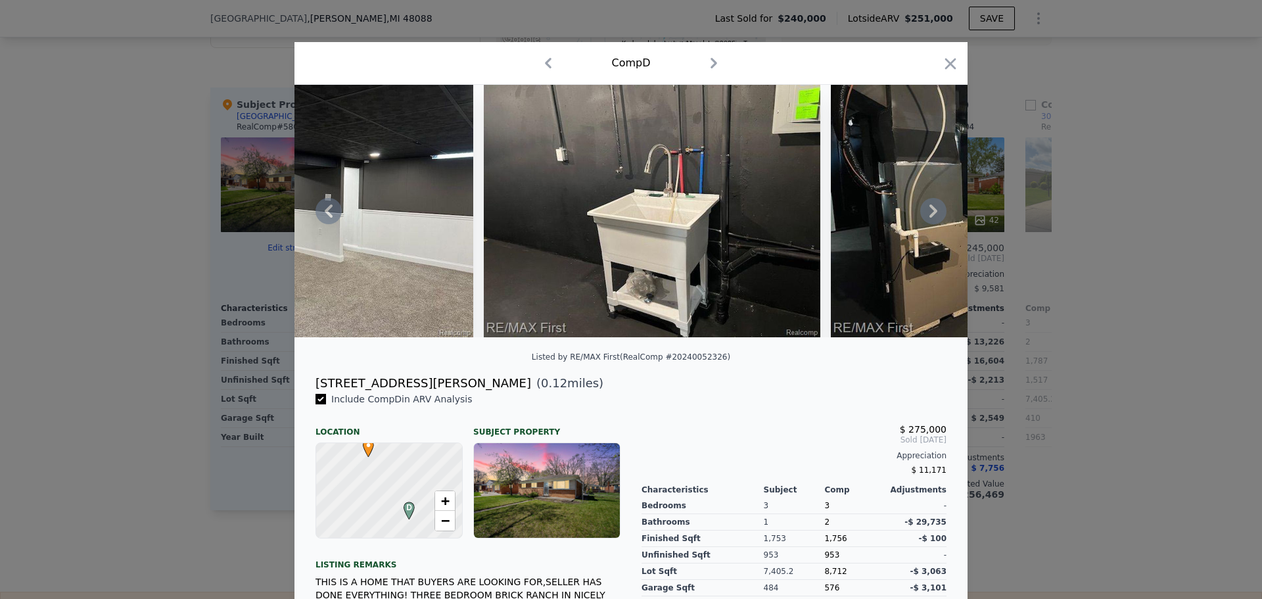
click at [927, 216] on icon at bounding box center [933, 211] width 26 height 26
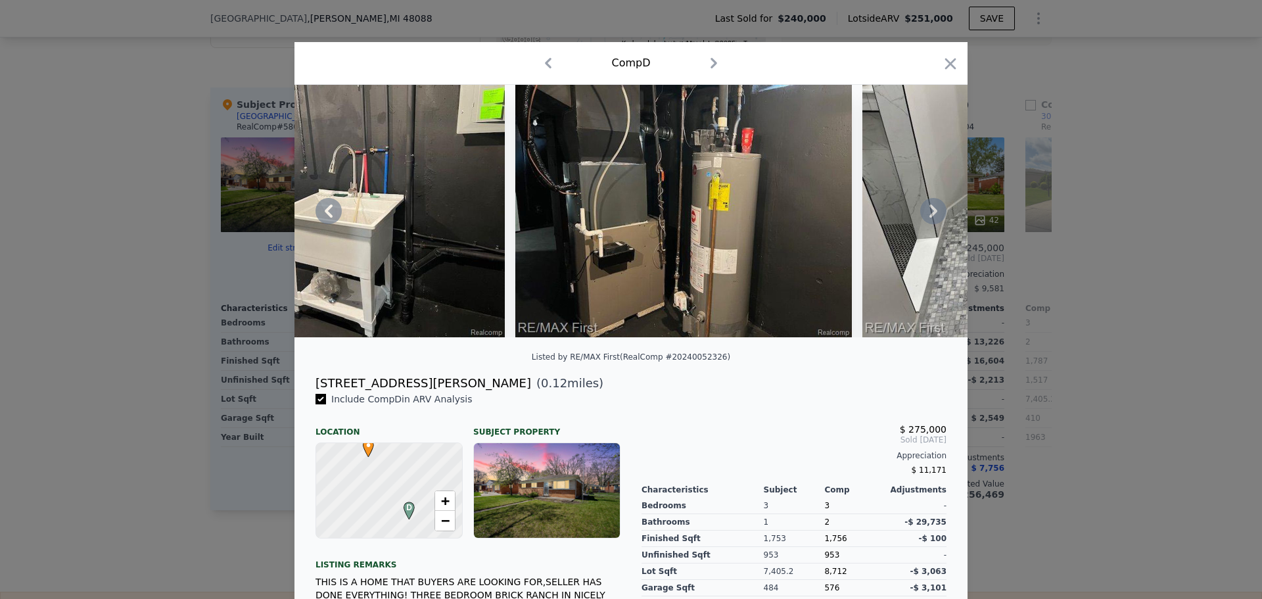
click at [927, 216] on icon at bounding box center [933, 211] width 26 height 26
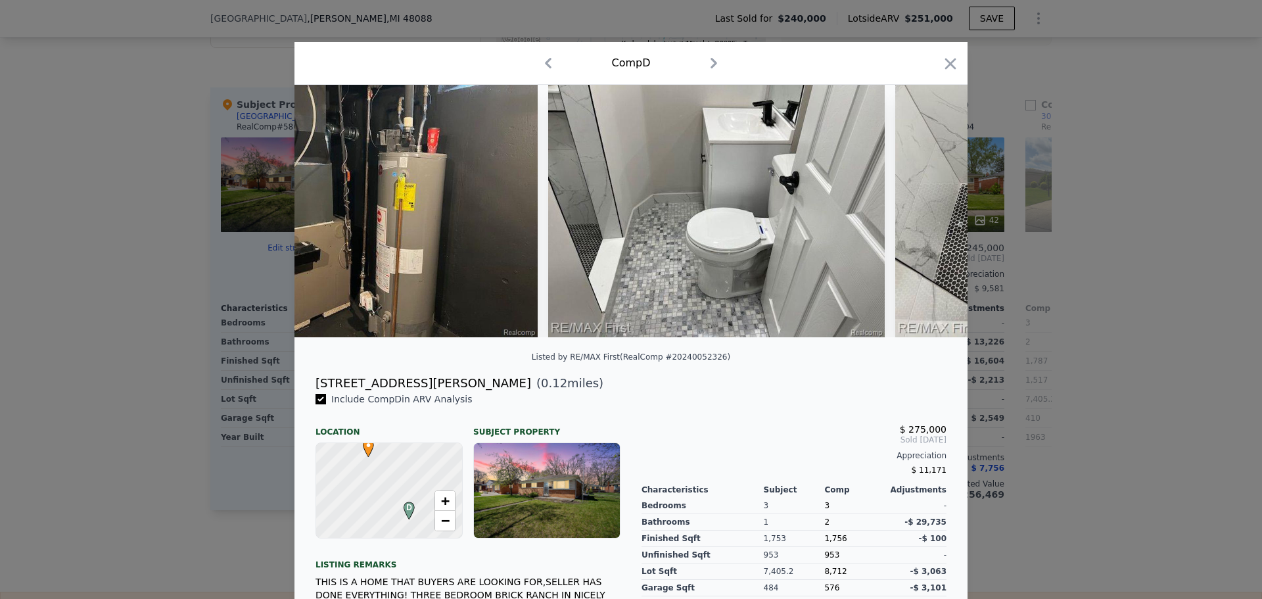
scroll to position [0, 9464]
click at [927, 216] on icon at bounding box center [933, 211] width 26 height 26
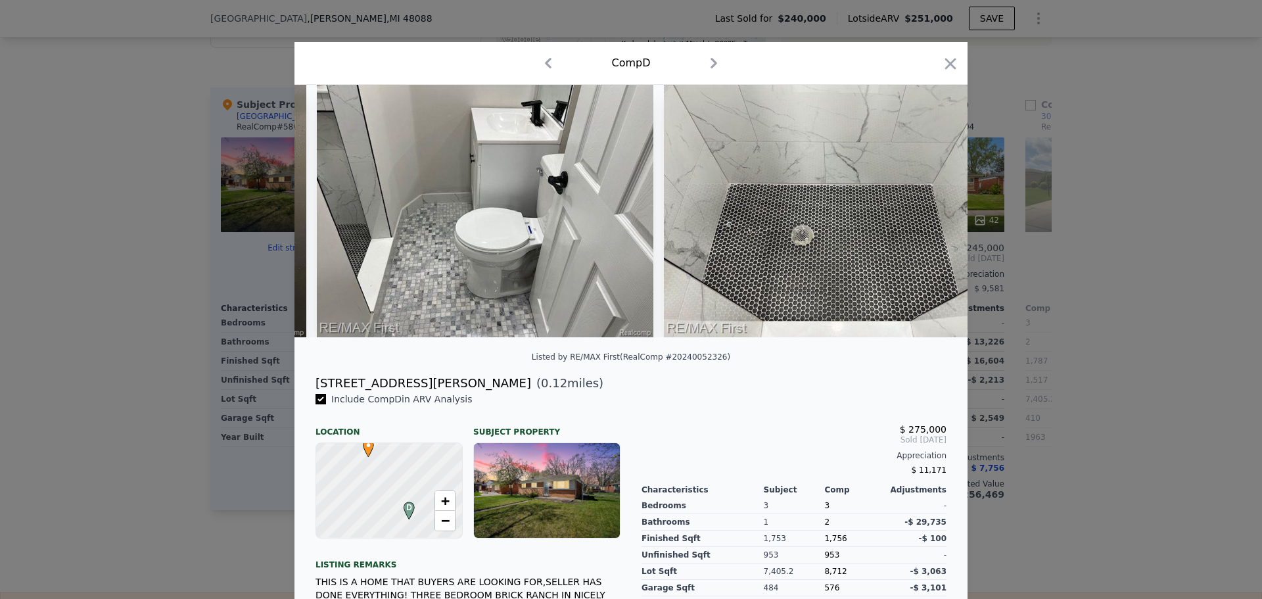
scroll to position [0, 9780]
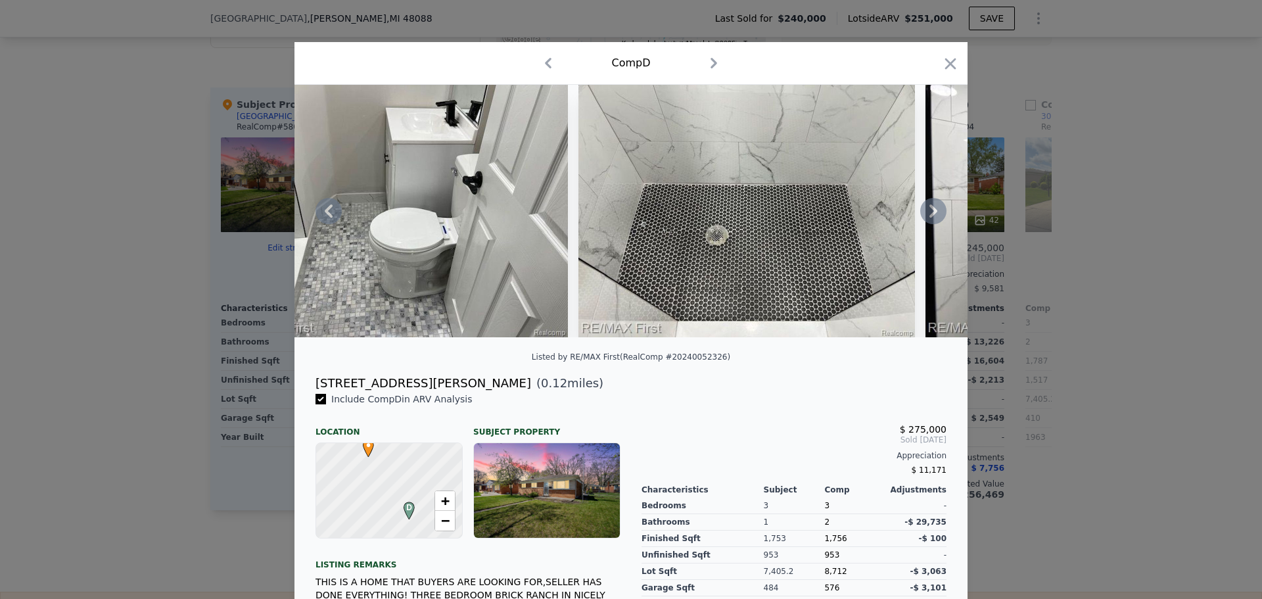
click at [927, 216] on icon at bounding box center [933, 211] width 26 height 26
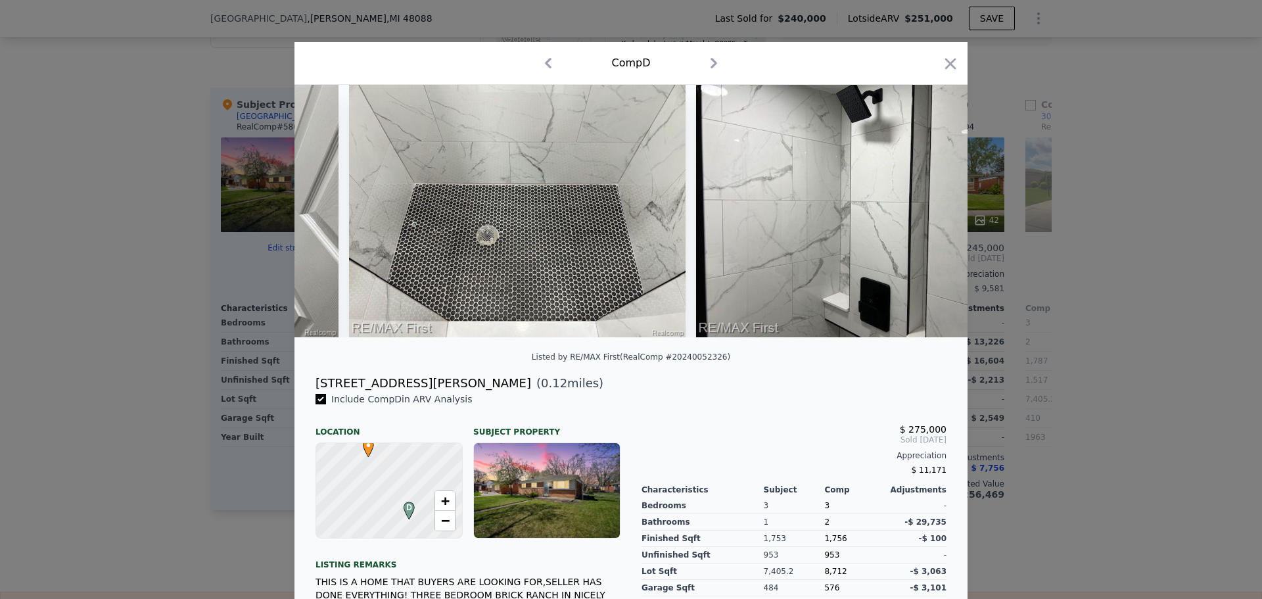
scroll to position [0, 10095]
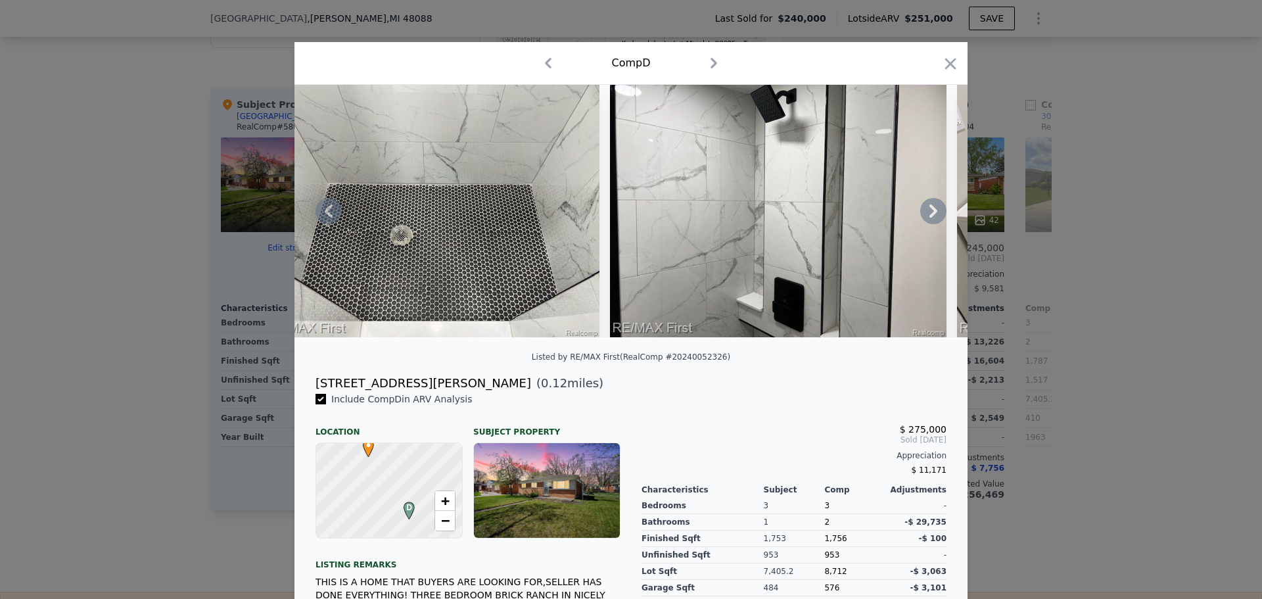
click at [927, 216] on icon at bounding box center [933, 211] width 26 height 26
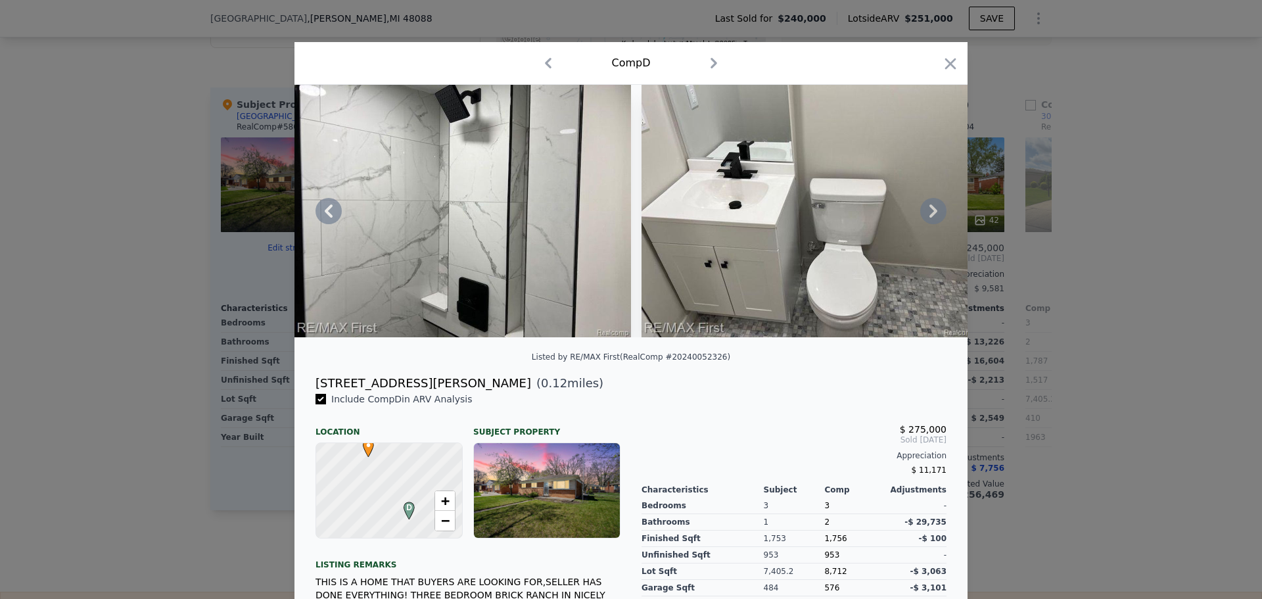
click at [927, 216] on icon at bounding box center [933, 211] width 26 height 26
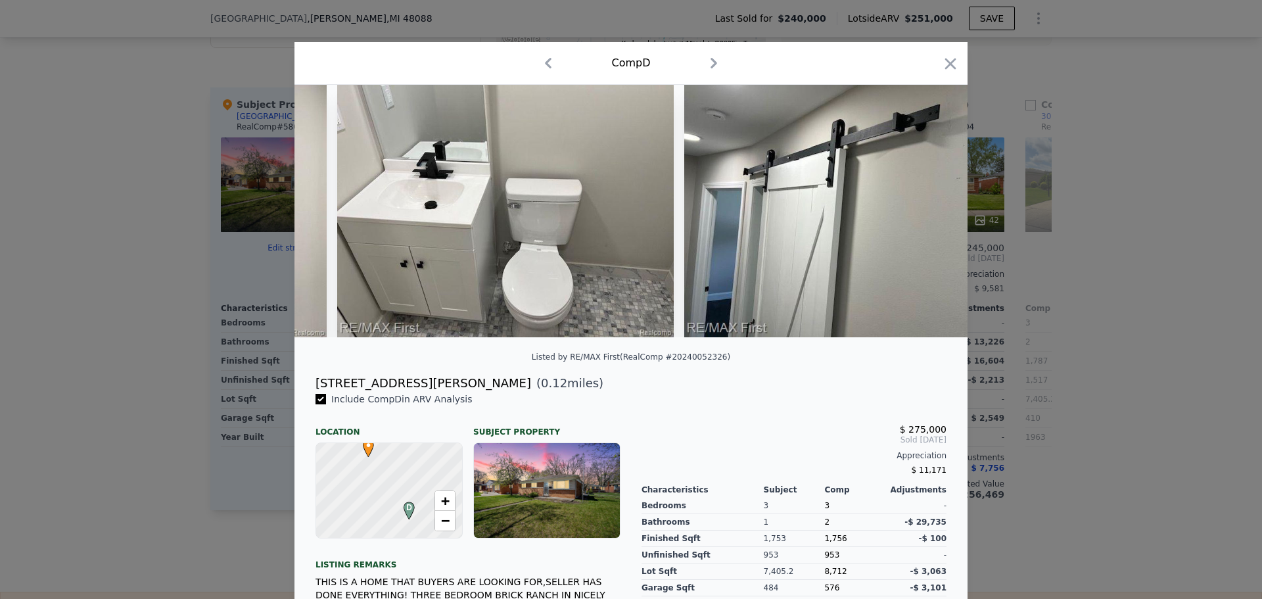
scroll to position [0, 10726]
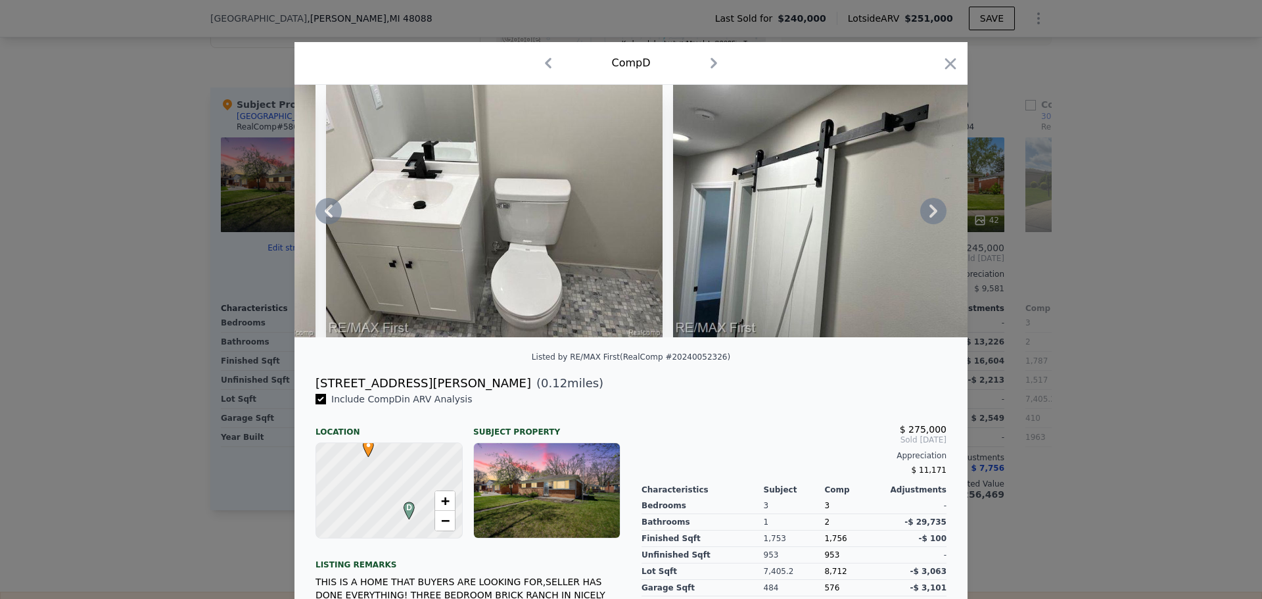
click at [927, 216] on icon at bounding box center [933, 211] width 26 height 26
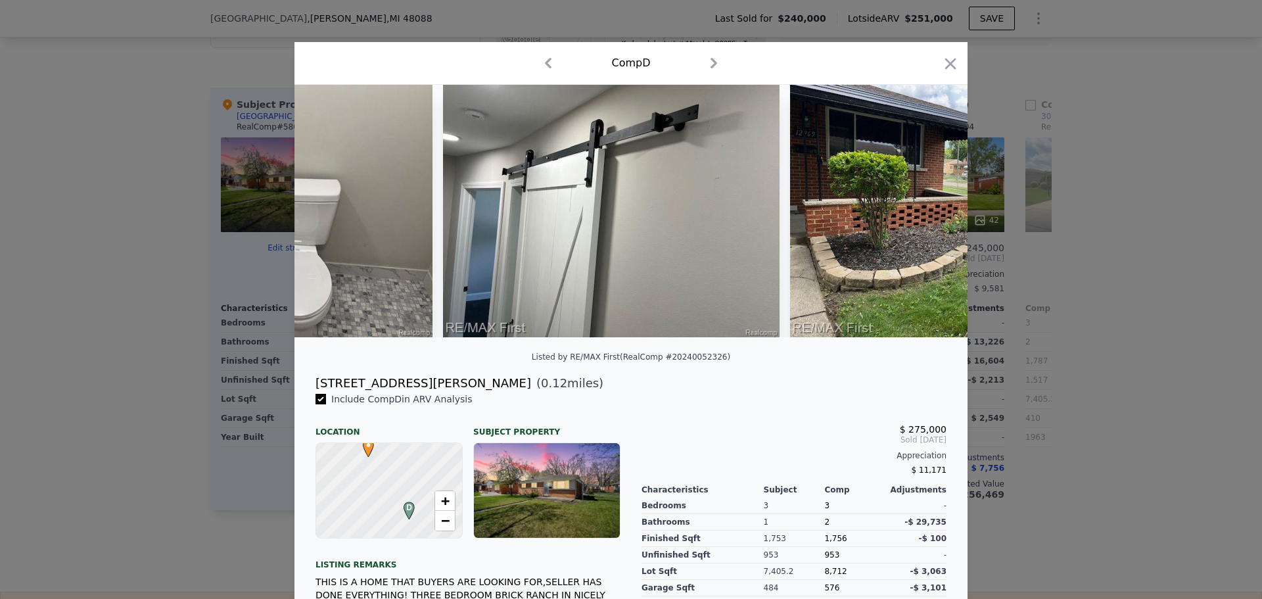
scroll to position [0, 11041]
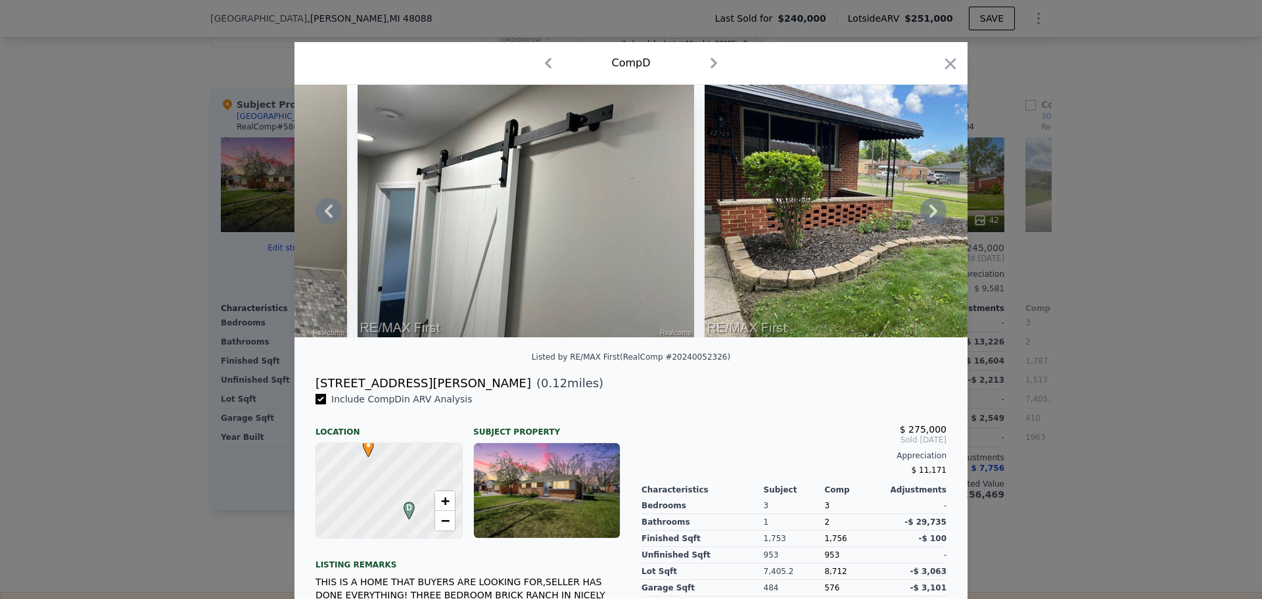
click at [927, 216] on icon at bounding box center [933, 211] width 26 height 26
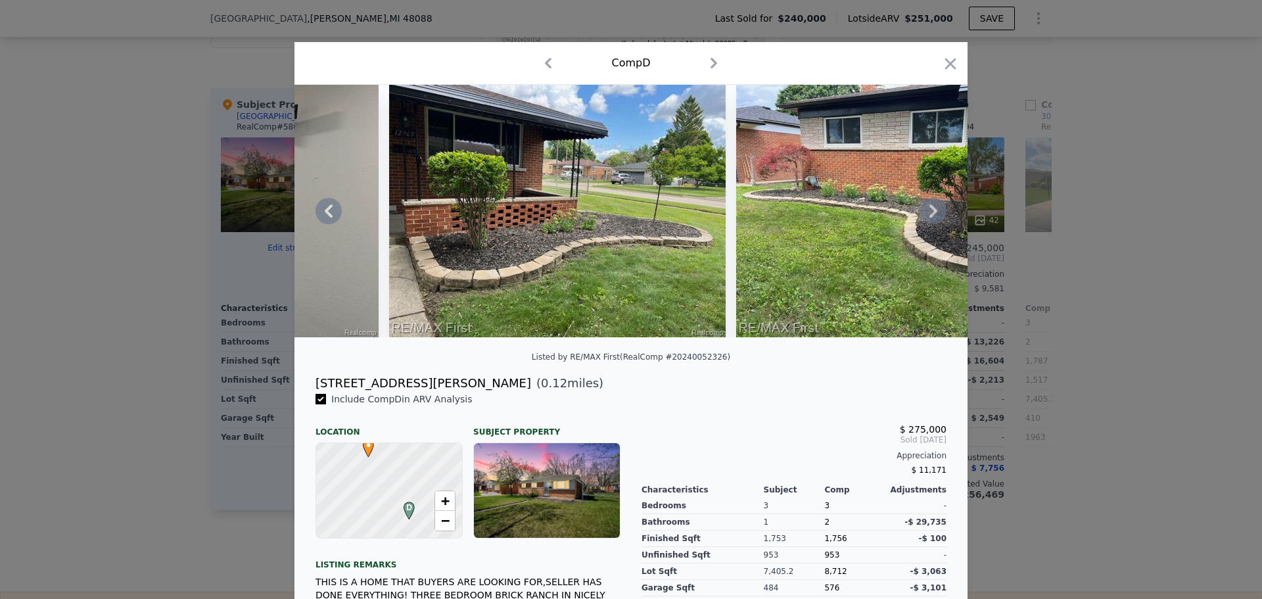
click at [927, 216] on icon at bounding box center [933, 211] width 26 height 26
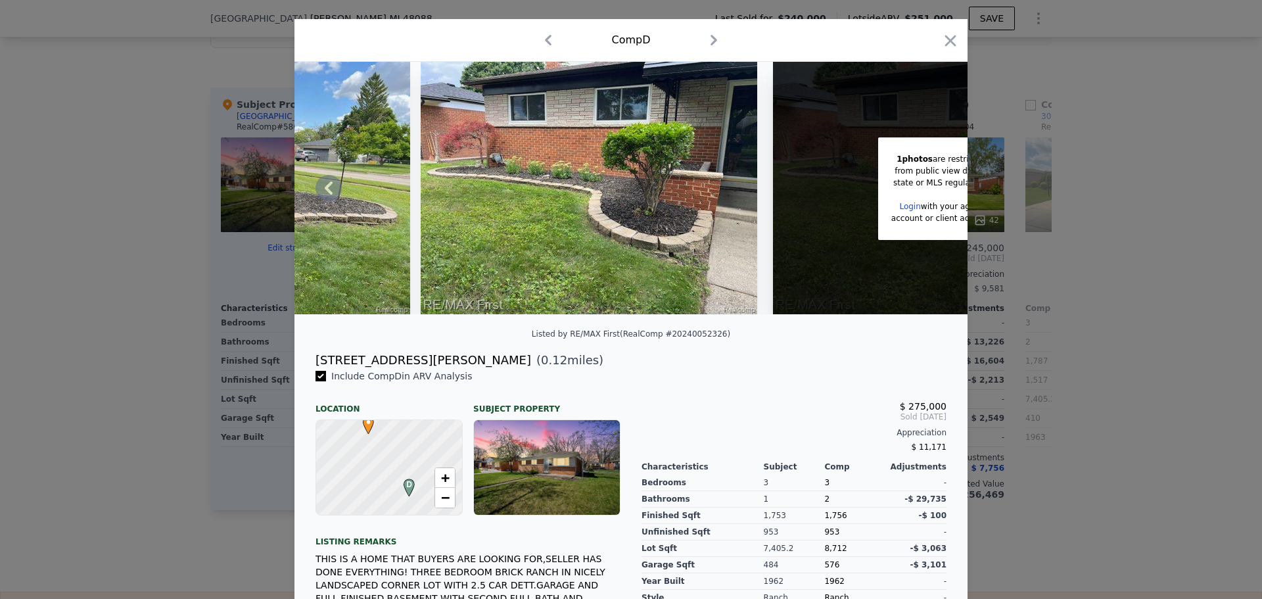
scroll to position [0, 0]
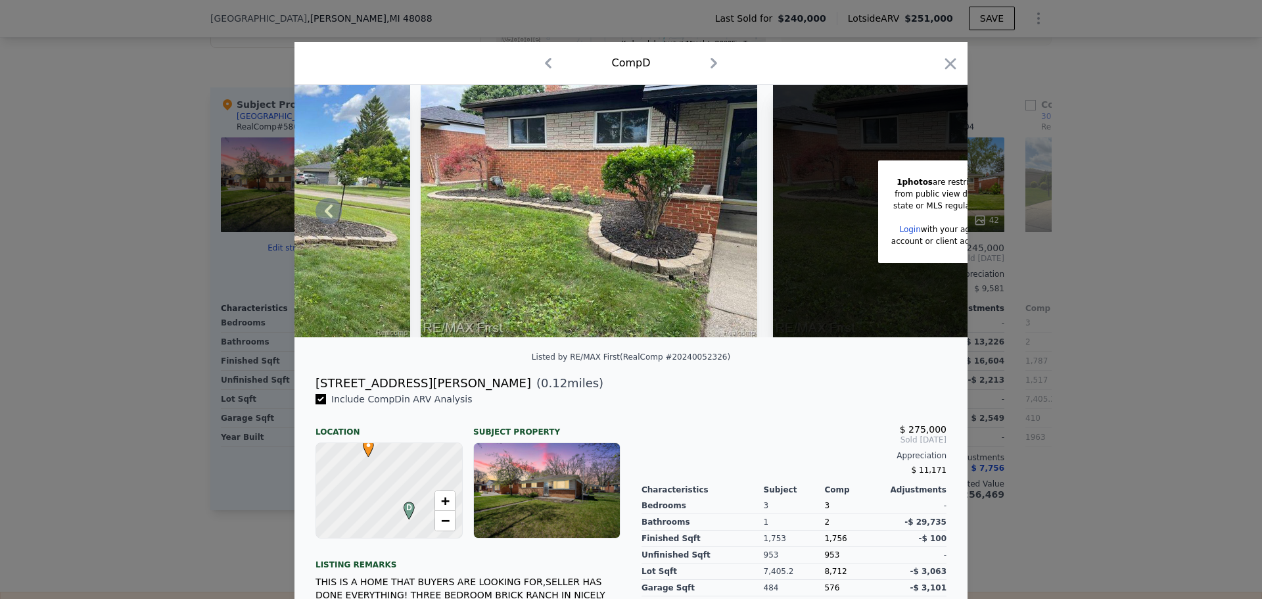
click at [567, 228] on img at bounding box center [589, 211] width 337 height 252
click at [321, 212] on icon at bounding box center [328, 211] width 26 height 26
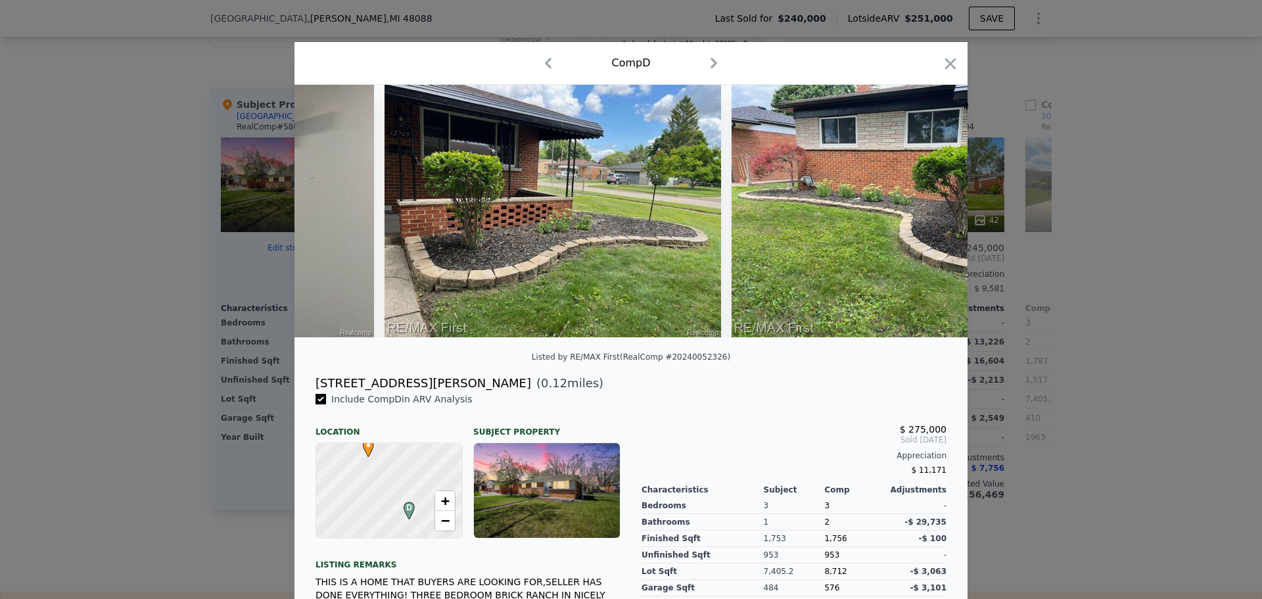
scroll to position [0, 11357]
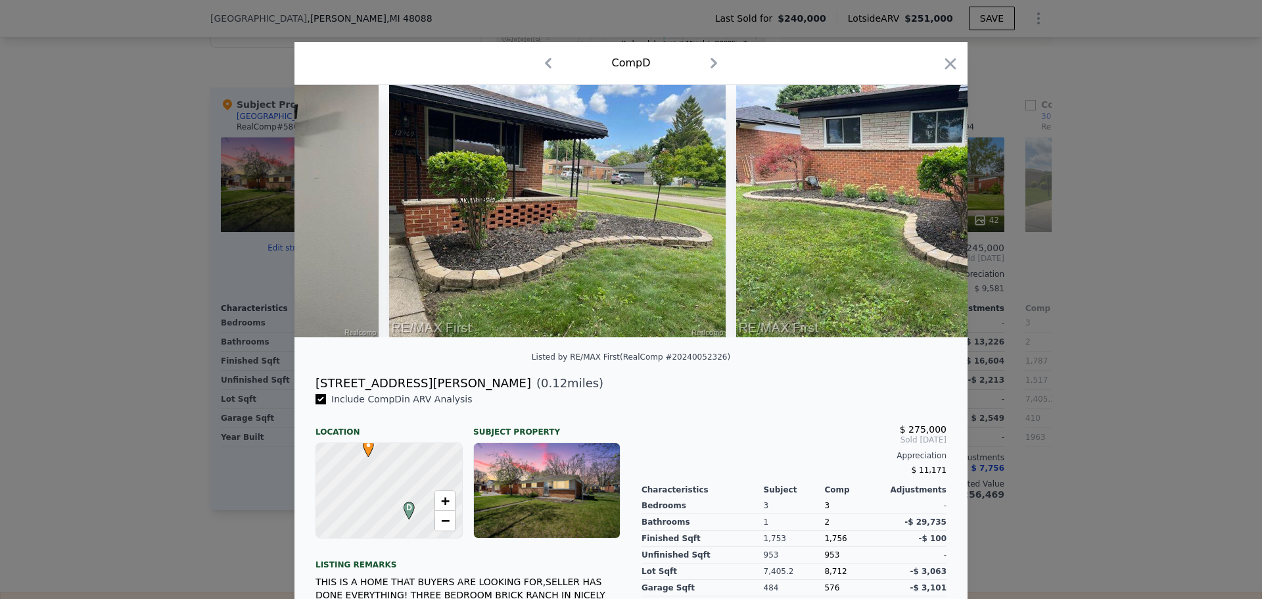
click at [321, 212] on img at bounding box center [210, 211] width 337 height 252
click at [321, 212] on icon at bounding box center [328, 211] width 26 height 26
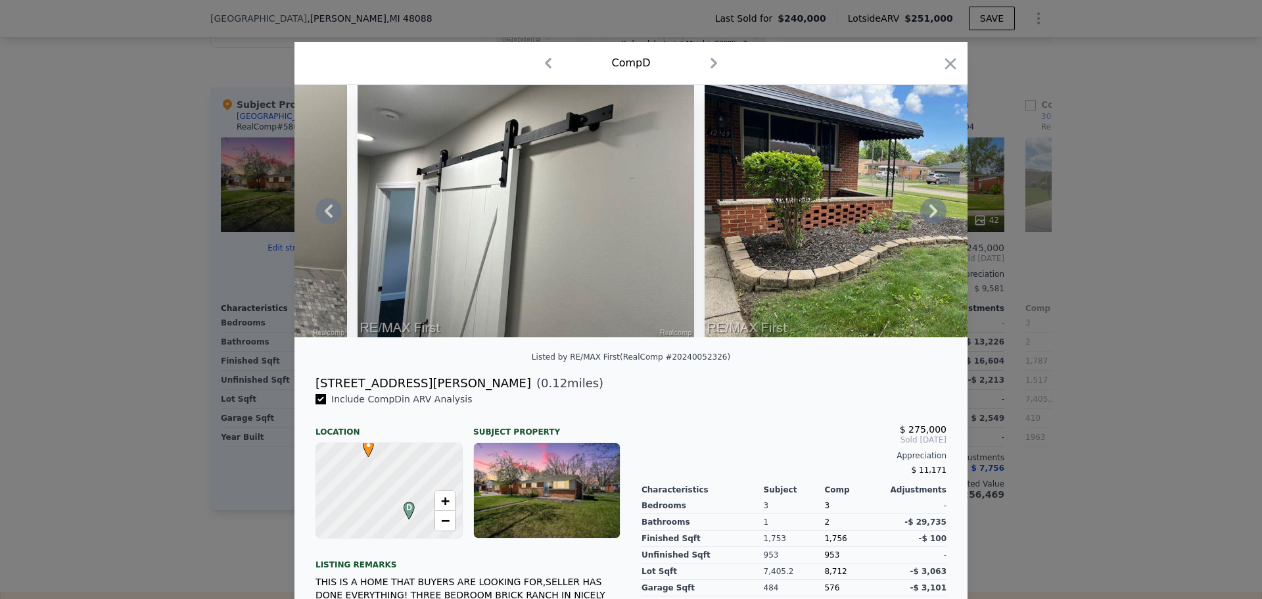
click at [321, 212] on icon at bounding box center [328, 211] width 26 height 26
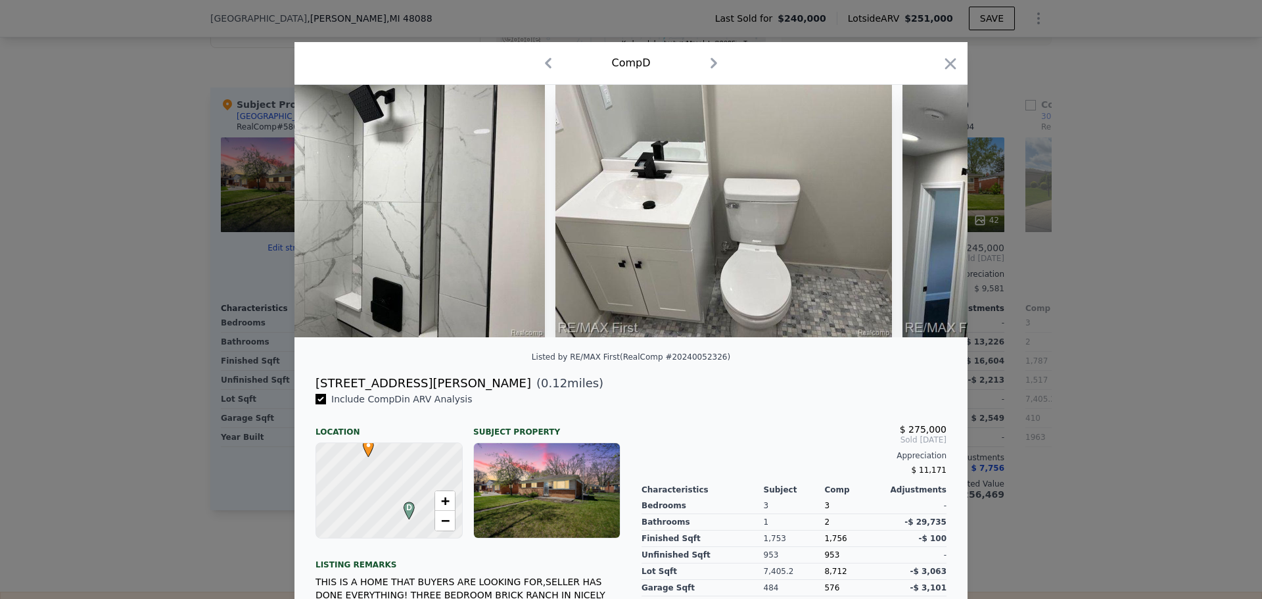
scroll to position [0, 10411]
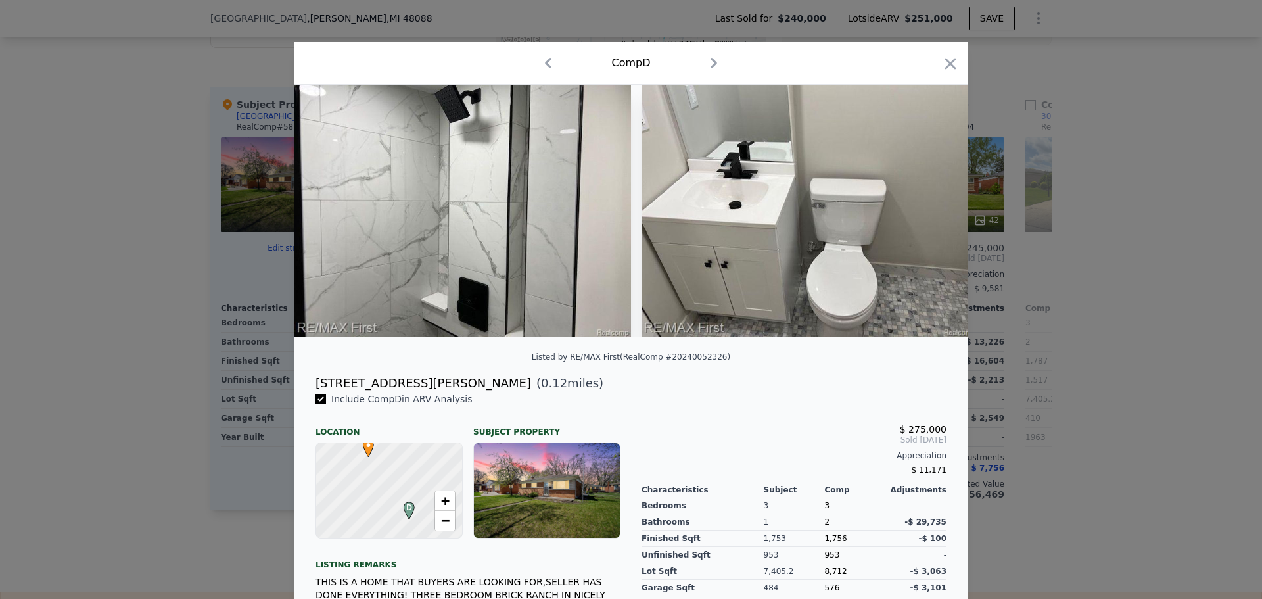
click at [321, 212] on img at bounding box center [462, 211] width 337 height 252
click at [321, 212] on icon at bounding box center [328, 211] width 26 height 26
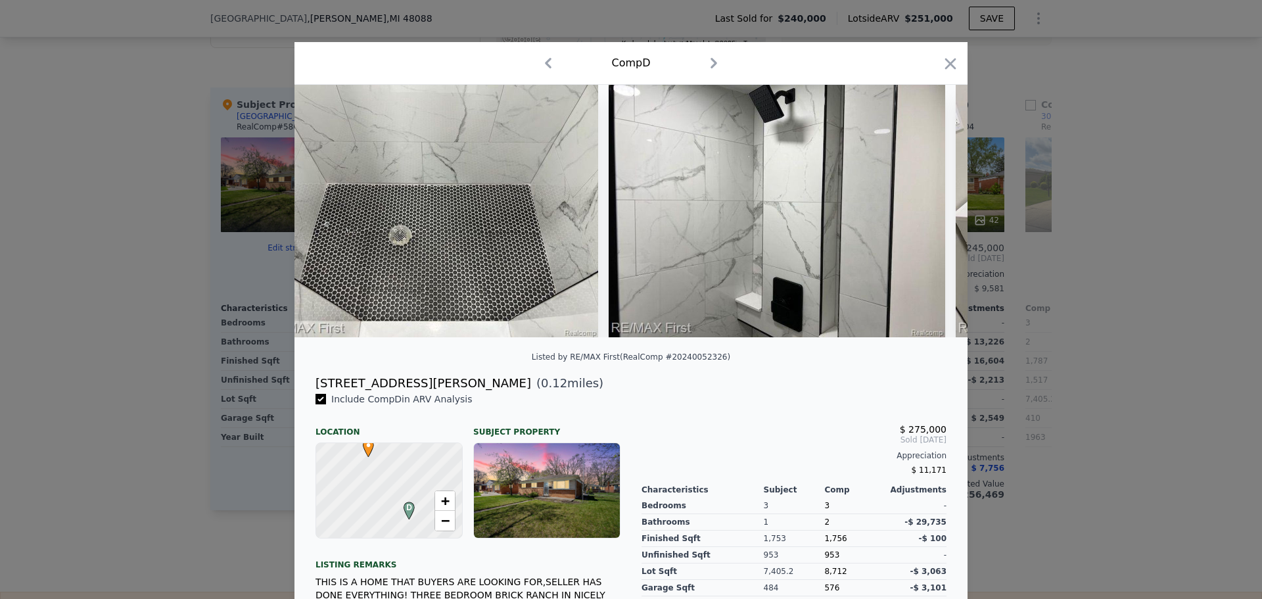
scroll to position [0, 10095]
click at [321, 212] on div "1 photos are restricted from public view due to state or MLS regulations Login …" at bounding box center [630, 211] width 673 height 252
click at [321, 212] on icon at bounding box center [328, 211] width 26 height 26
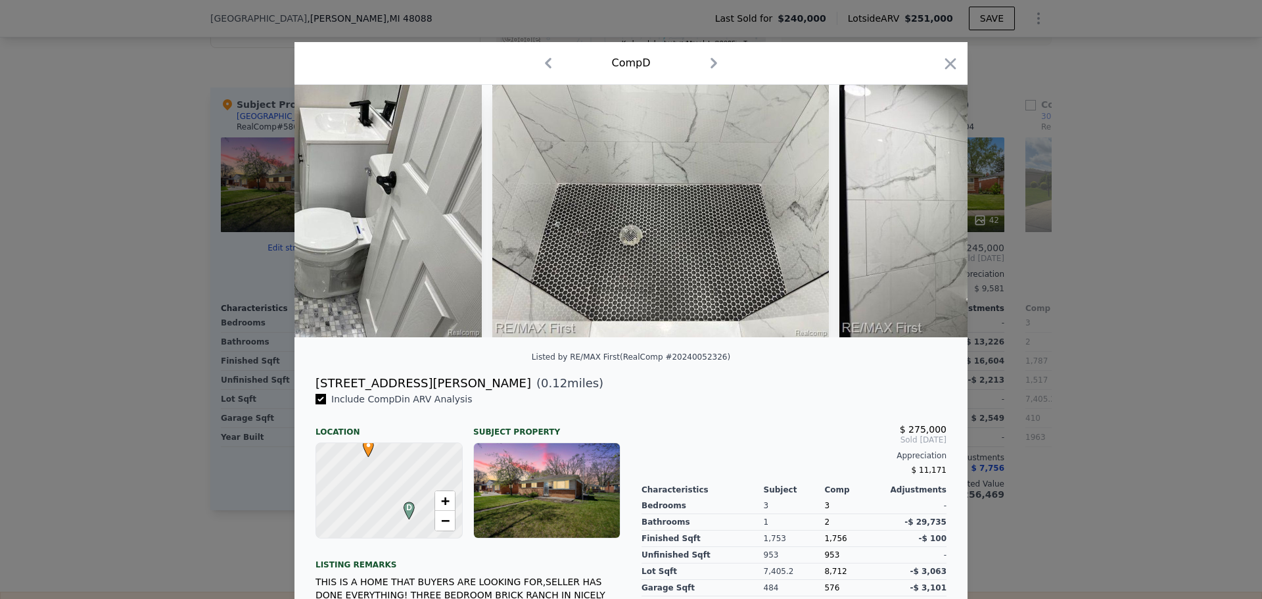
scroll to position [0, 9780]
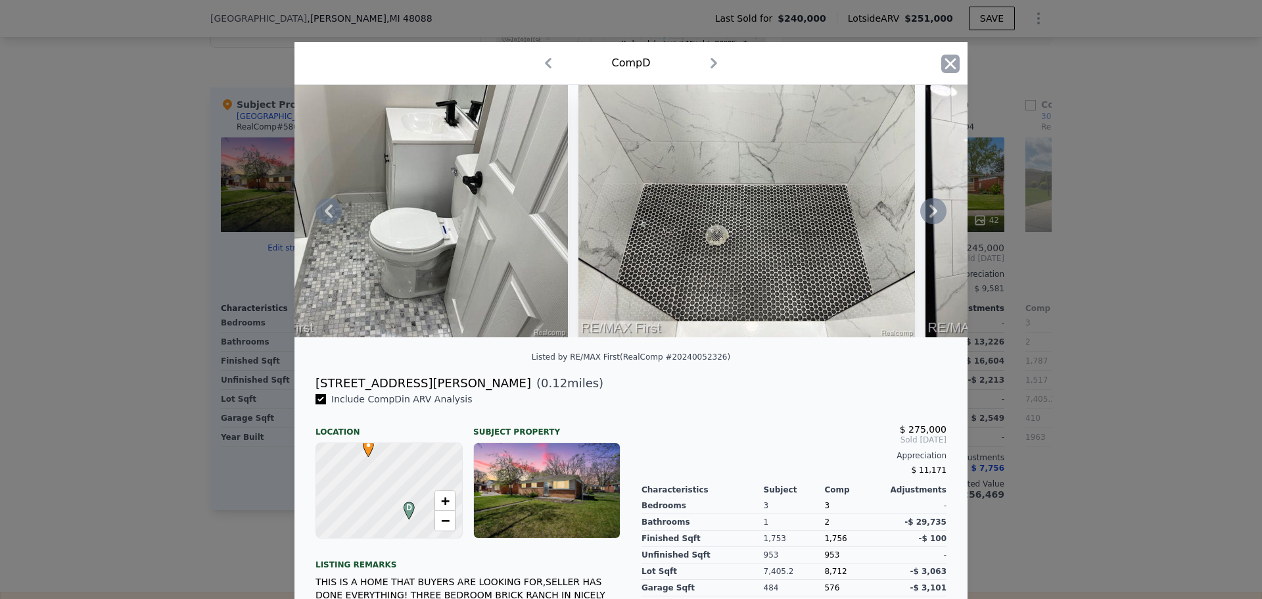
click at [945, 66] on icon "button" at bounding box center [950, 63] width 11 height 11
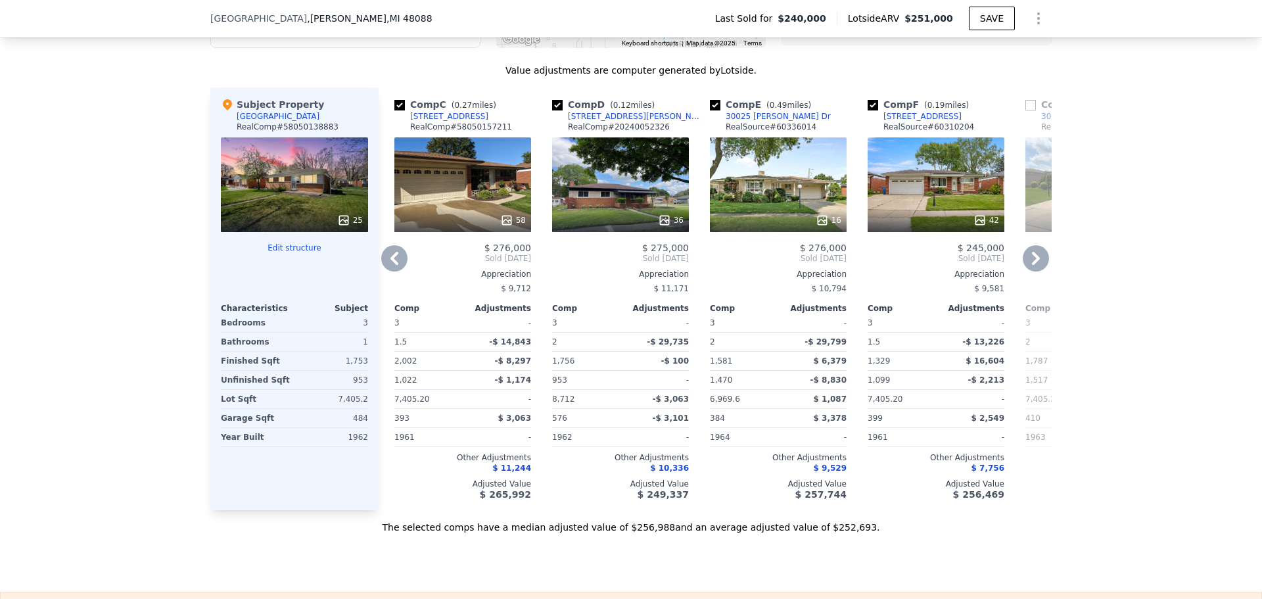
click at [1038, 267] on icon at bounding box center [1036, 258] width 26 height 26
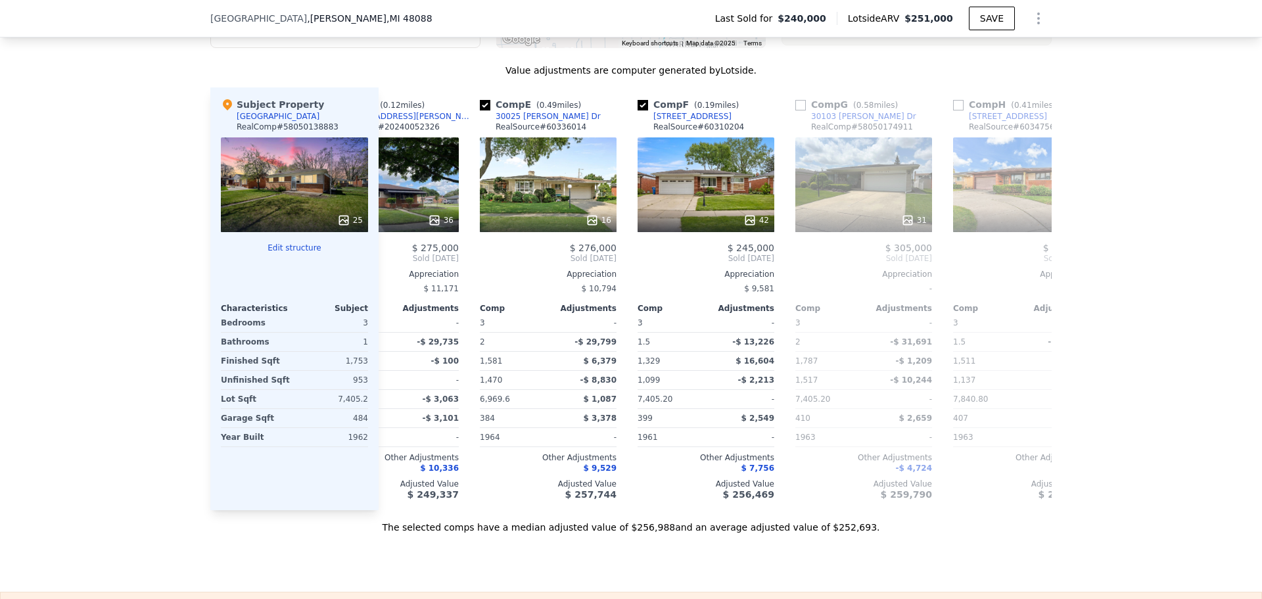
scroll to position [0, 631]
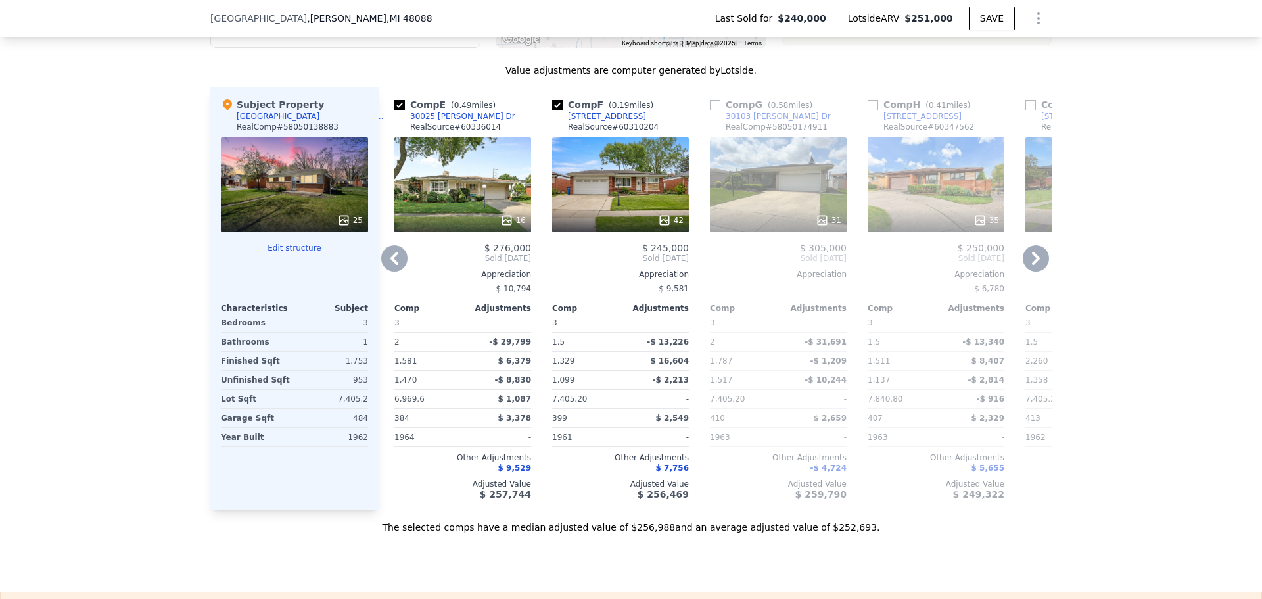
click at [289, 253] on button "Edit structure" at bounding box center [294, 248] width 147 height 11
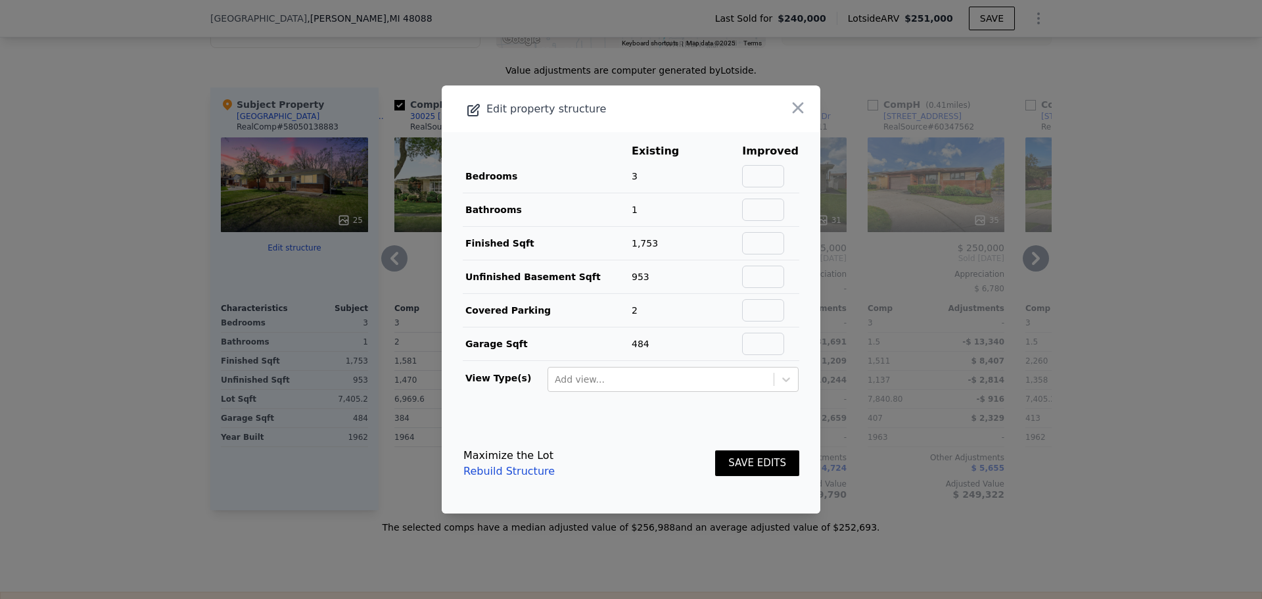
click at [632, 212] on span "1" at bounding box center [635, 209] width 6 height 11
click at [760, 219] on input "text" at bounding box center [763, 209] width 42 height 22
type input "1.5"
click at [745, 387] on div "Add view..." at bounding box center [660, 379] width 225 height 21
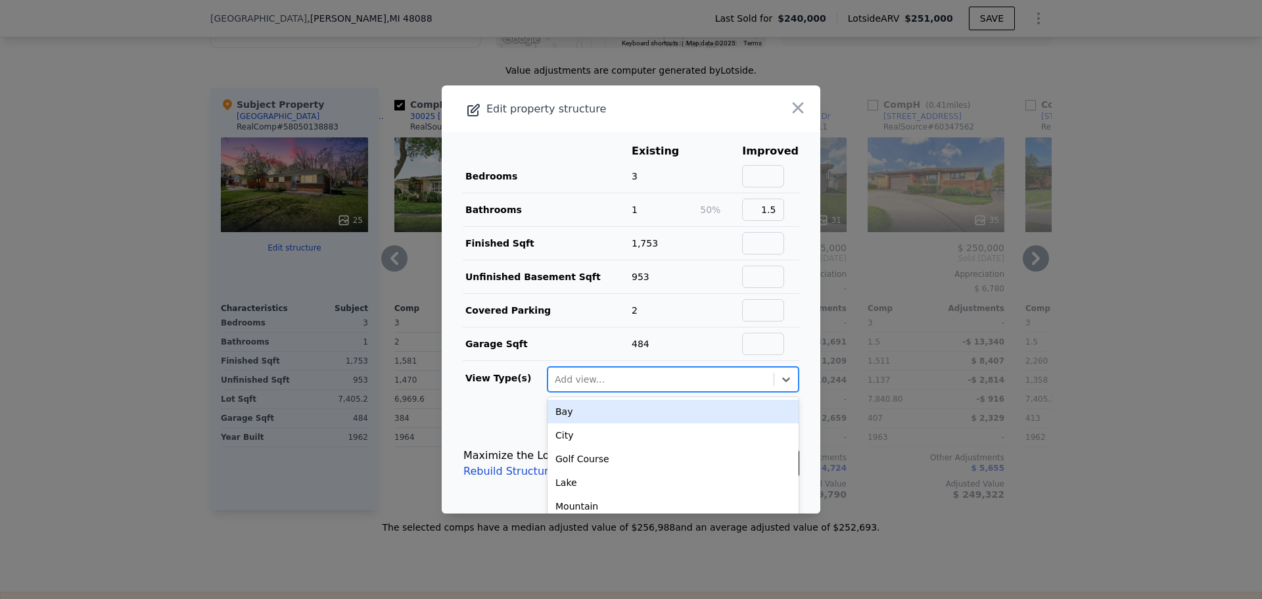
click at [645, 385] on div at bounding box center [661, 379] width 212 height 16
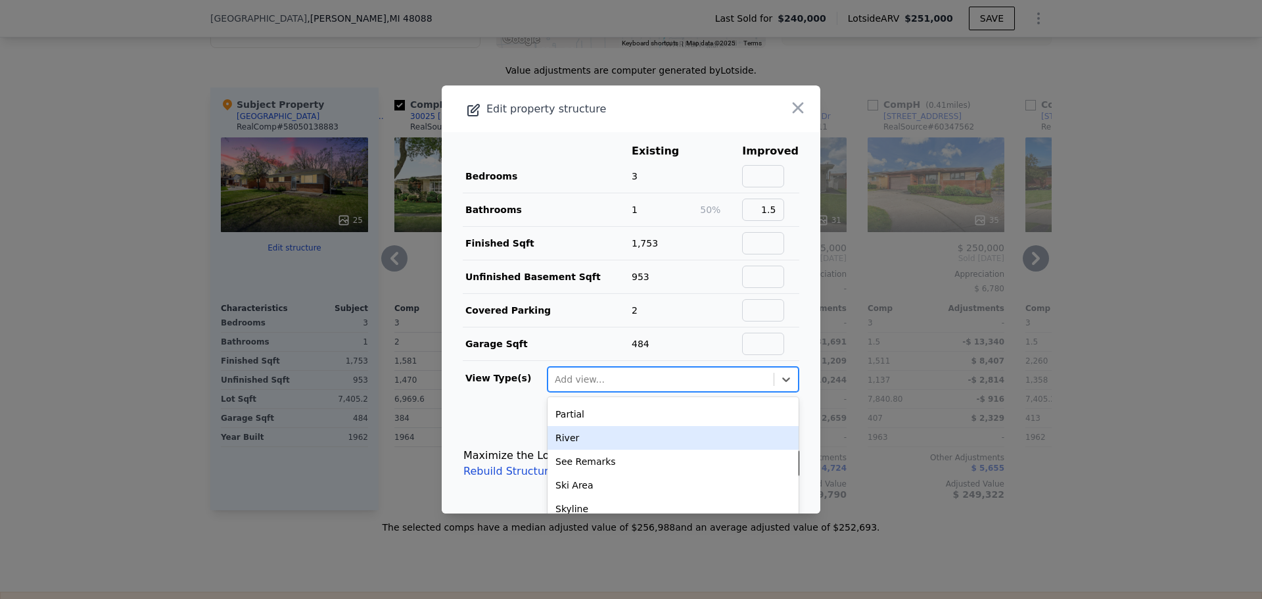
click at [509, 415] on footer "Maximize the Lot Rebuild Structure SAVE EDITS" at bounding box center [631, 463] width 379 height 100
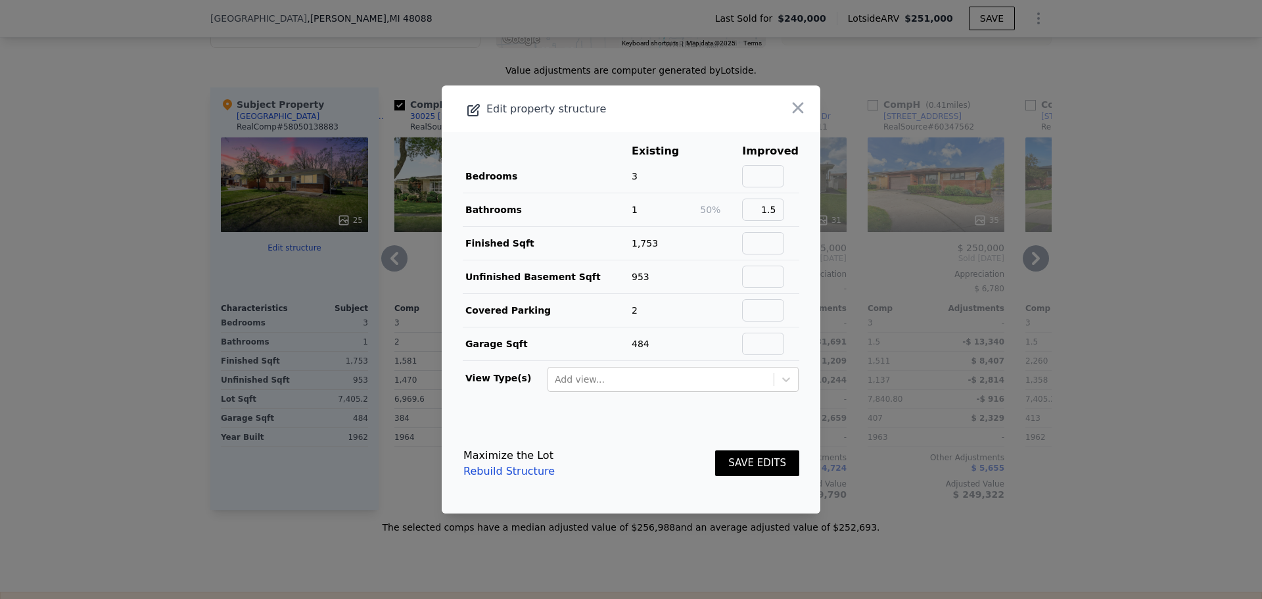
click at [735, 464] on button "SAVE EDITS" at bounding box center [757, 463] width 84 height 26
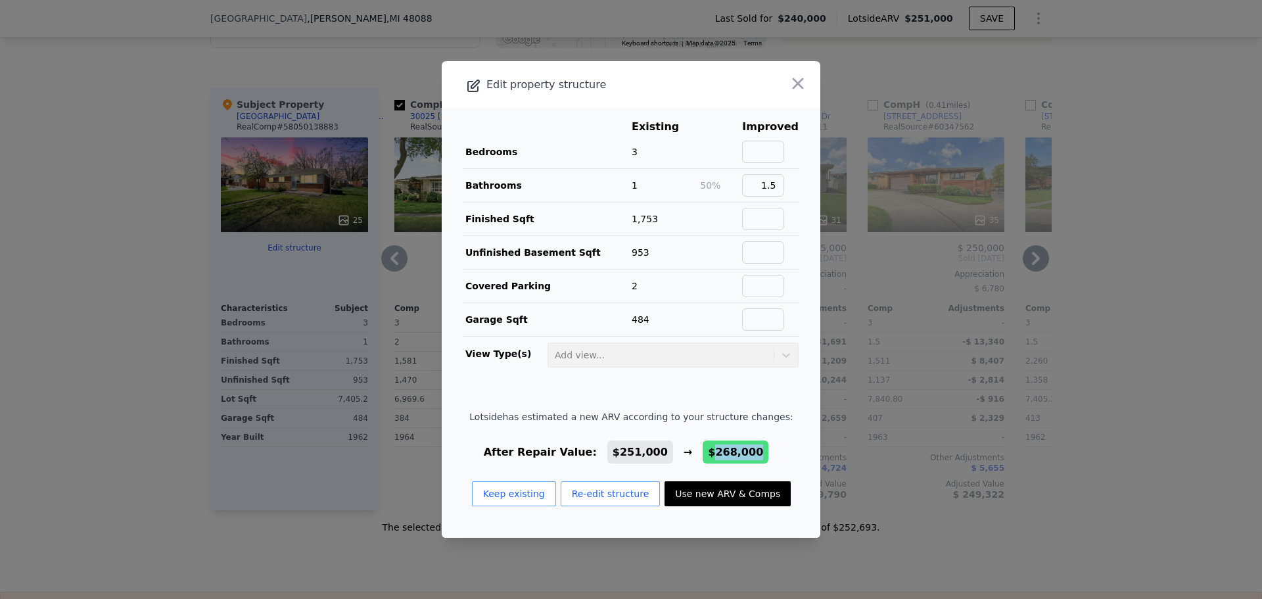
drag, startPoint x: 698, startPoint y: 453, endPoint x: 745, endPoint y: 452, distance: 46.7
click at [745, 452] on div "After Repair Value: $251,000 → $268,000" at bounding box center [630, 452] width 323 height 16
click at [779, 453] on footer "Lotside has estimated a new ARV according to your structure changes: After Repa…" at bounding box center [631, 463] width 379 height 149
click at [788, 447] on footer "Lotside has estimated a new ARV according to your structure changes: After Repa…" at bounding box center [631, 463] width 379 height 149
click at [626, 220] on td "Finished Sqft" at bounding box center [547, 219] width 168 height 34
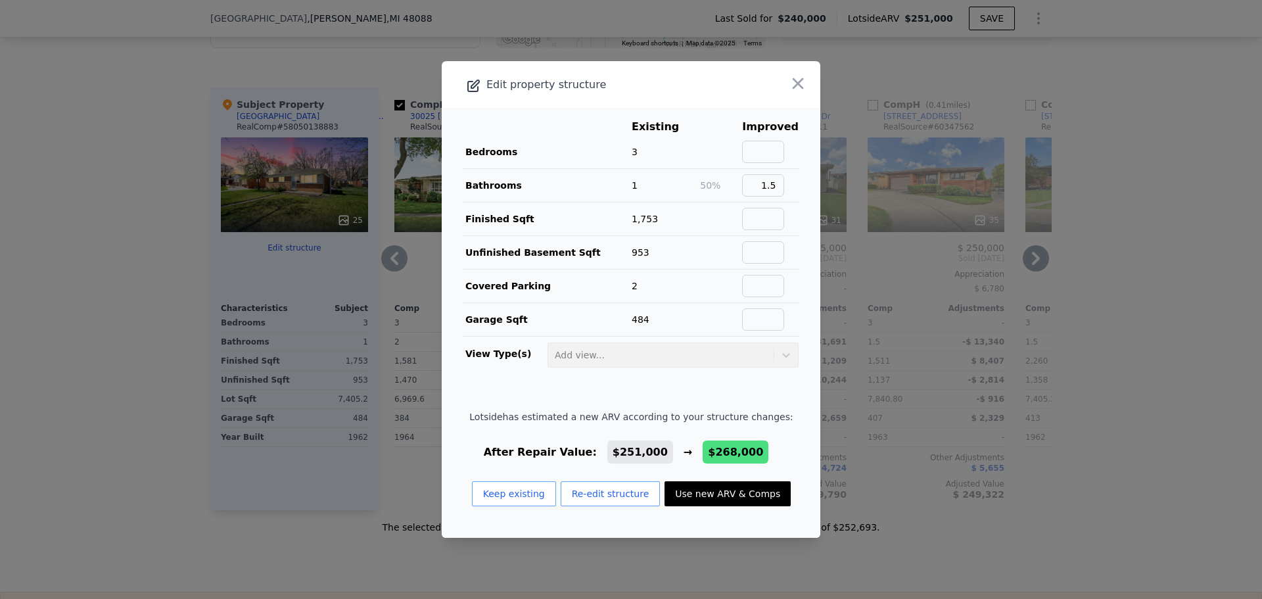
click at [624, 220] on td "Finished Sqft" at bounding box center [547, 219] width 168 height 34
drag, startPoint x: 662, startPoint y: 225, endPoint x: 650, endPoint y: 223, distance: 12.8
click at [662, 226] on td "1,753" at bounding box center [665, 219] width 68 height 34
click at [641, 219] on span "1,753" at bounding box center [645, 219] width 26 height 11
drag, startPoint x: 633, startPoint y: 248, endPoint x: 649, endPoint y: 242, distance: 16.8
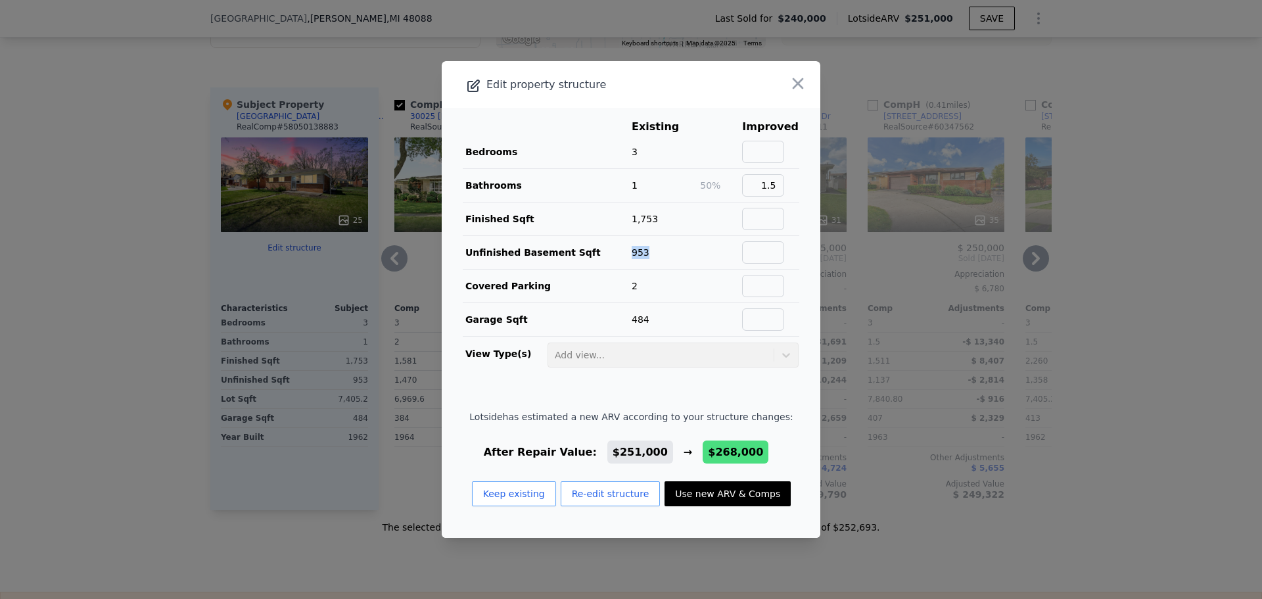
click at [649, 242] on td "953" at bounding box center [665, 253] width 68 height 34
click at [678, 254] on td "953" at bounding box center [665, 253] width 68 height 34
click at [790, 87] on icon "button" at bounding box center [798, 83] width 18 height 18
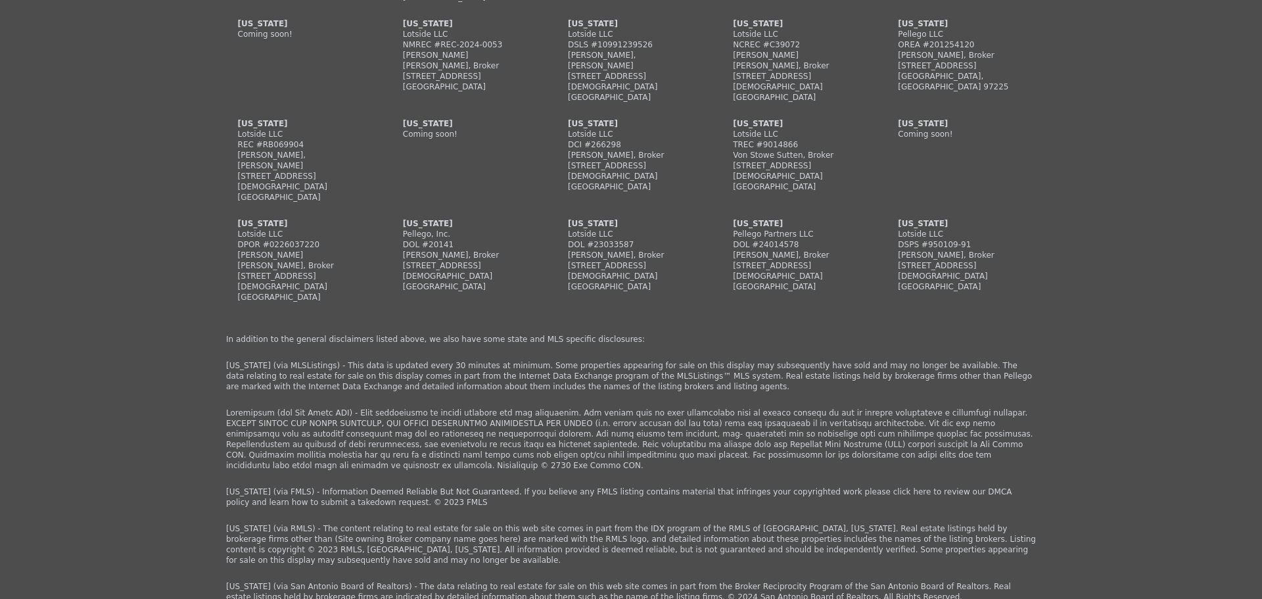
scroll to position [4082, 0]
